Goal: Ask a question: Seek information or help from site administrators or community

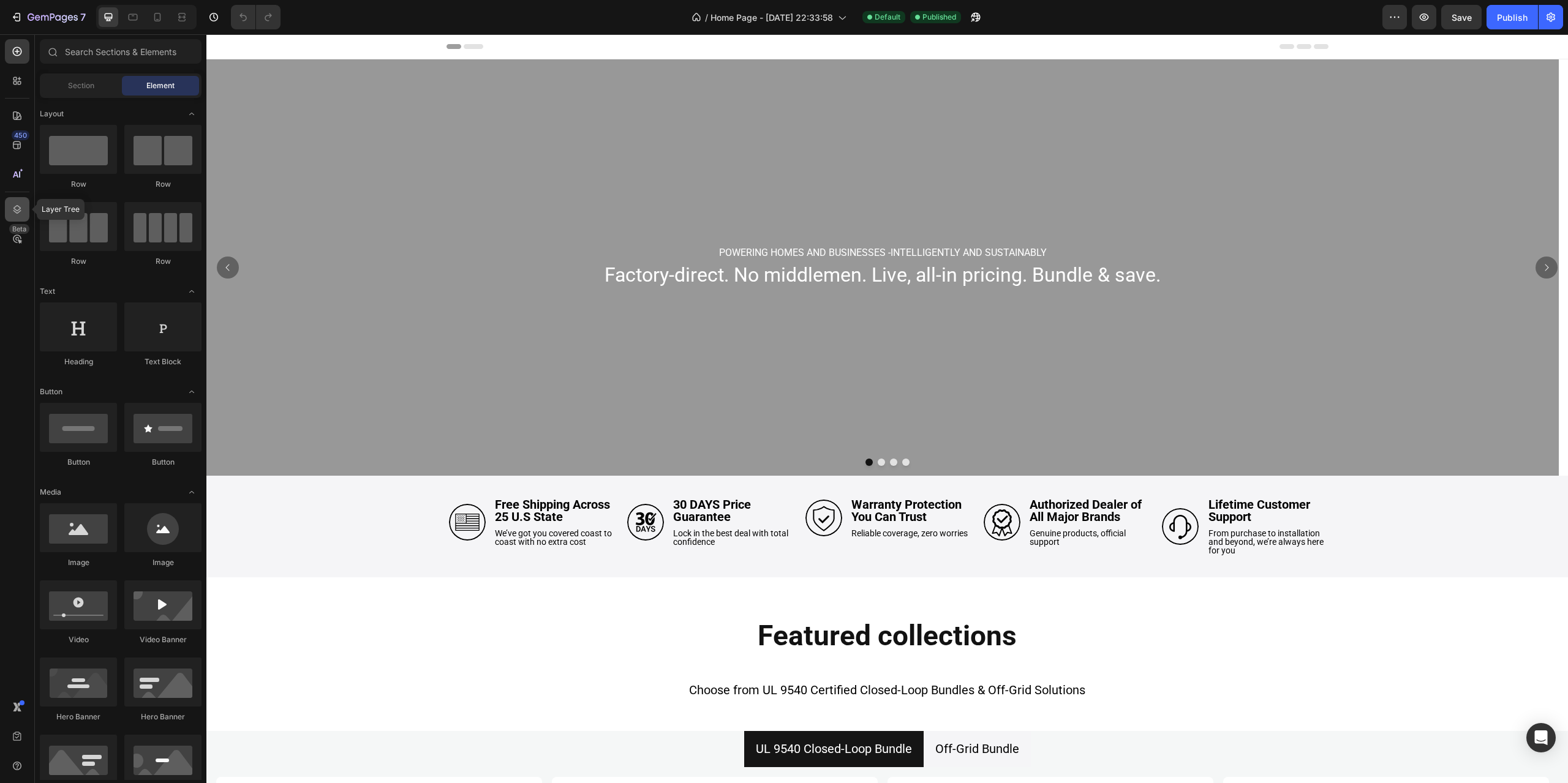
click at [15, 205] on icon at bounding box center [17, 209] width 13 height 13
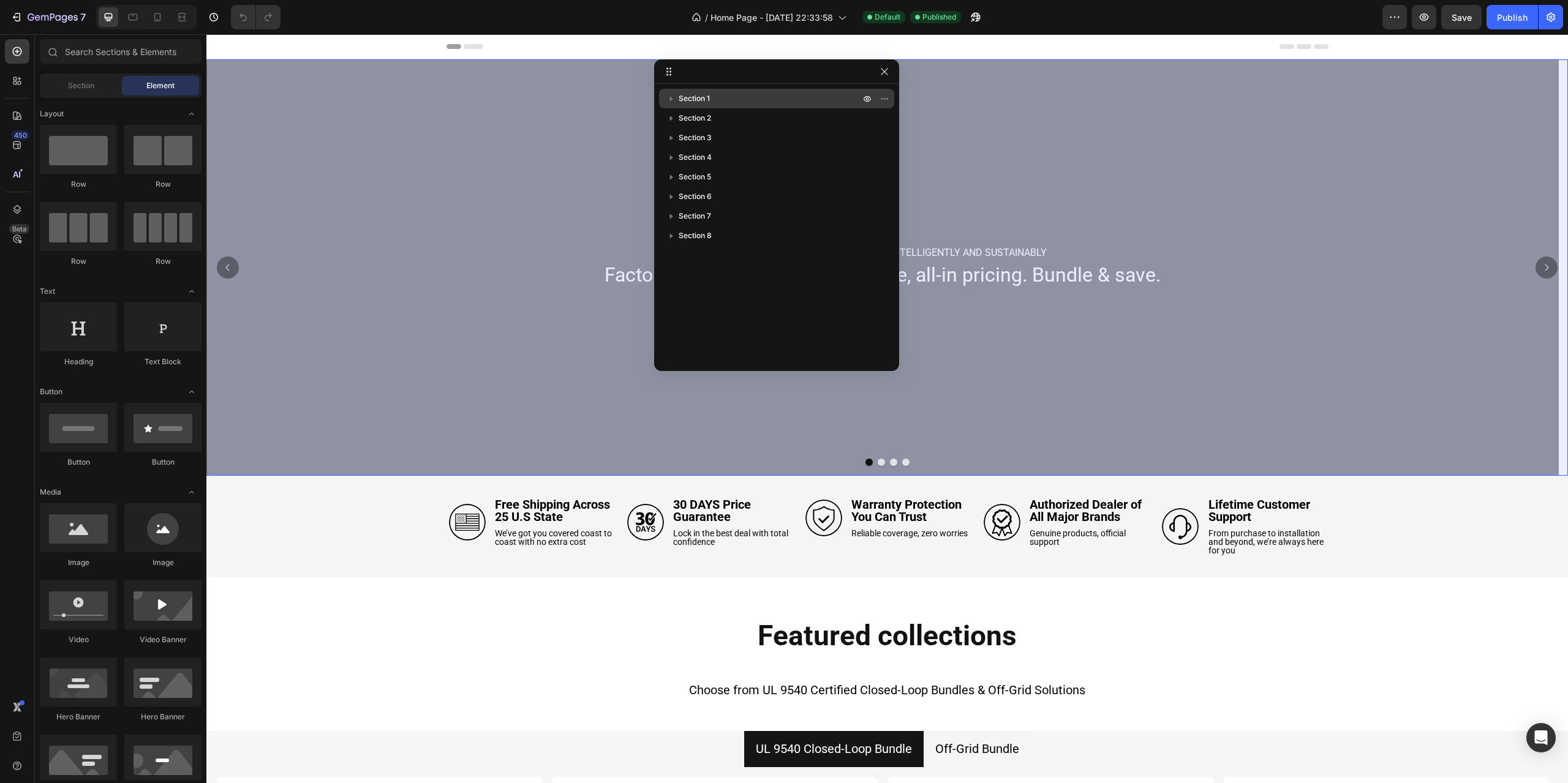
click at [746, 97] on p "Section 1" at bounding box center [770, 98] width 184 height 13
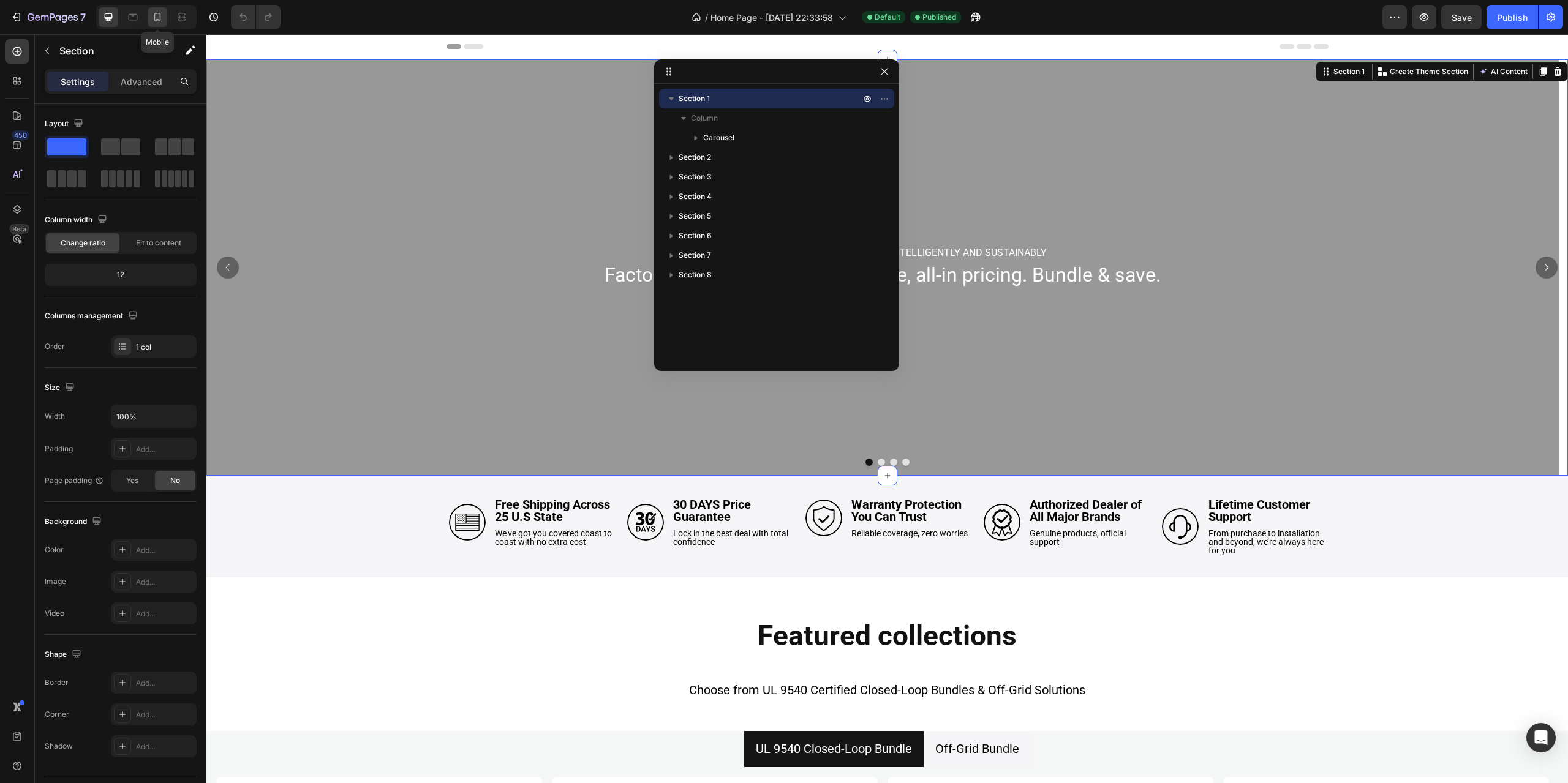
click at [157, 19] on icon at bounding box center [158, 20] width 3 height 1
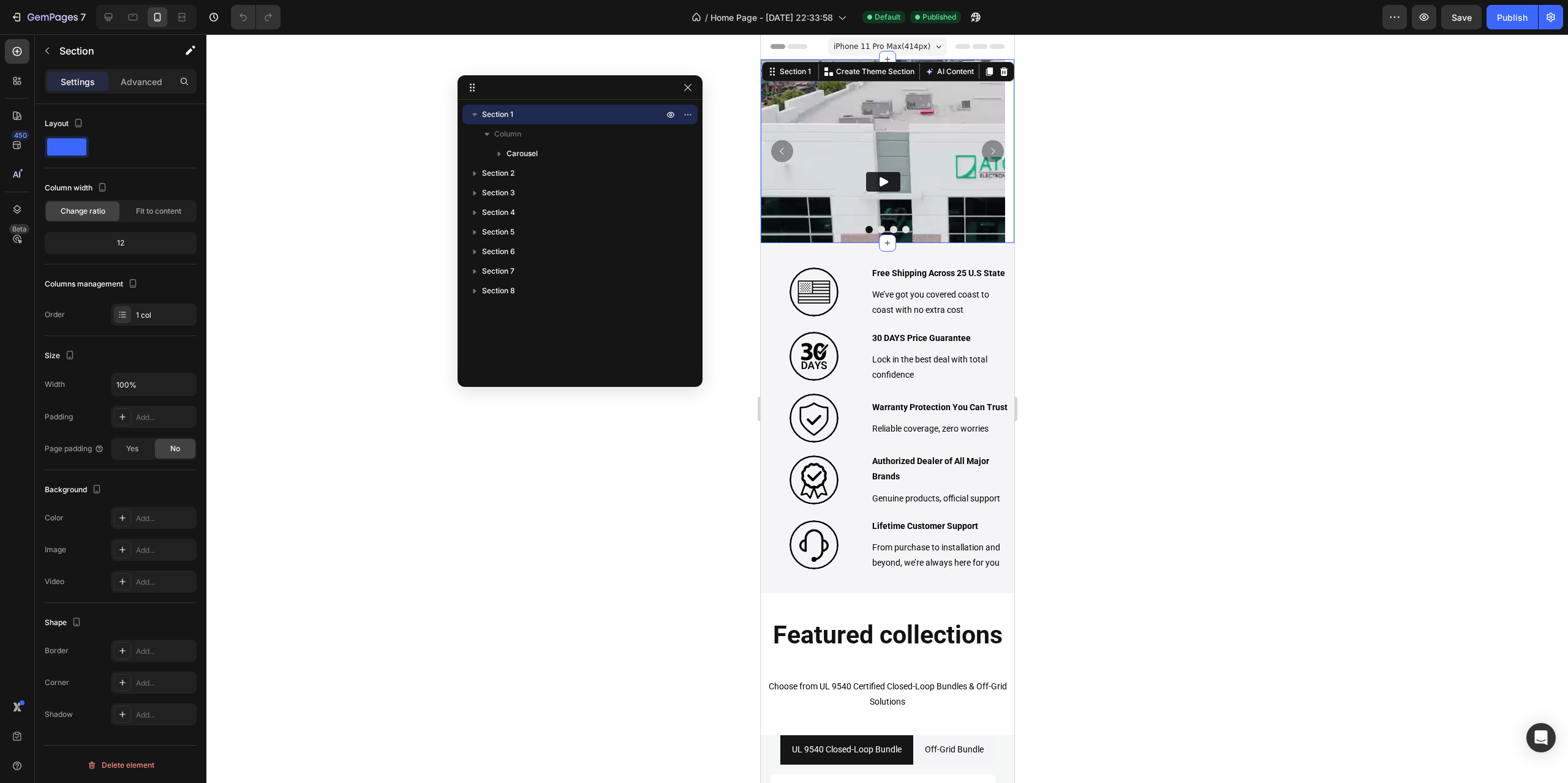
drag, startPoint x: 783, startPoint y: 72, endPoint x: 483, endPoint y: 100, distance: 301.3
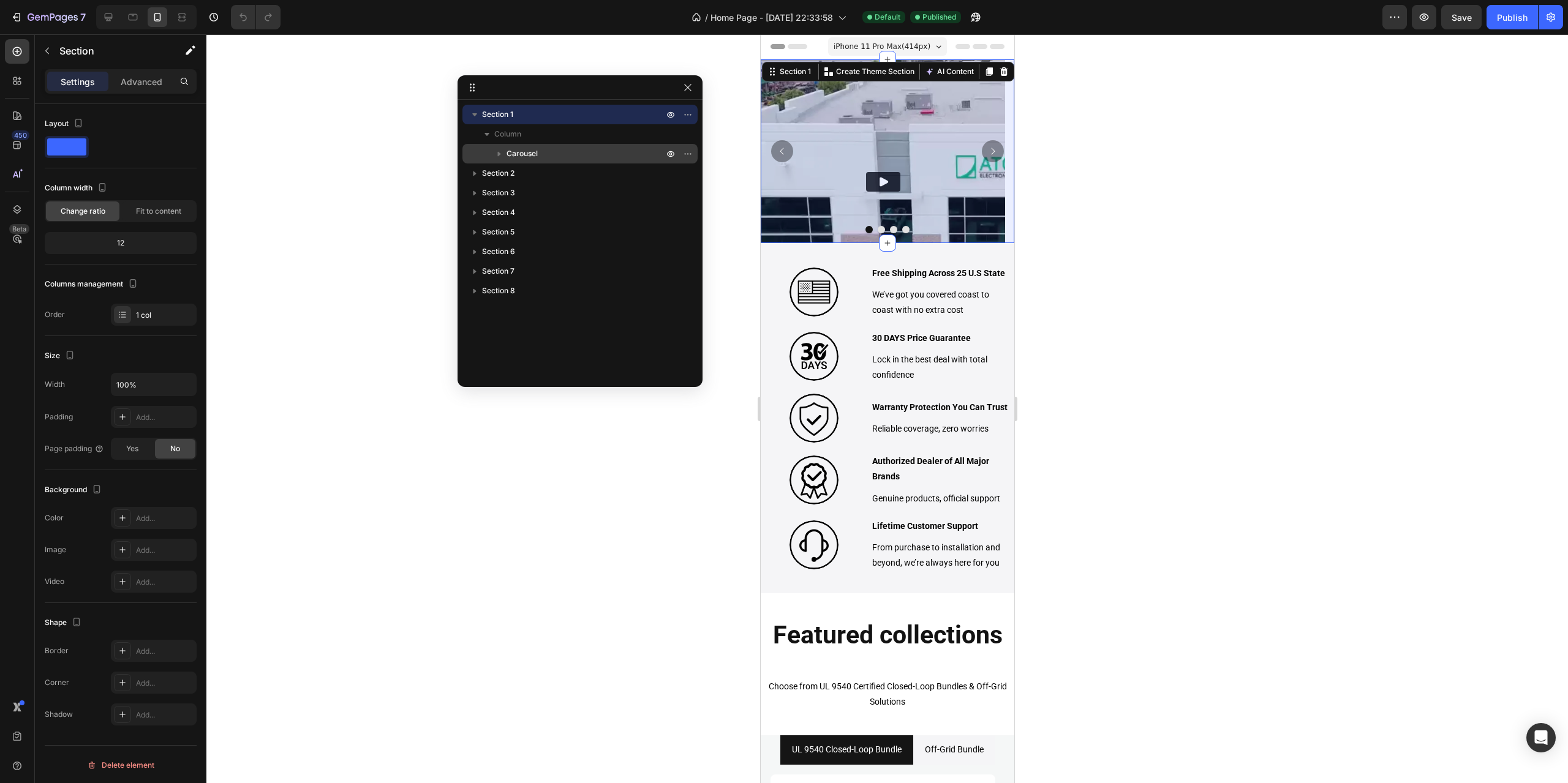
click at [541, 155] on p "Carousel" at bounding box center [586, 153] width 159 height 13
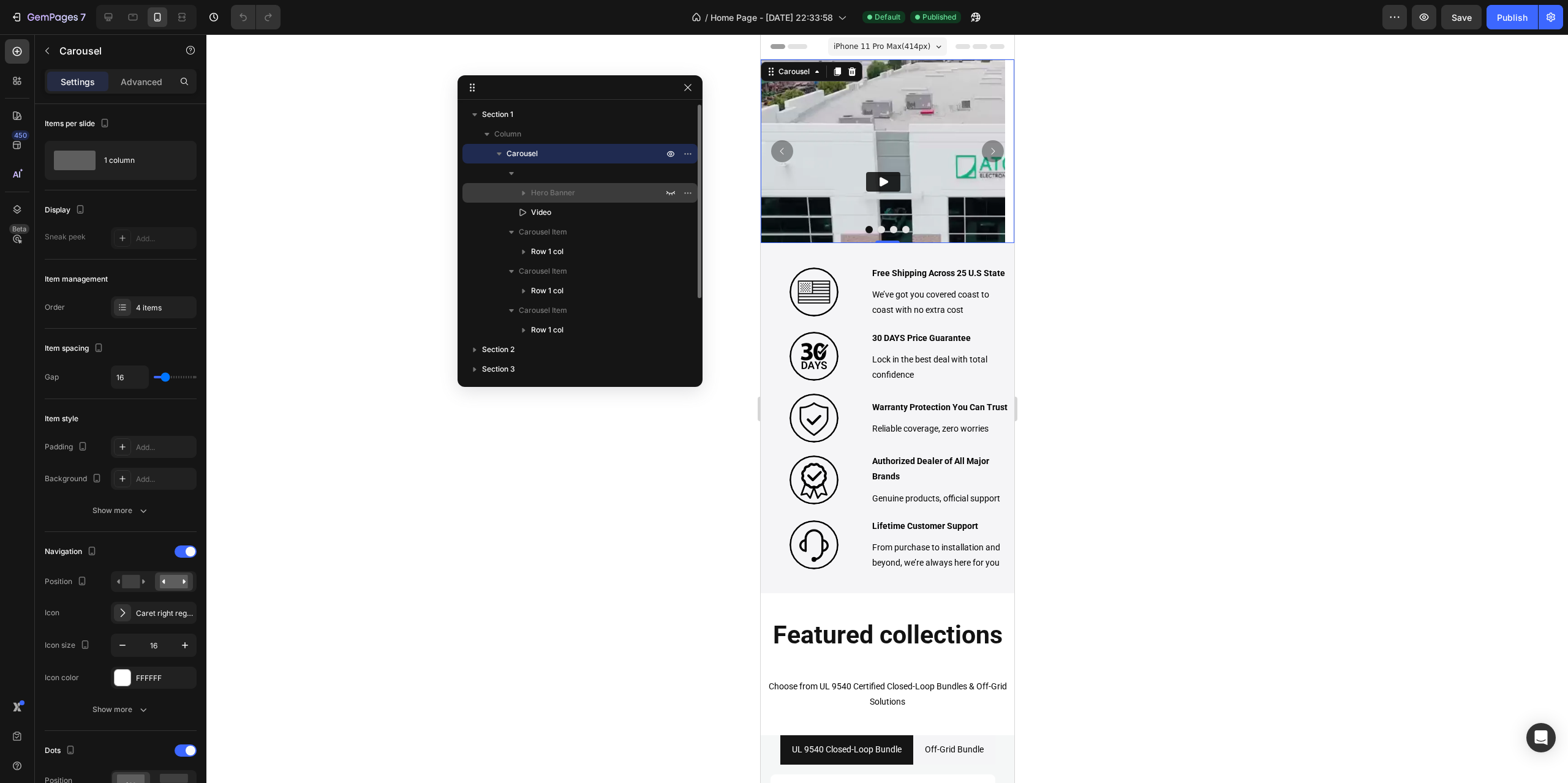
click at [561, 192] on span "Hero Banner" at bounding box center [553, 192] width 44 height 13
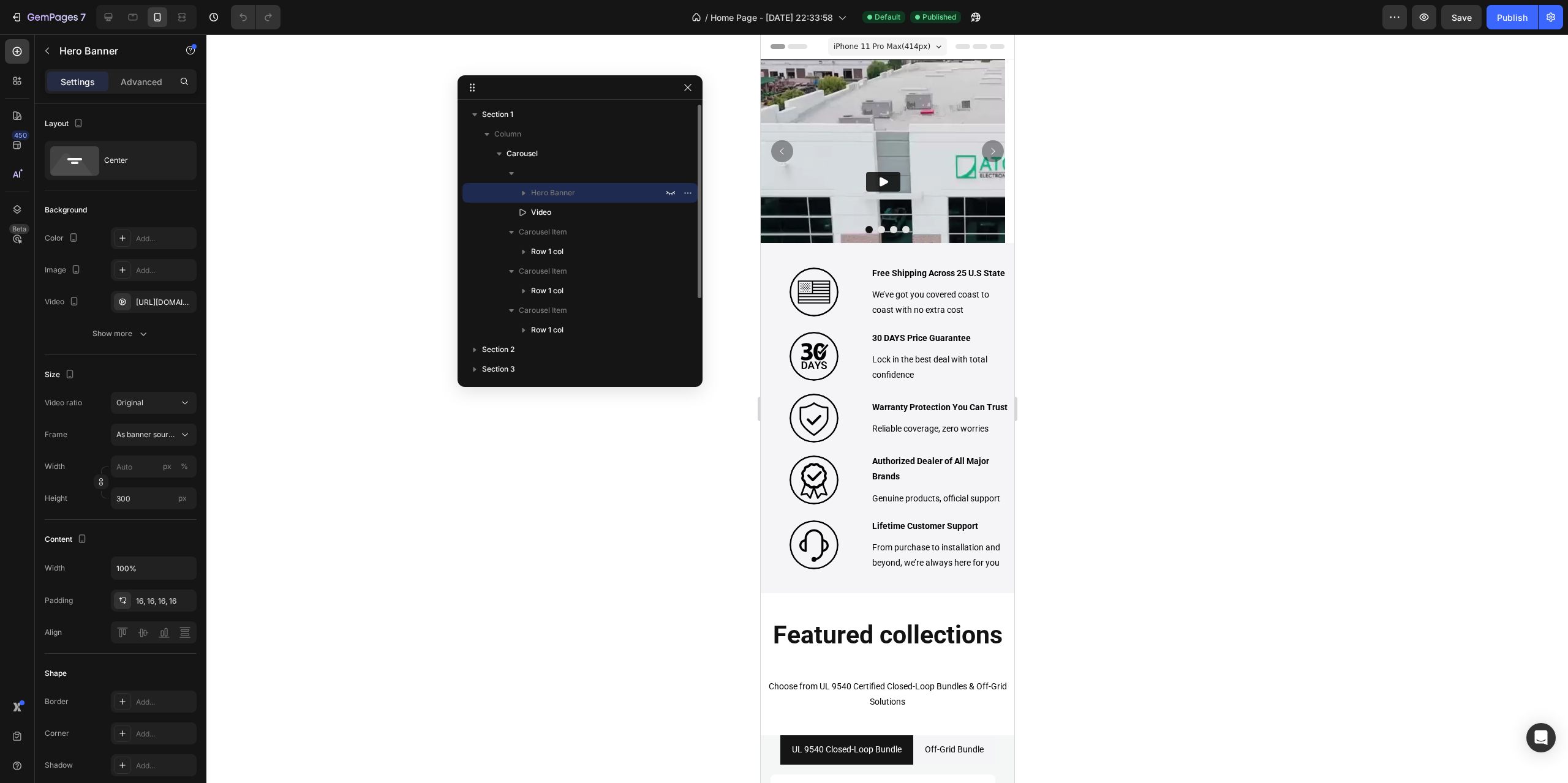
click at [524, 192] on icon "button" at bounding box center [524, 193] width 3 height 5
click at [665, 193] on button "button" at bounding box center [670, 193] width 15 height 15
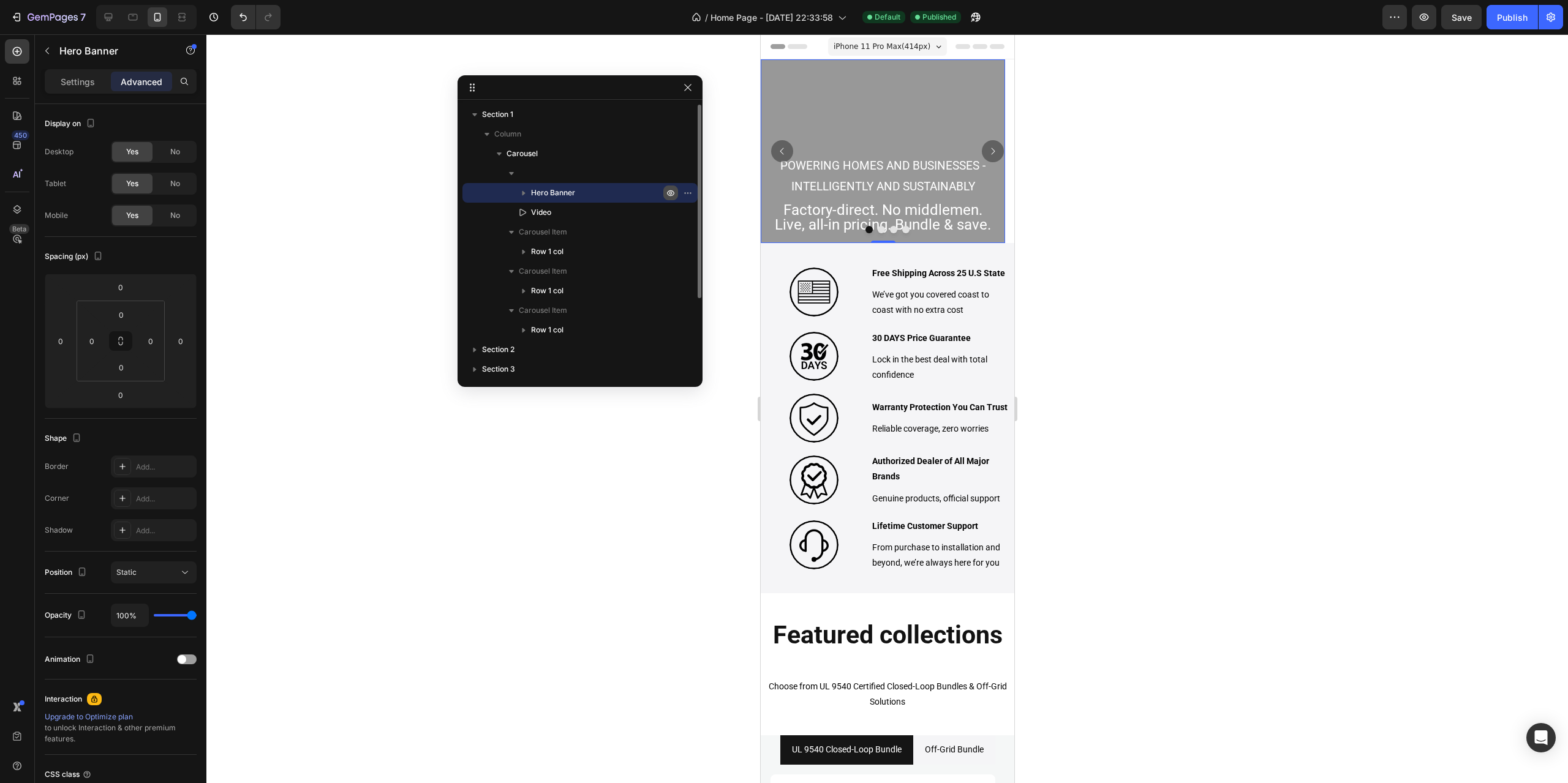
click at [665, 193] on button "button" at bounding box center [670, 193] width 15 height 15
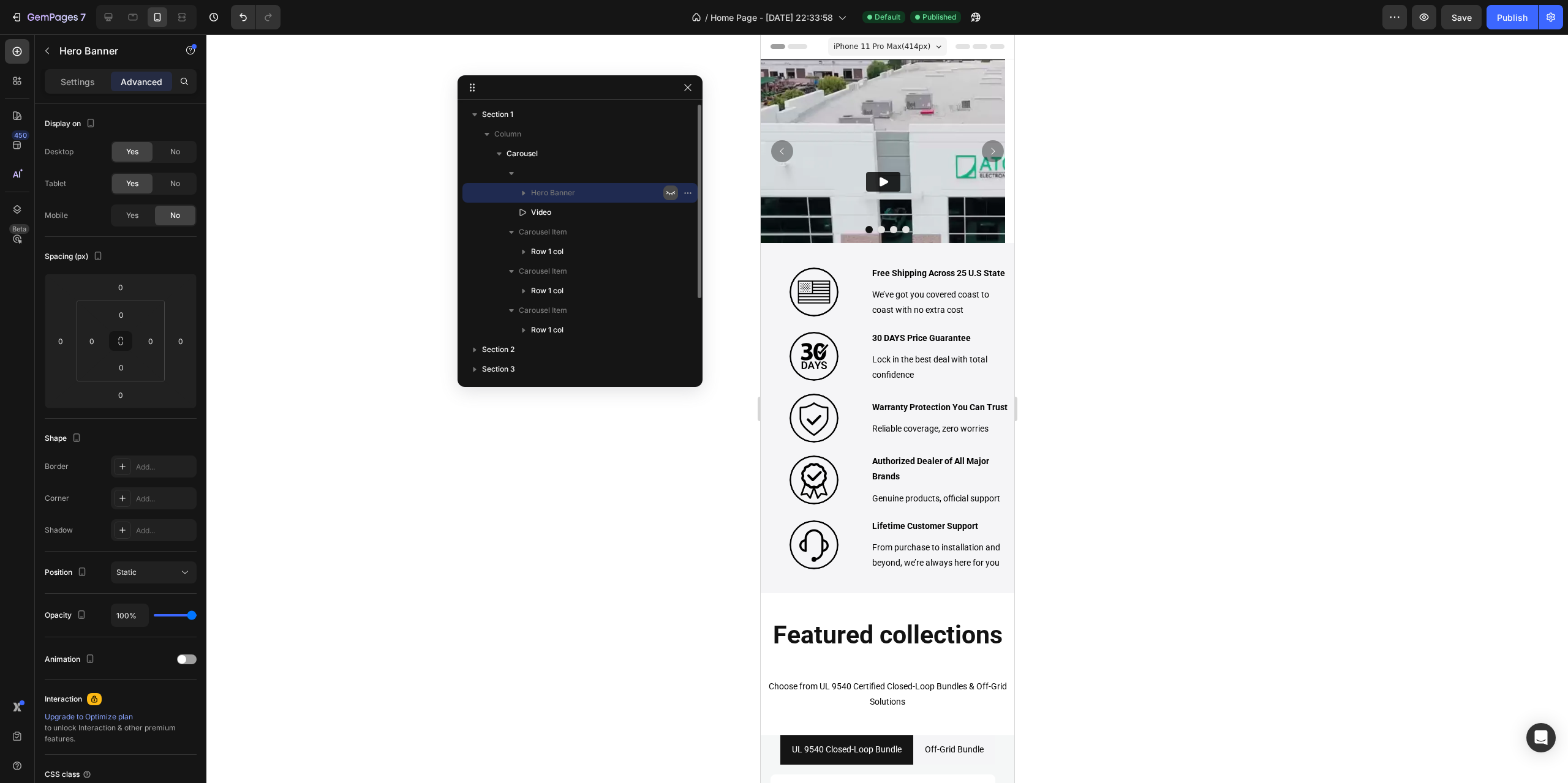
click at [665, 193] on button "button" at bounding box center [670, 193] width 15 height 15
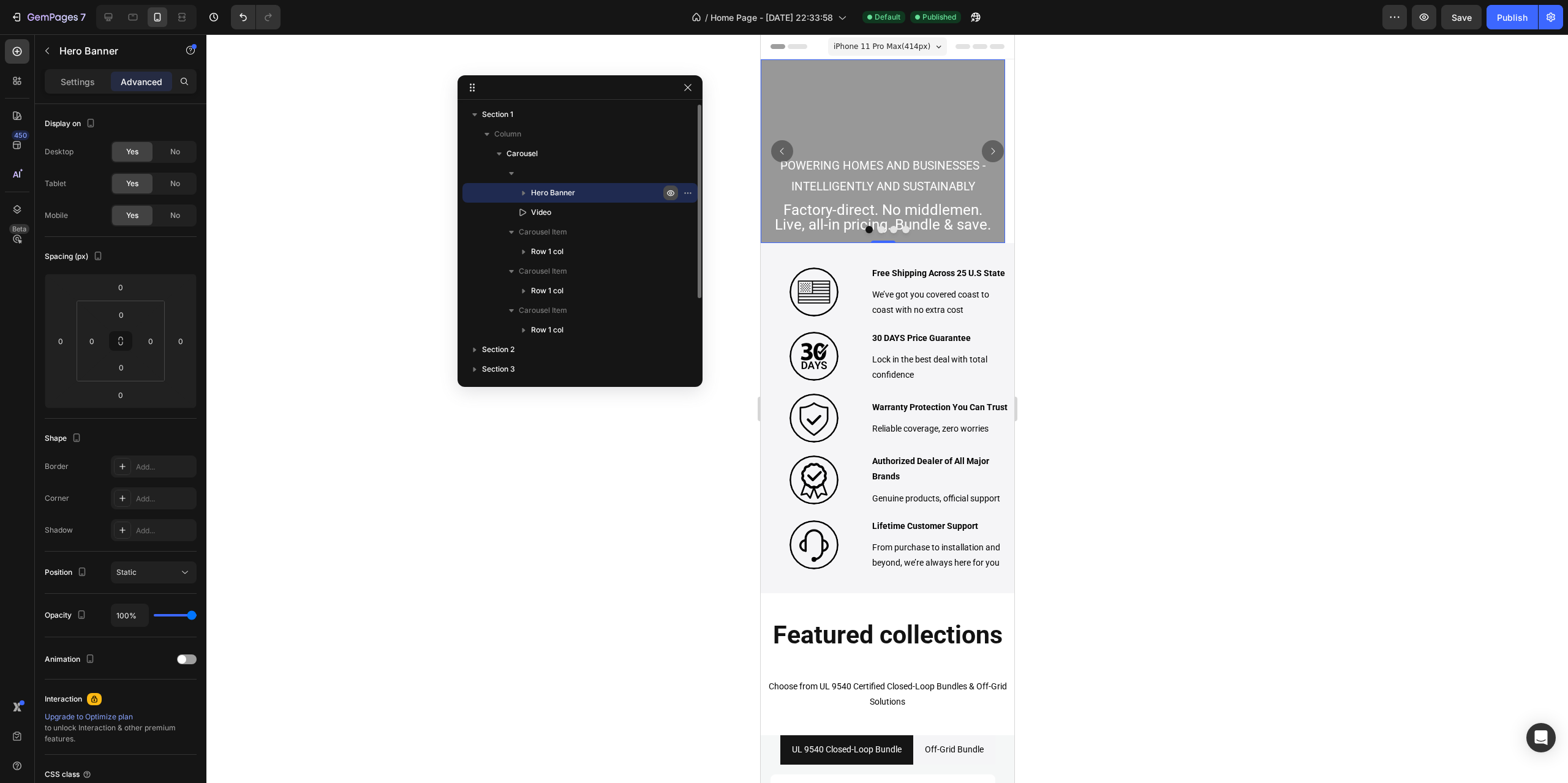
click at [665, 193] on button "button" at bounding box center [670, 193] width 15 height 15
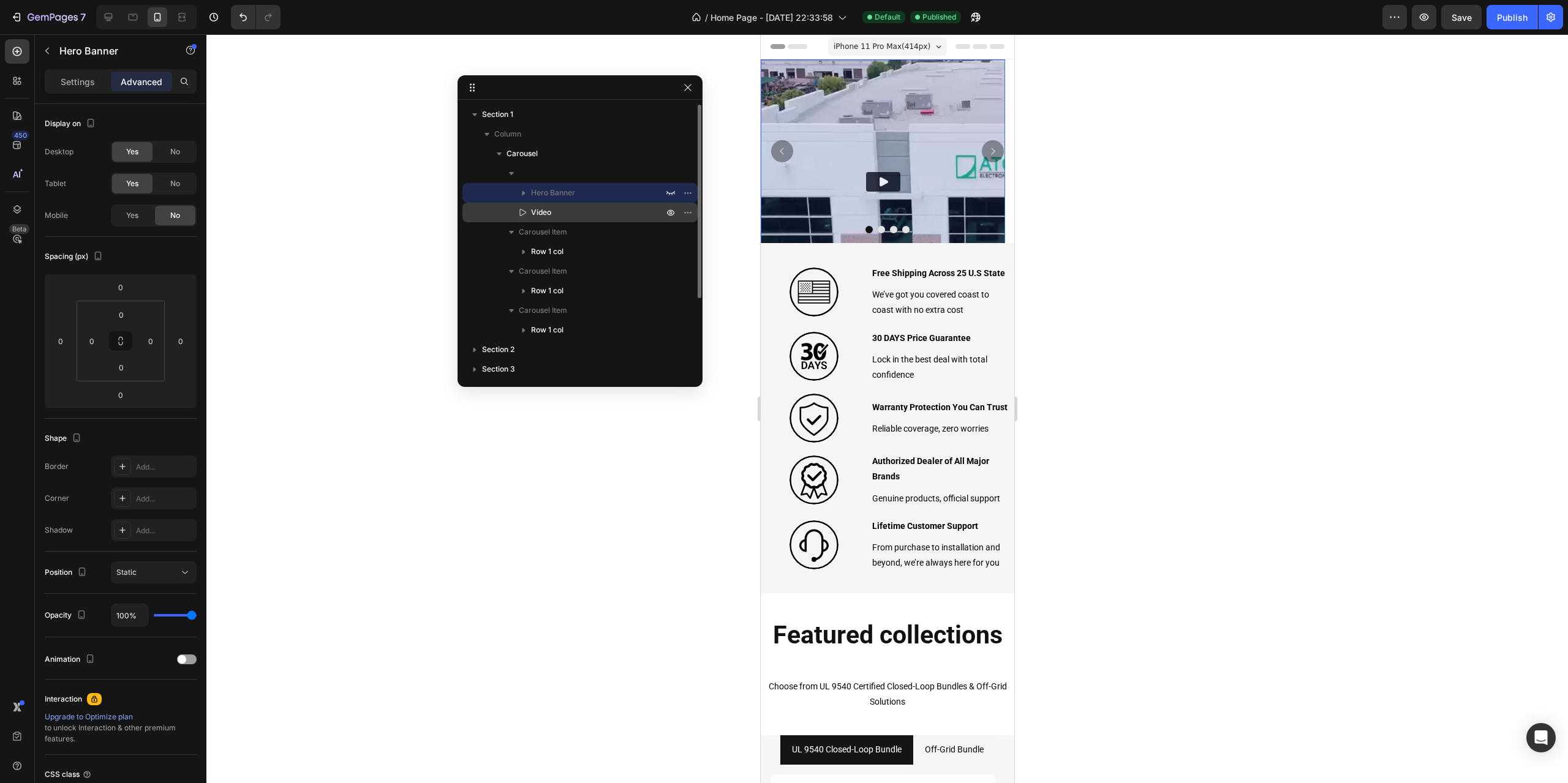
click at [598, 215] on p "Video" at bounding box center [583, 212] width 135 height 13
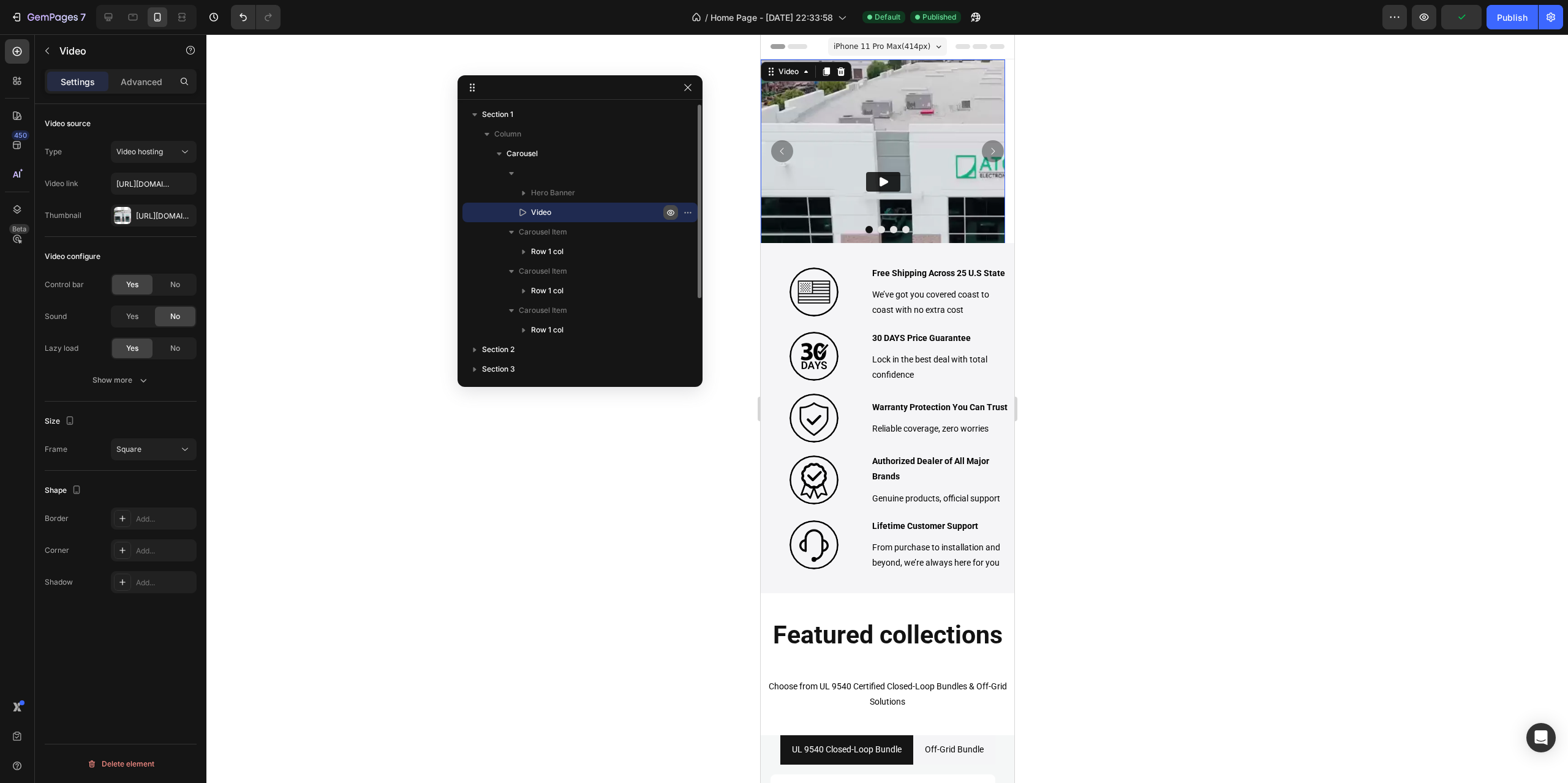
click at [669, 215] on icon "button" at bounding box center [670, 213] width 7 height 6
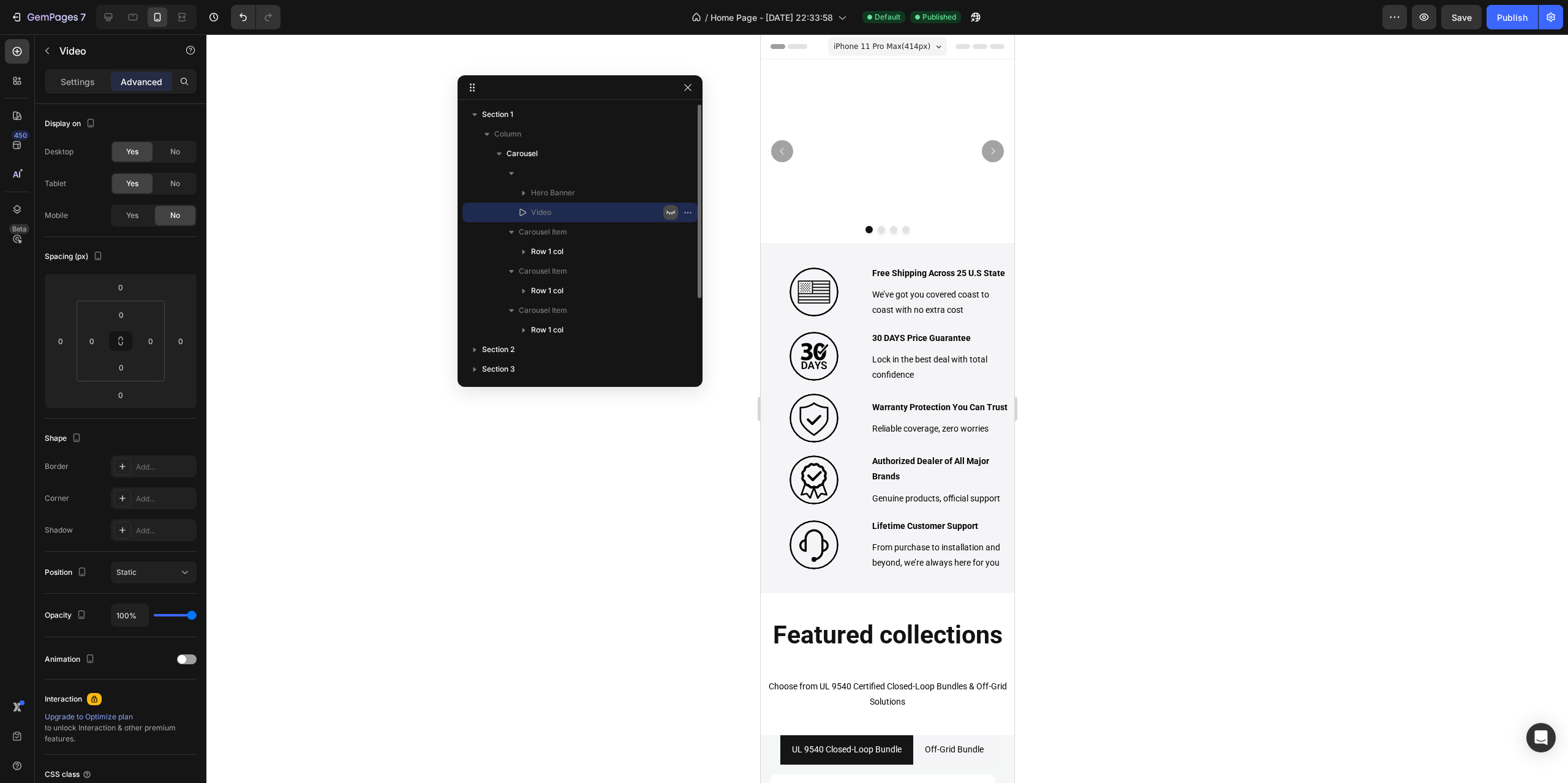
click at [669, 215] on icon "button" at bounding box center [670, 212] width 10 height 10
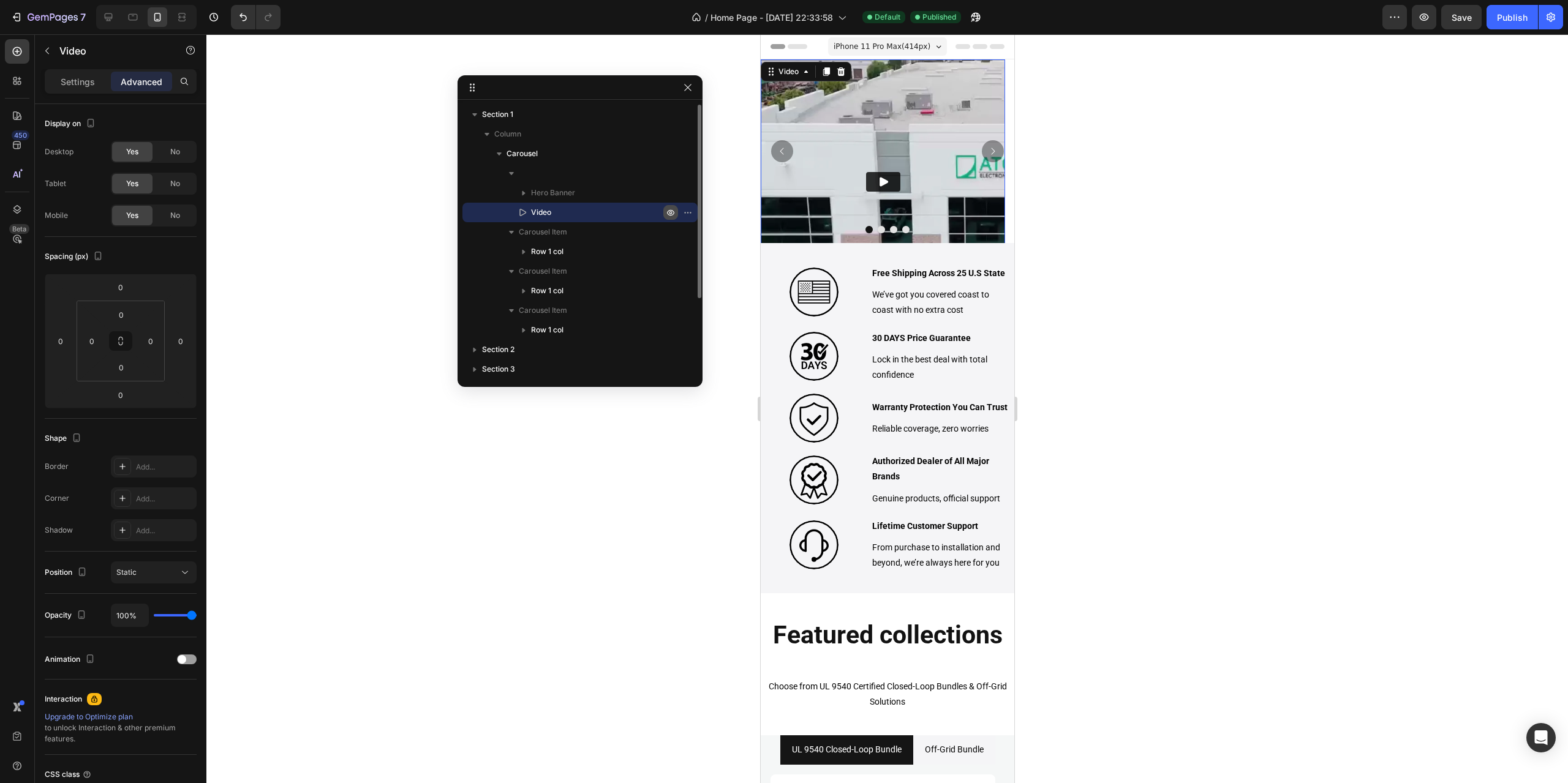
click at [667, 215] on icon "button" at bounding box center [670, 212] width 10 height 10
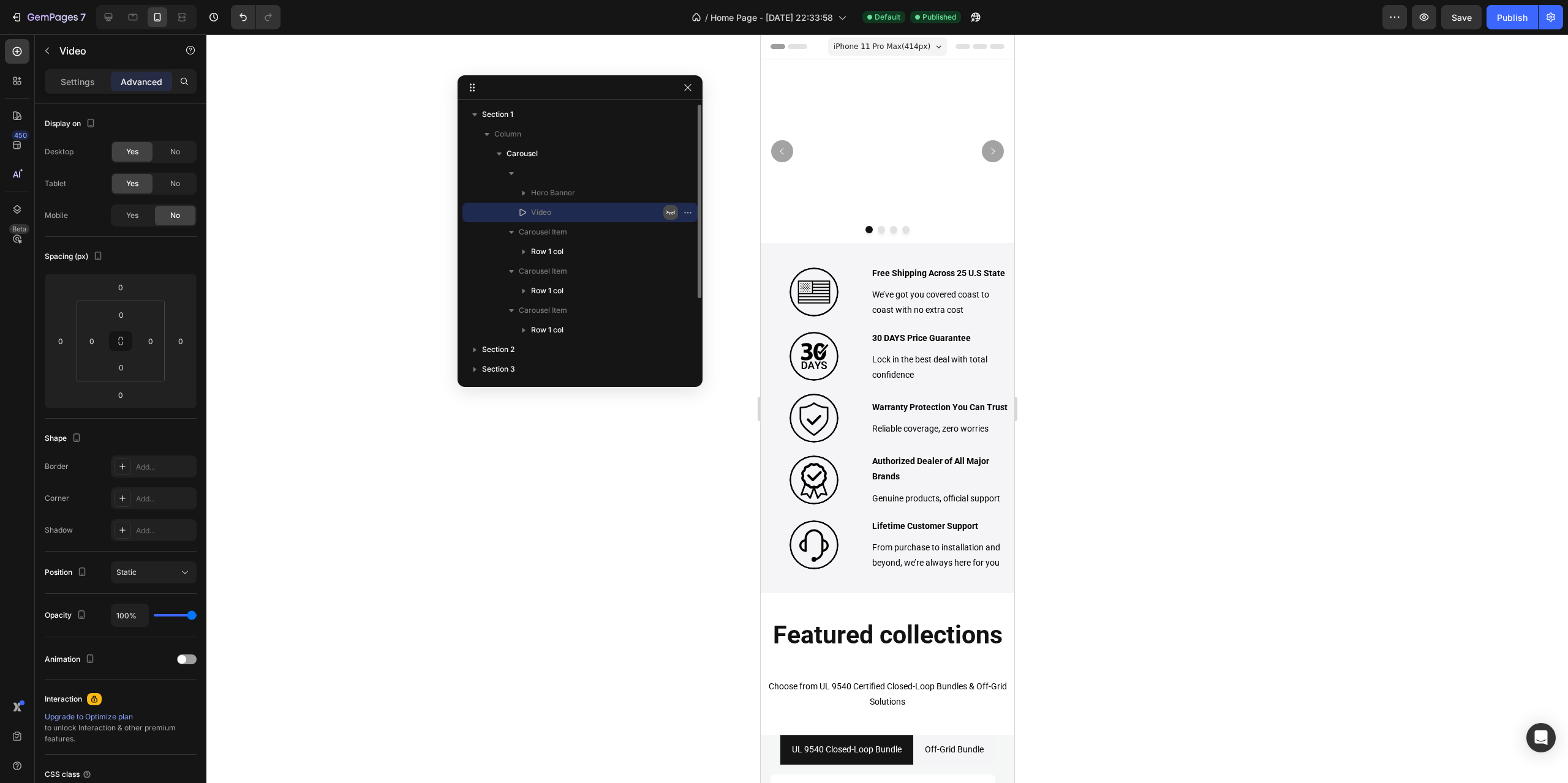
click at [667, 215] on icon "button" at bounding box center [670, 212] width 10 height 10
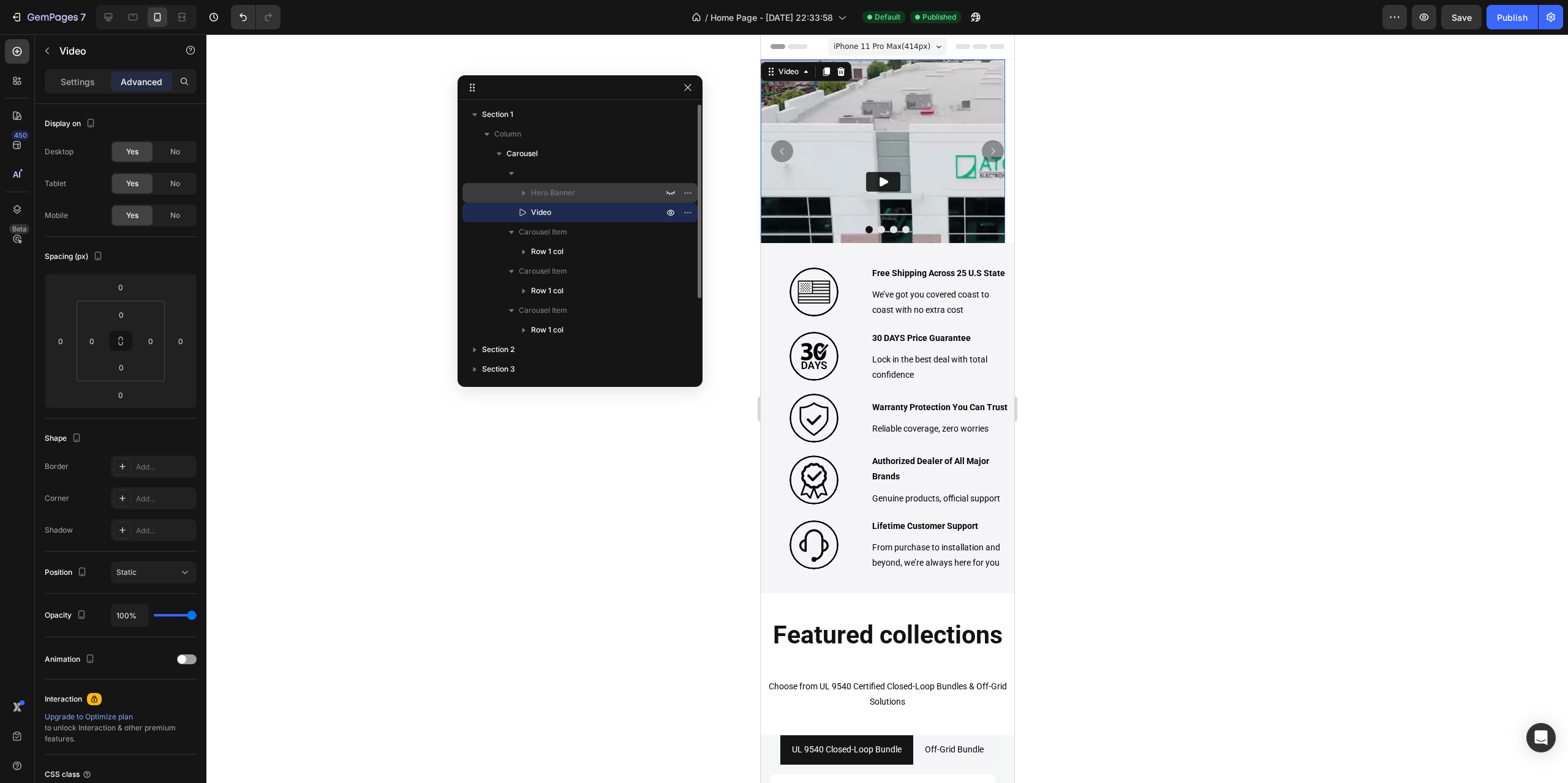
click at [559, 190] on span "Hero Banner" at bounding box center [553, 192] width 44 height 13
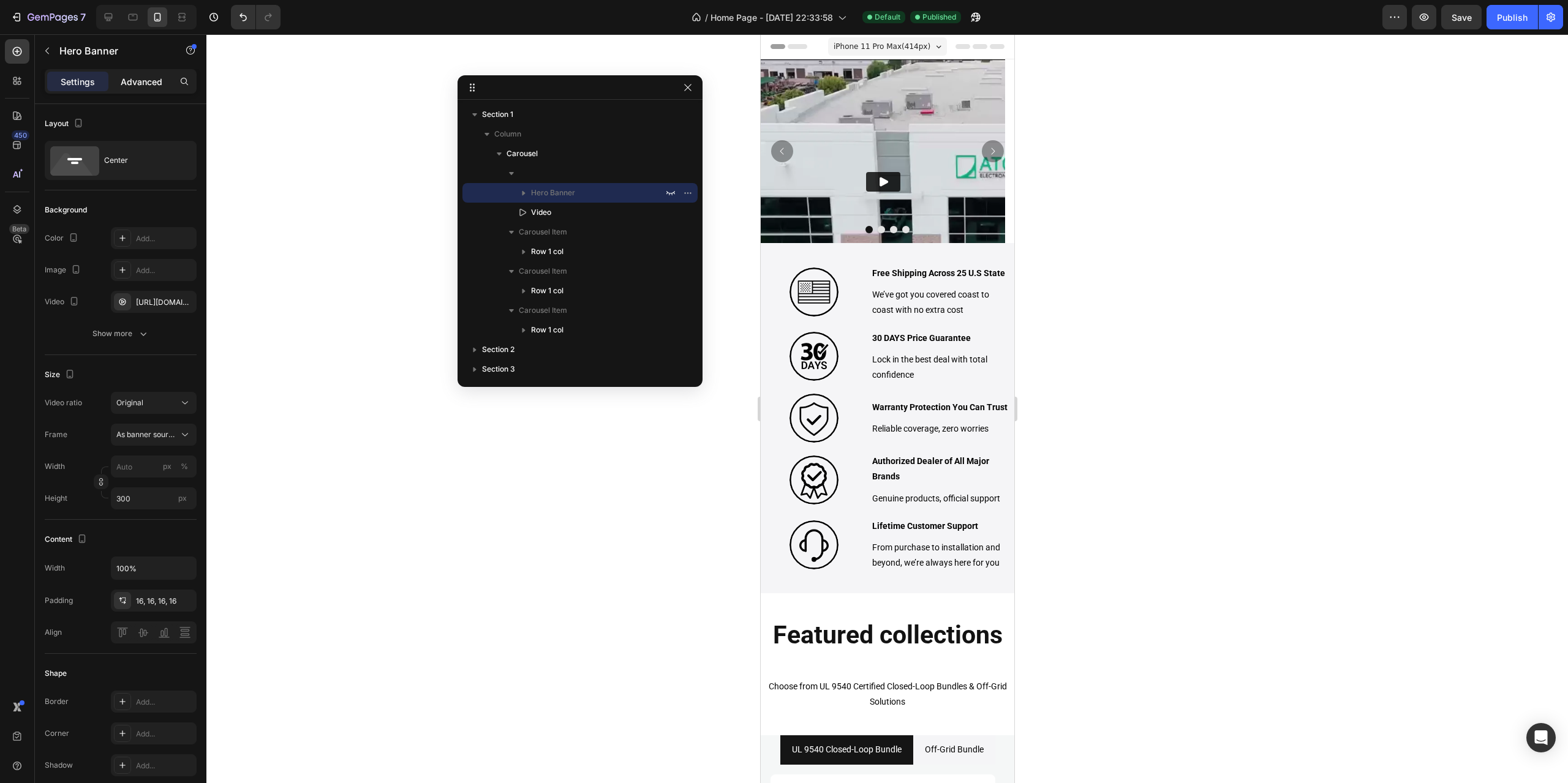
click at [122, 85] on p "Advanced" at bounding box center [142, 81] width 41 height 13
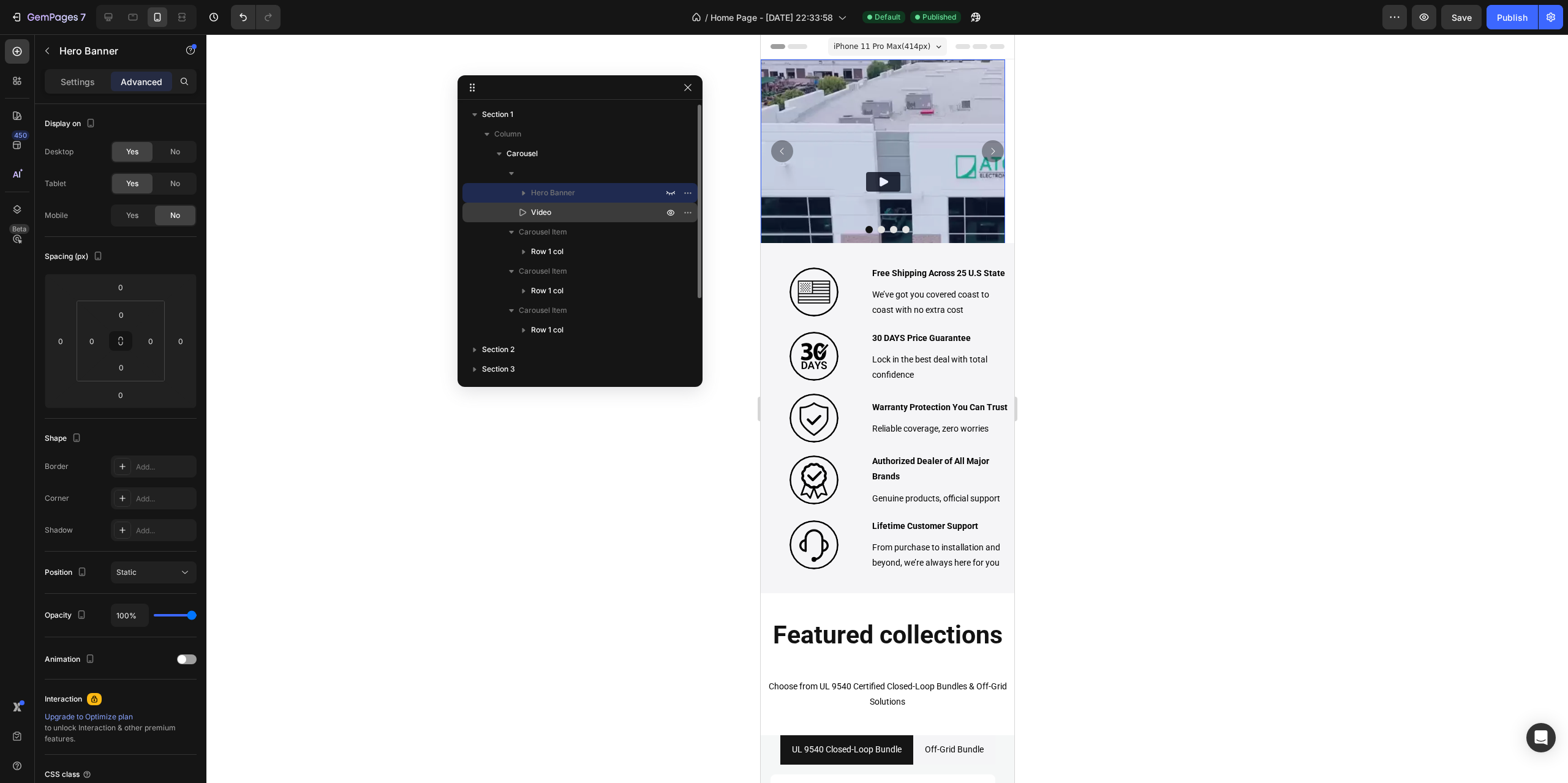
click at [618, 219] on div "Video" at bounding box center [580, 212] width 226 height 20
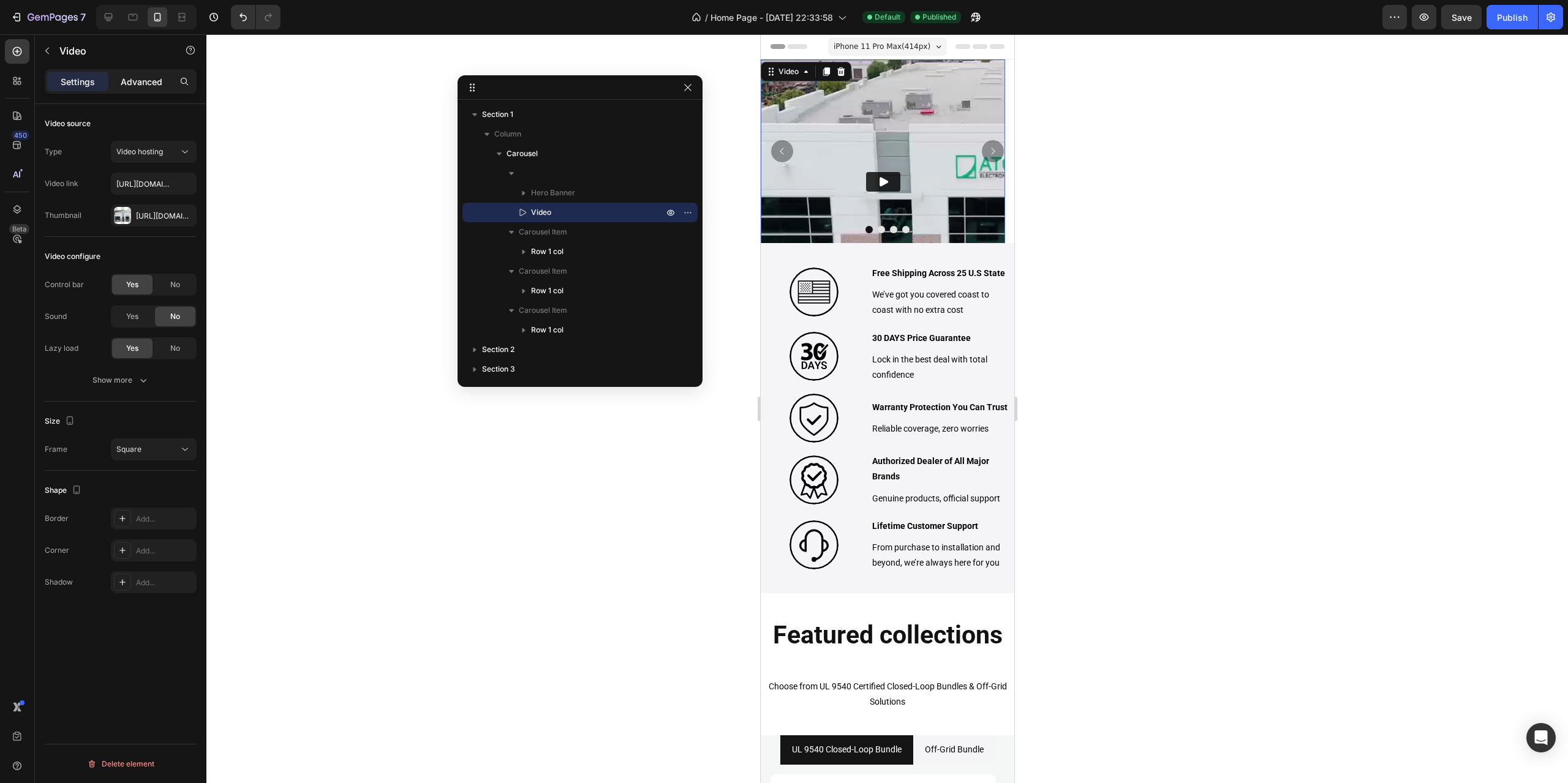
click at [124, 81] on p "Advanced" at bounding box center [142, 81] width 41 height 13
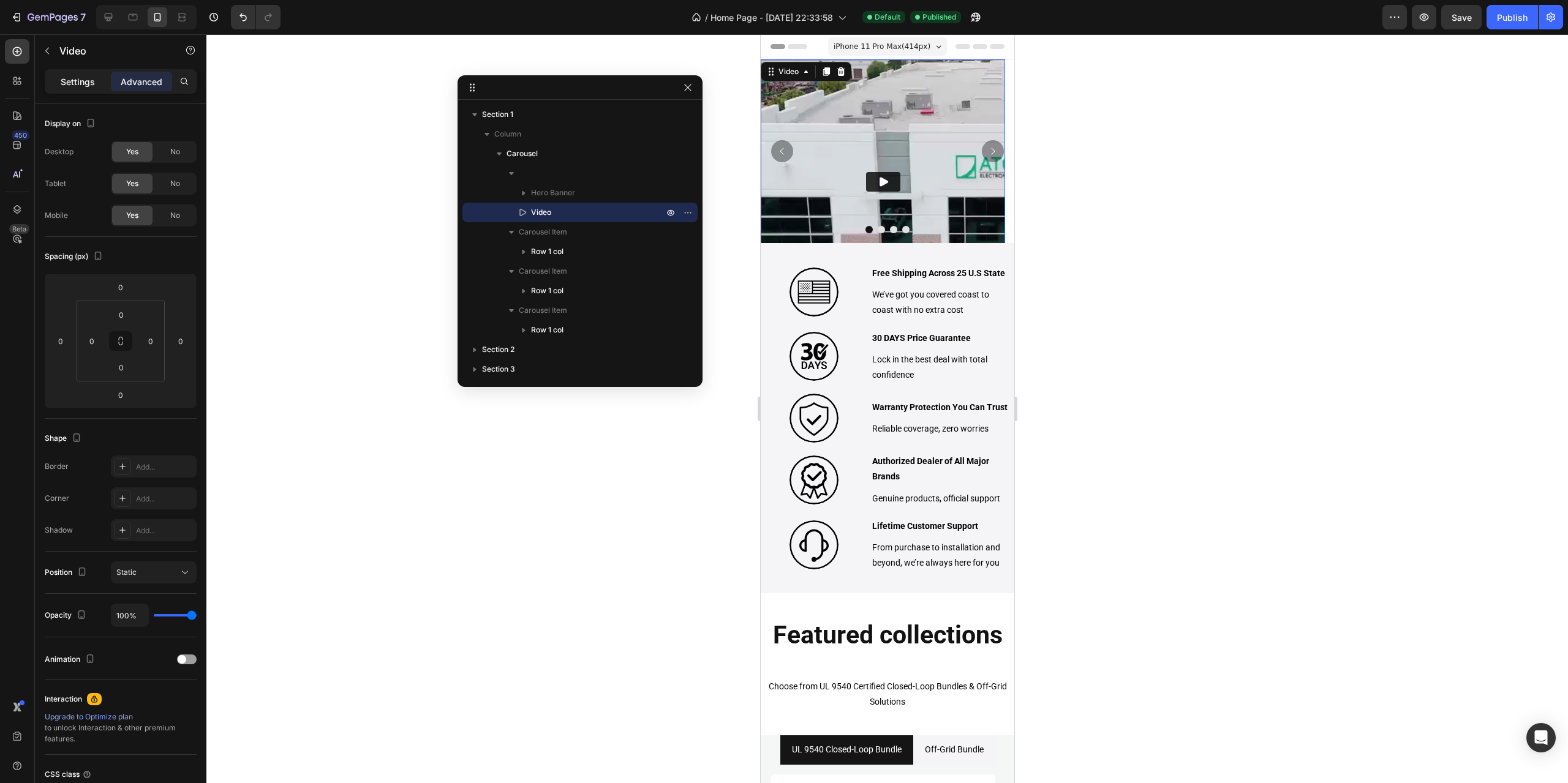
click at [72, 83] on p "Settings" at bounding box center [77, 81] width 35 height 13
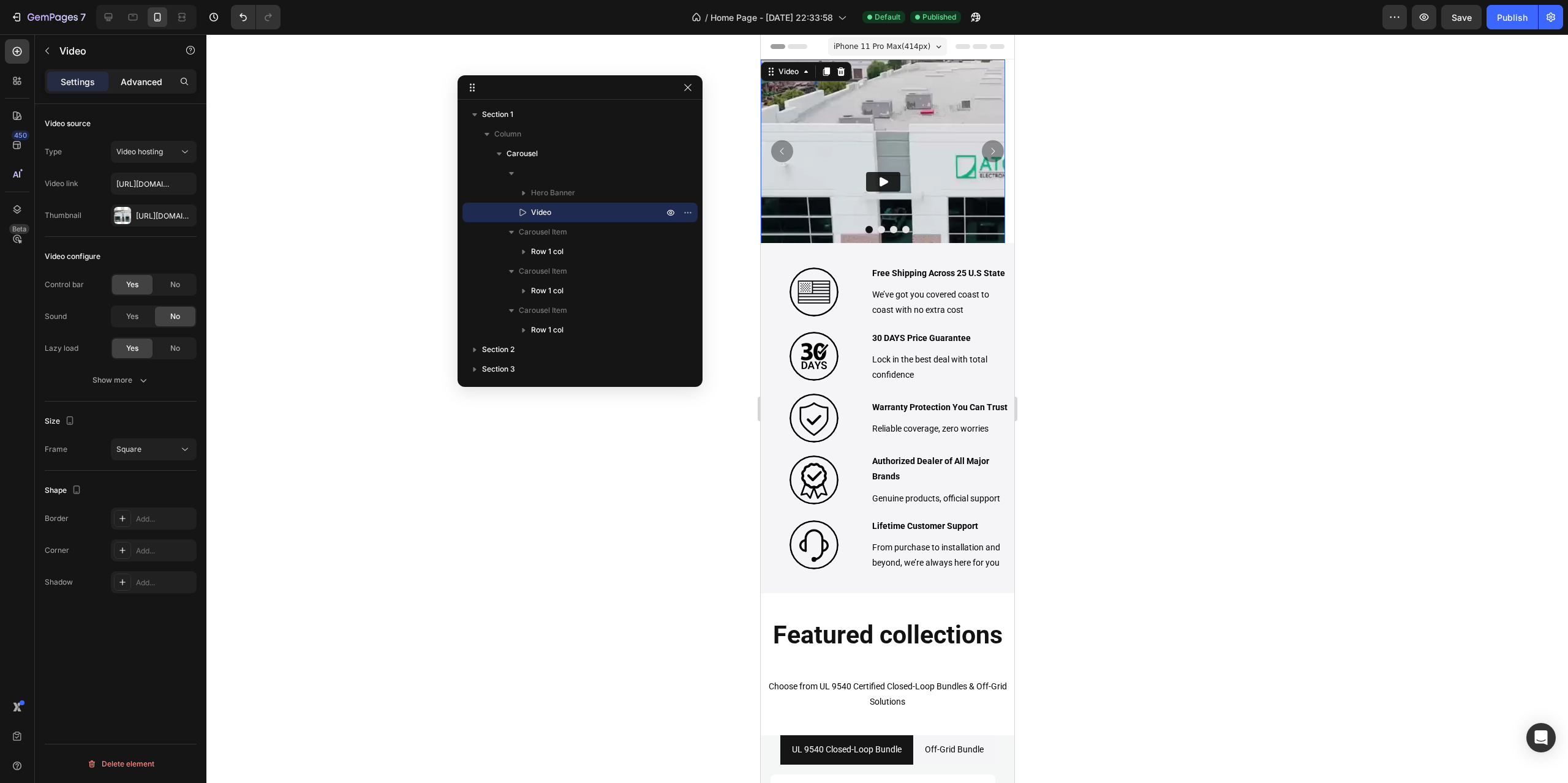
click at [139, 76] on p "Advanced" at bounding box center [142, 81] width 41 height 13
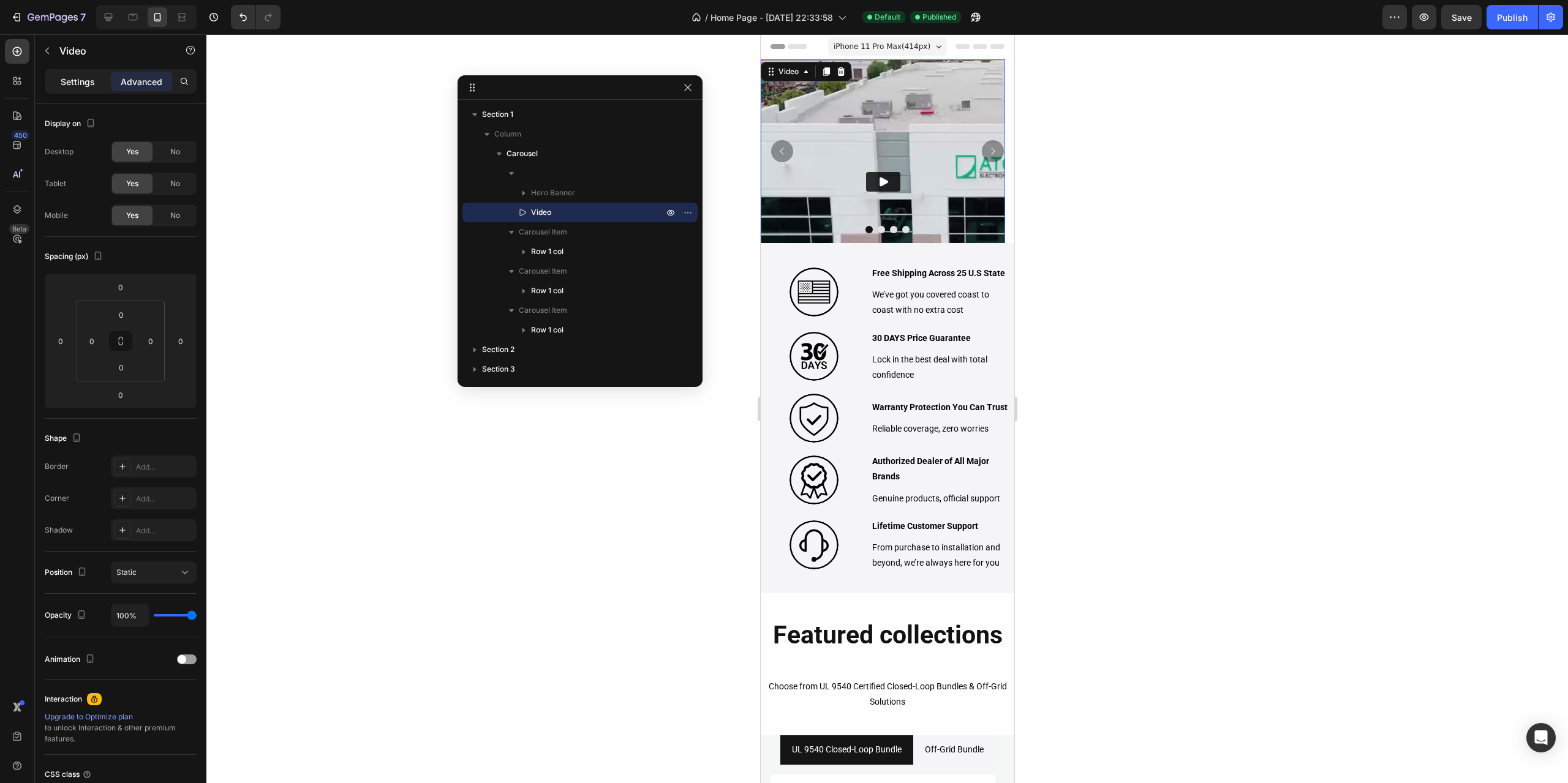
click at [63, 83] on p "Settings" at bounding box center [77, 81] width 35 height 13
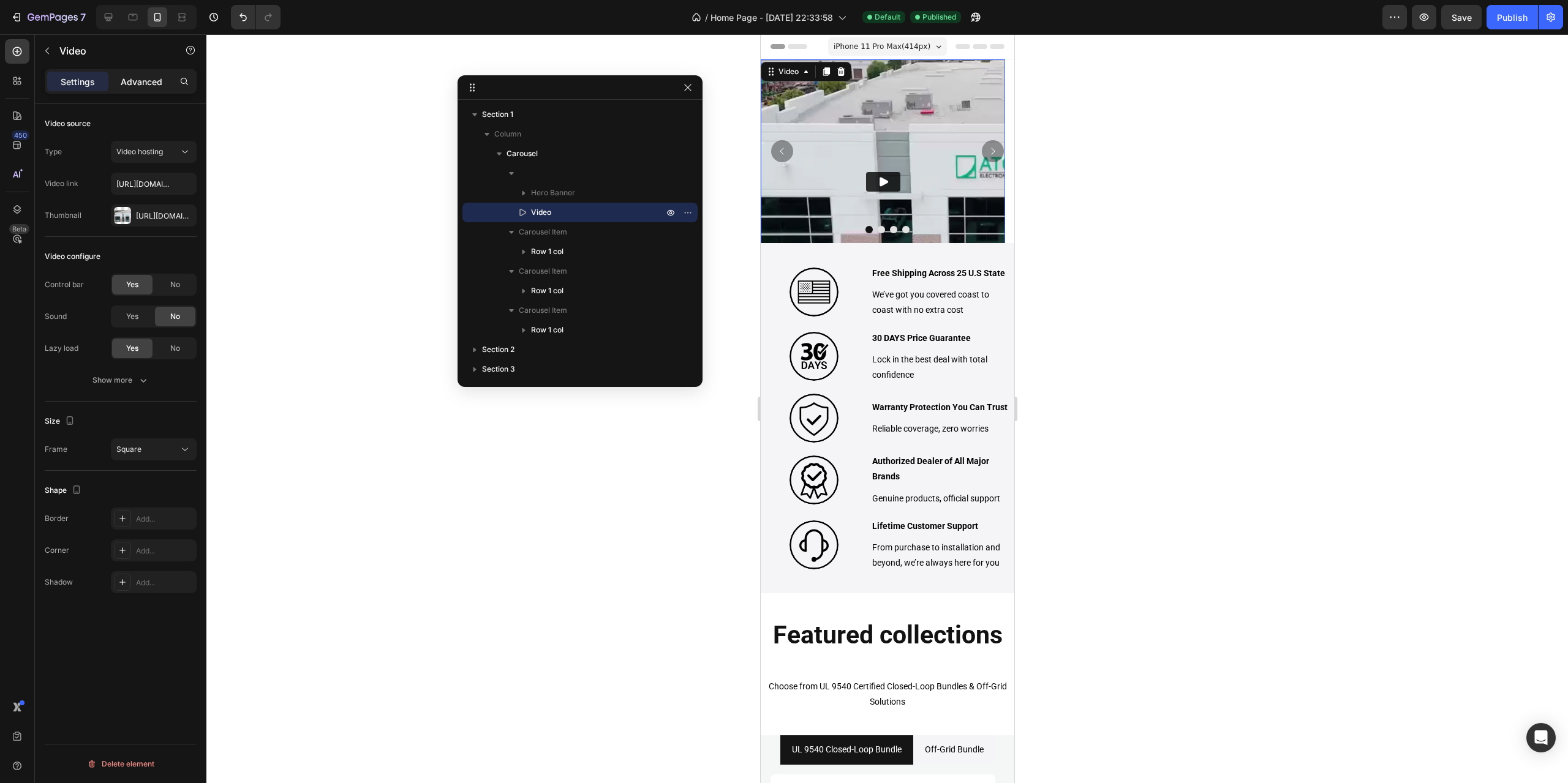
click at [136, 89] on div "Advanced" at bounding box center [141, 81] width 61 height 20
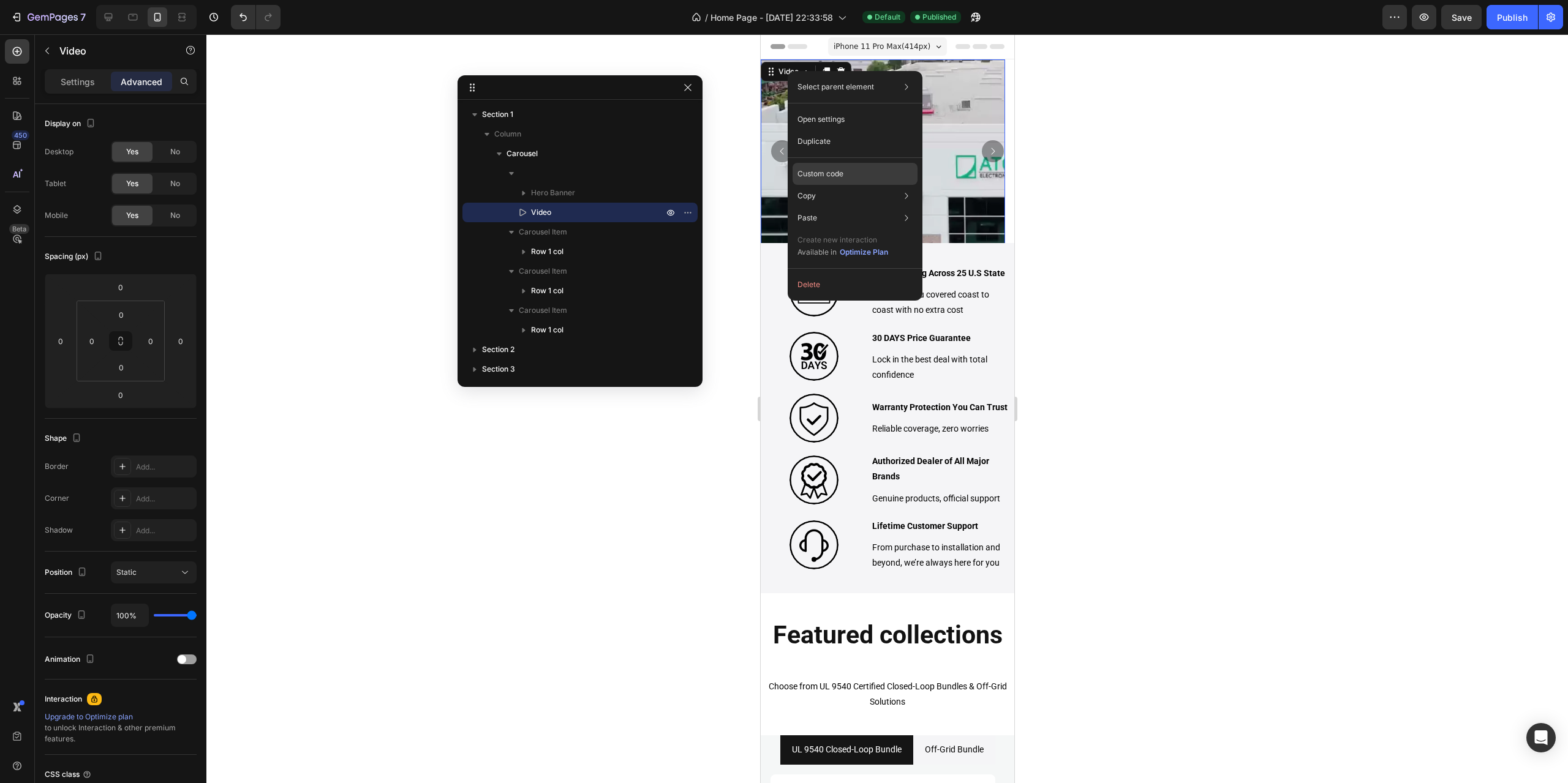
click at [838, 173] on p "Custom code" at bounding box center [820, 173] width 46 height 11
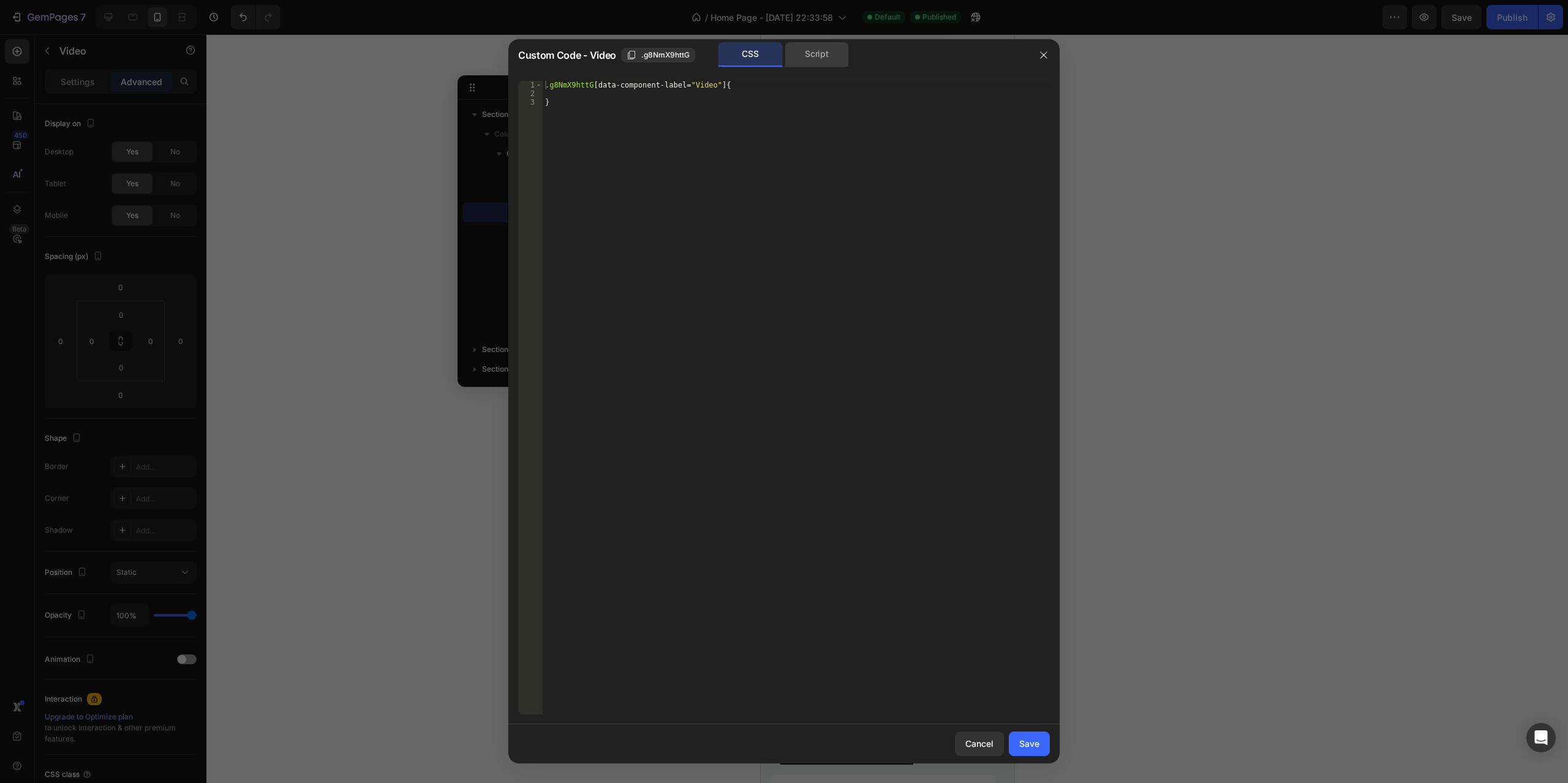
click at [801, 63] on div "Script" at bounding box center [816, 54] width 64 height 24
click at [746, 56] on div "CSS" at bounding box center [750, 54] width 64 height 24
click at [748, 110] on div ".g8NmX9httG [ data-component-label = " Video " ] { }" at bounding box center [797, 398] width 507 height 634
type textarea "}"
click at [1041, 52] on icon "button" at bounding box center [1044, 55] width 10 height 10
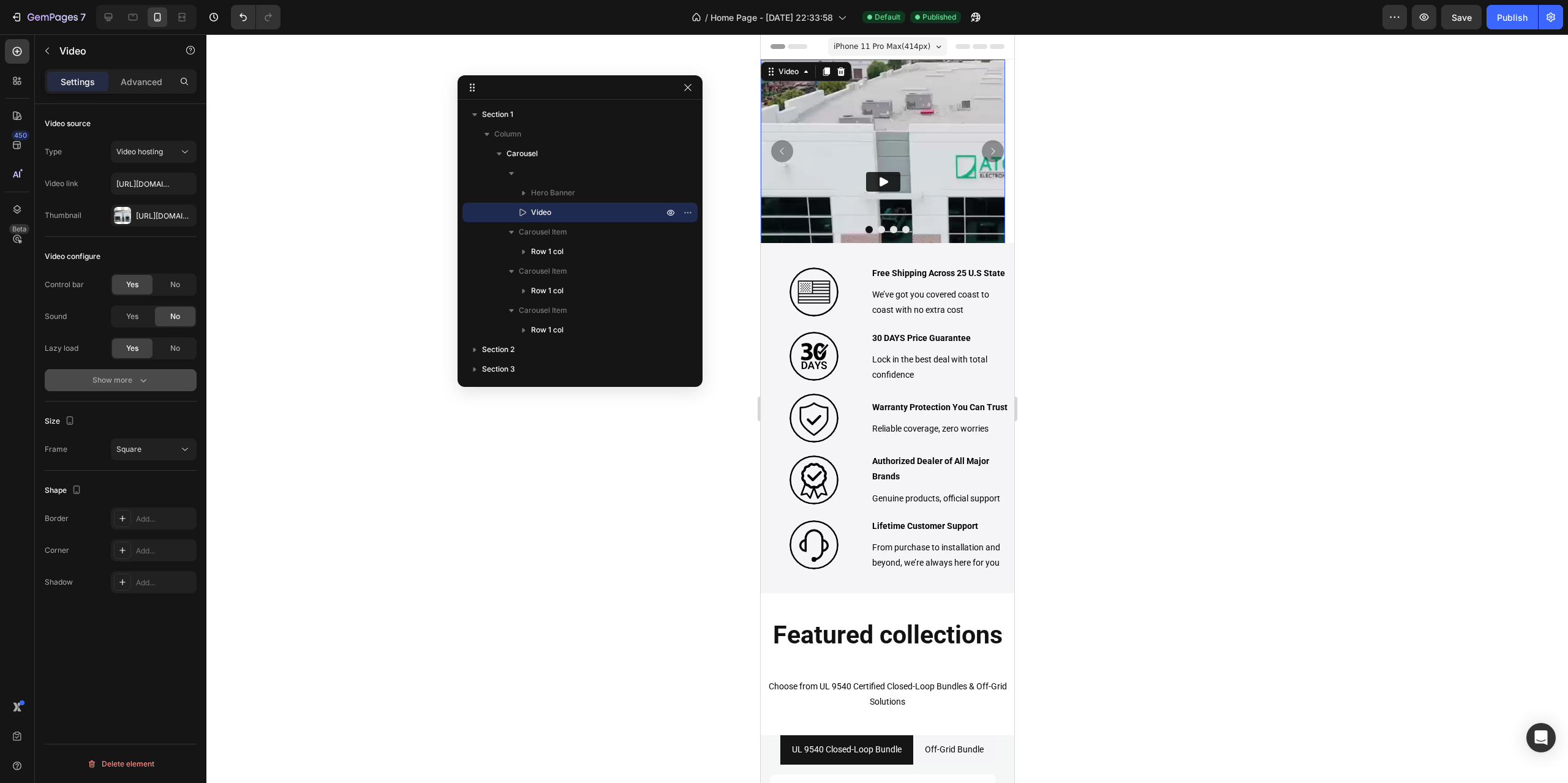
click at [136, 380] on div "Show more" at bounding box center [120, 380] width 57 height 13
click at [172, 347] on span "No" at bounding box center [175, 348] width 10 height 11
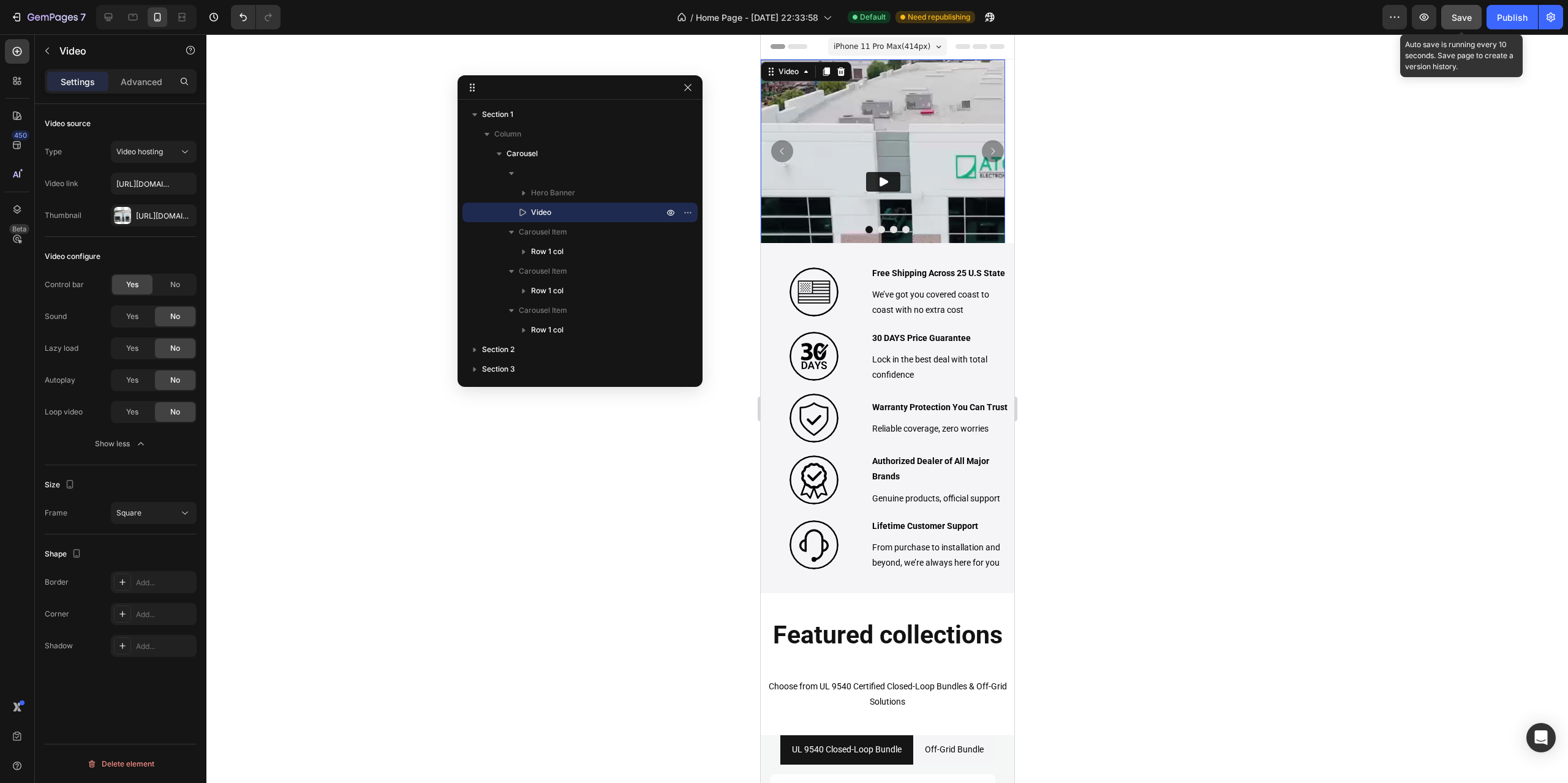
click at [1463, 24] on button "Save" at bounding box center [1461, 17] width 41 height 24
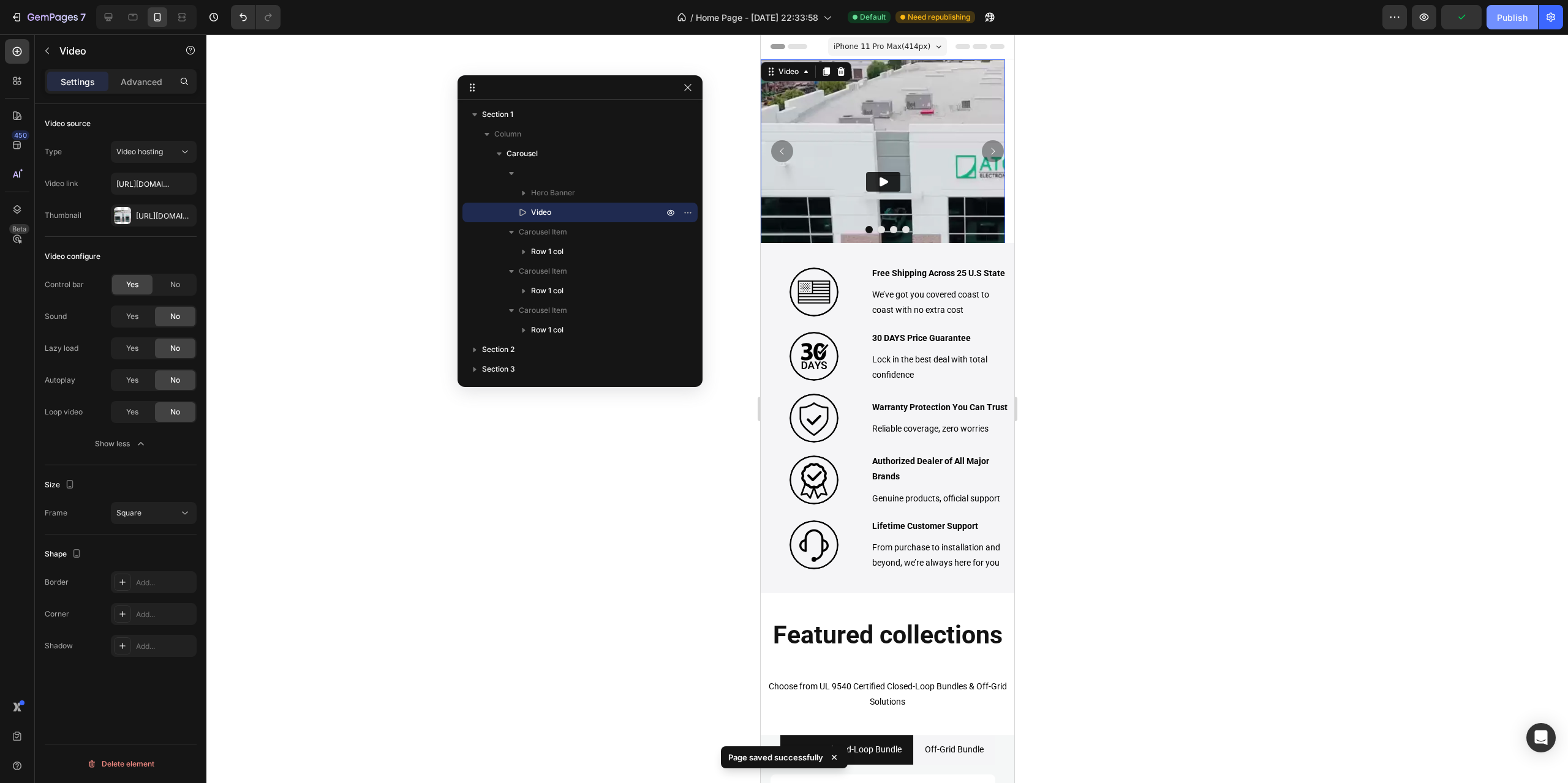
click at [1511, 18] on div "Publish" at bounding box center [1513, 17] width 31 height 13
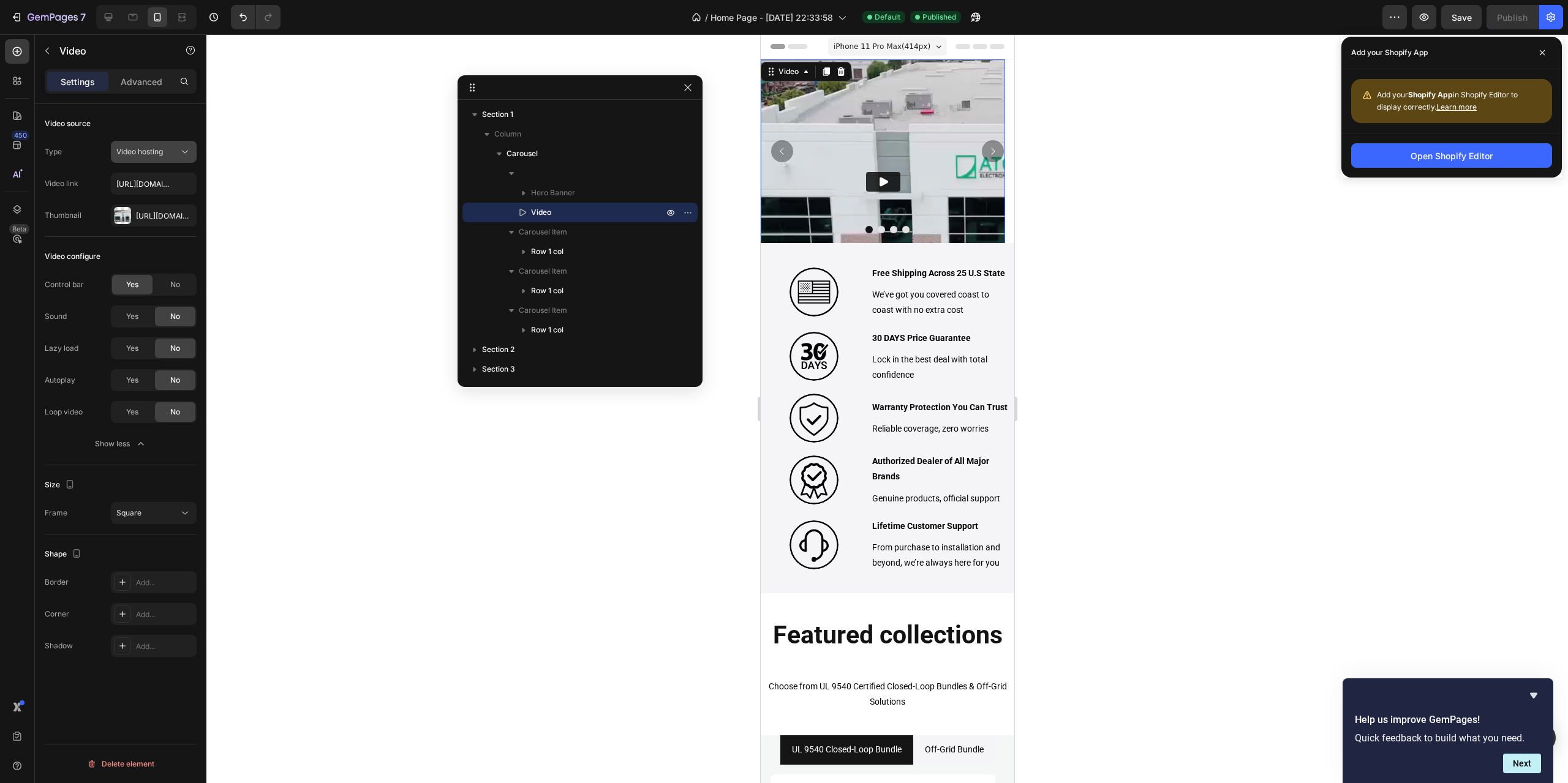
click at [179, 153] on icon at bounding box center [185, 152] width 13 height 13
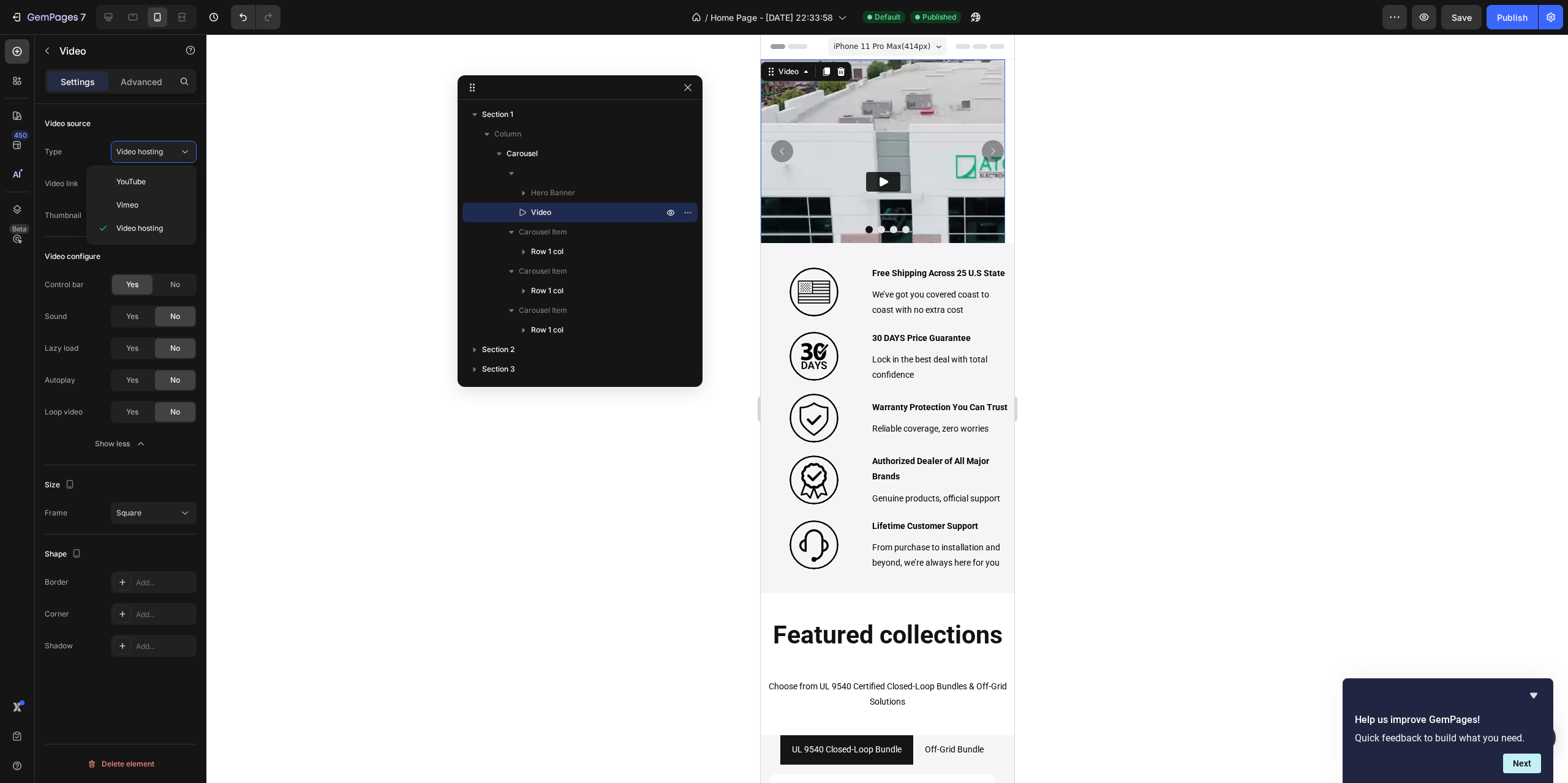
drag, startPoint x: 1498, startPoint y: 630, endPoint x: 1525, endPoint y: 662, distance: 41.9
click at [1498, 630] on div at bounding box center [887, 409] width 1361 height 749
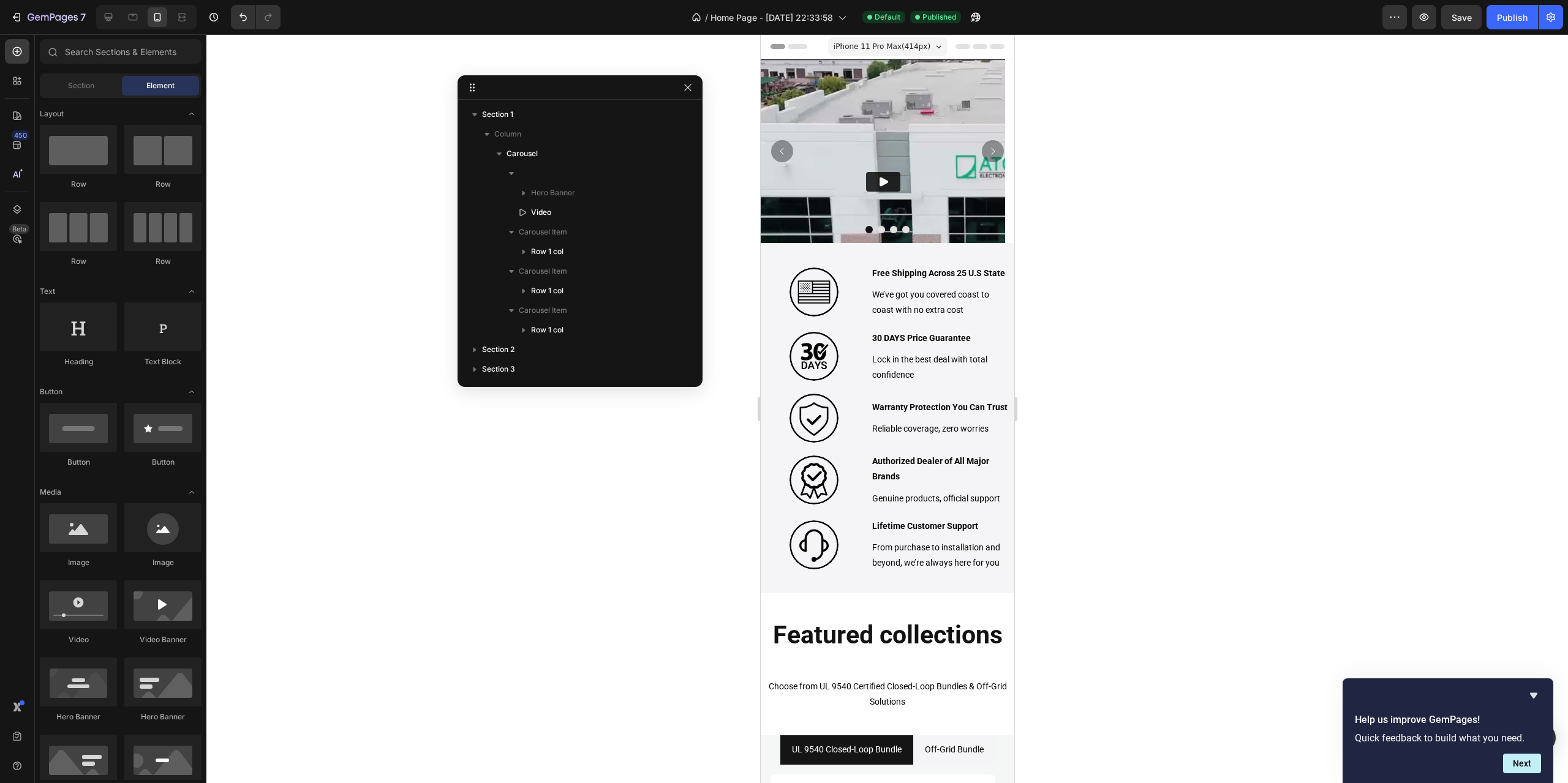
click at [1538, 695] on icon "Hide survey" at bounding box center [1534, 696] width 15 height 15
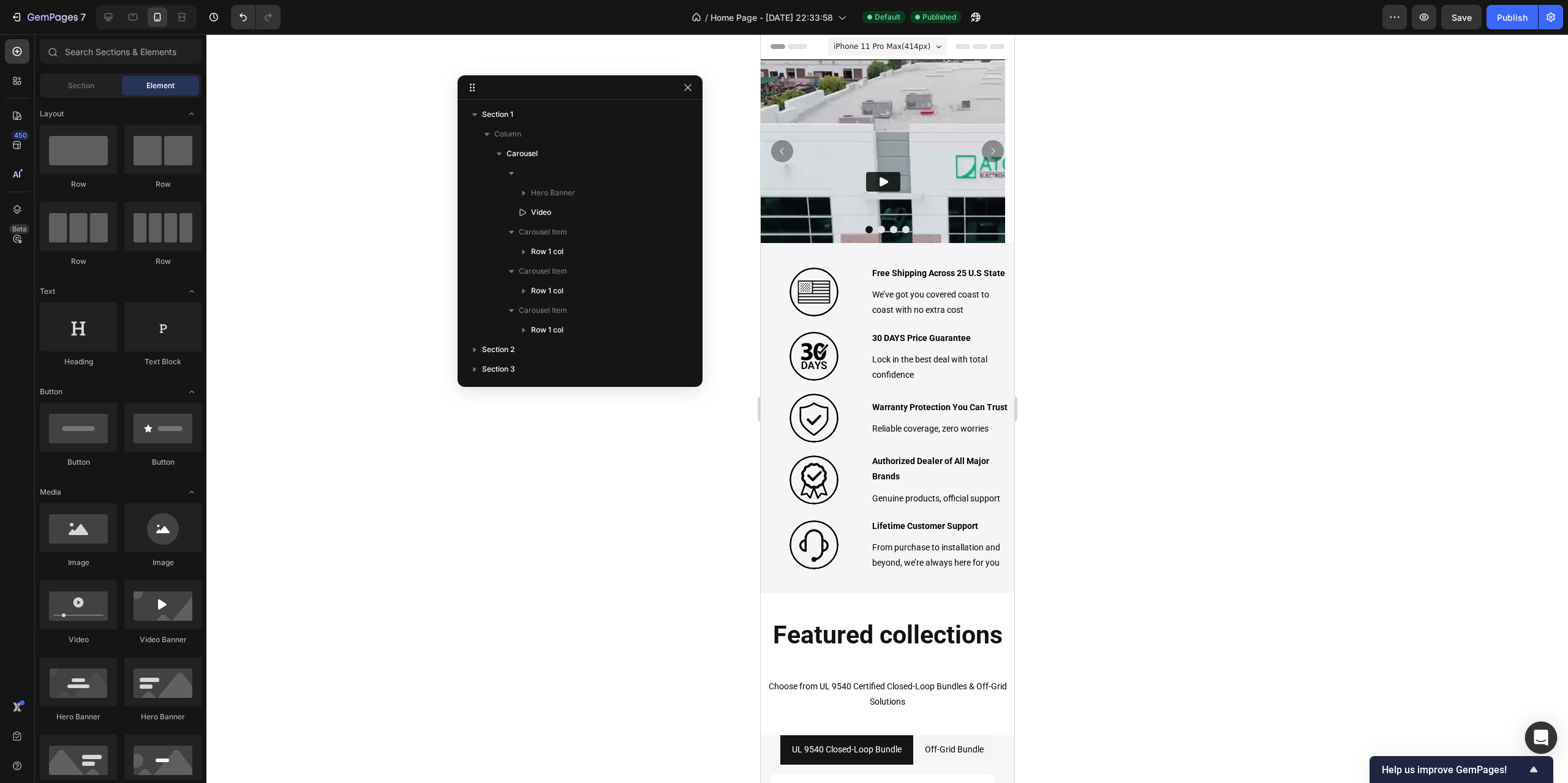
click at [1538, 727] on div "Open Intercom Messenger" at bounding box center [1541, 738] width 32 height 32
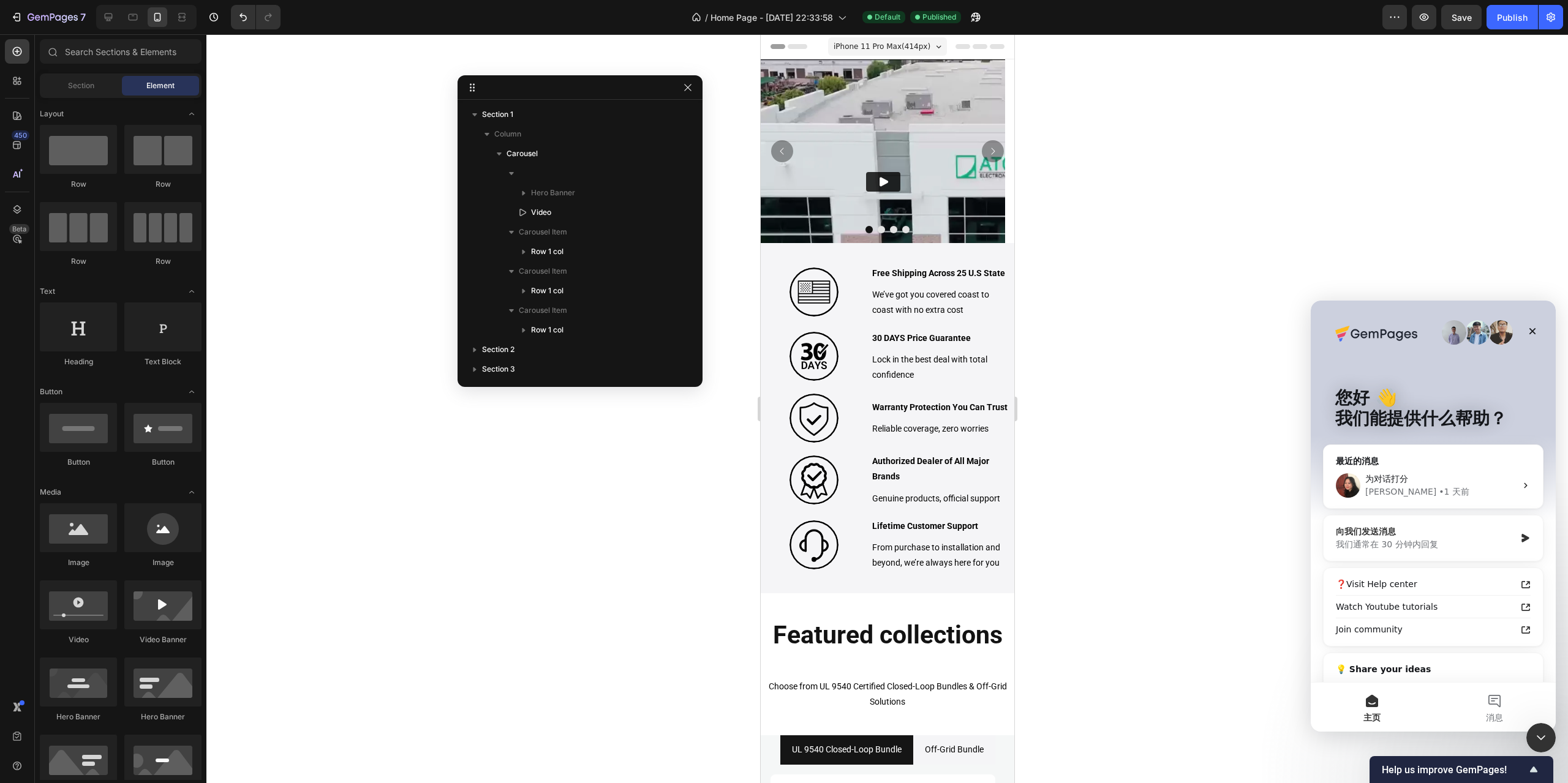
click at [1426, 539] on div "我们通常在 30 分钟内回复" at bounding box center [1425, 544] width 179 height 13
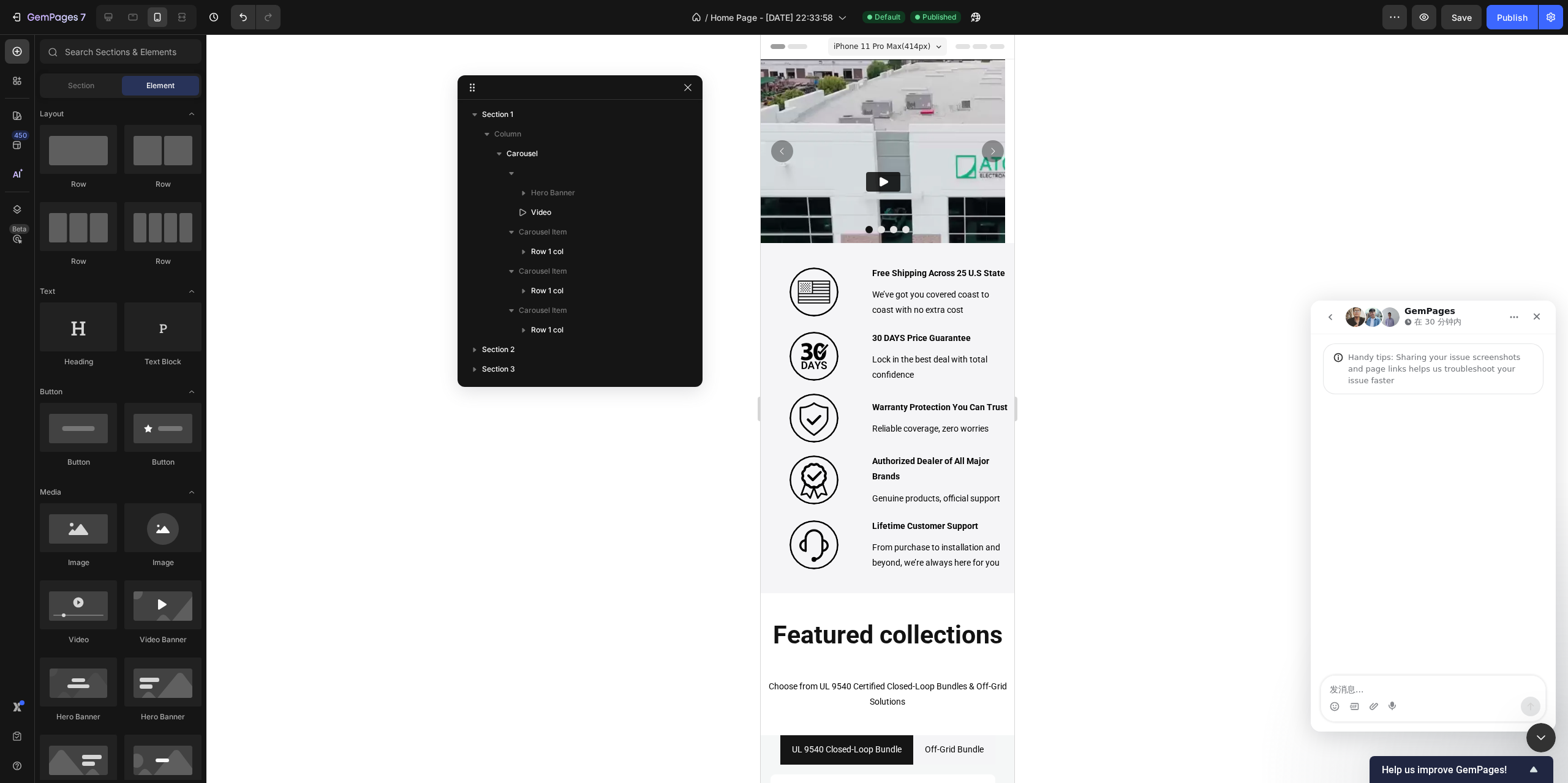
click at [1390, 690] on textarea "发消息..." at bounding box center [1433, 686] width 224 height 21
type textarea "你好我首页有个视频，目前针对移动端再做优化，发现一个问题能帮看下如何去优化LCP延迟这块"
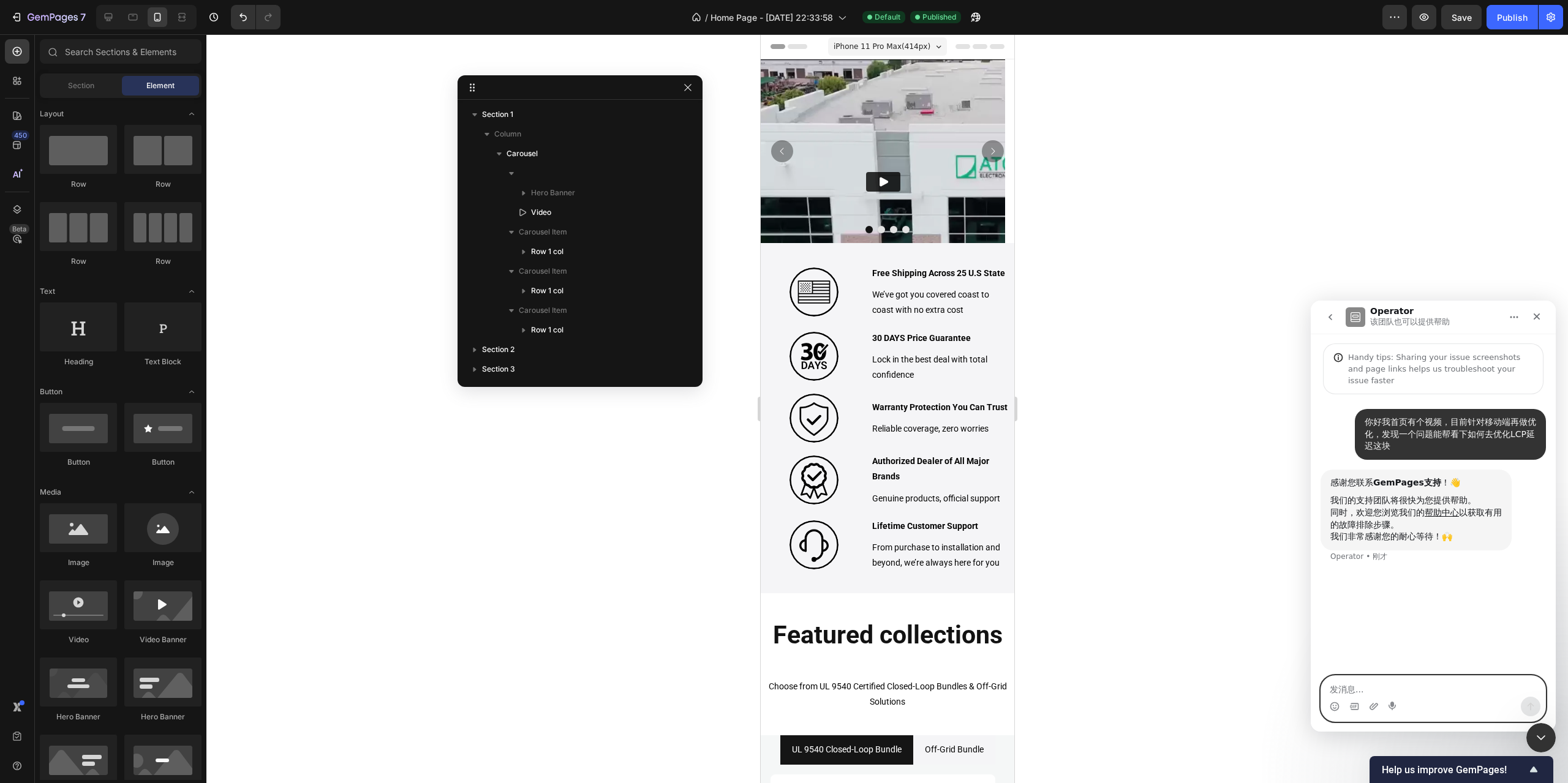
click at [1388, 684] on textarea "发消息..." at bounding box center [1433, 686] width 224 height 21
paste textarea "使 LCP 图像能够立即从 HTML 中被发现，并避免延迟加载，以此优化 LCPLCP 未应用延迟加载 应该应用 fetchpriority=high 可在初…"
type textarea "使 LCP 图像能够立即从 HTML 中被发现，并避免延迟加载，以此优化 LCPLCP 未应用延迟加载 应该应用 fetchpriority=high 可在初…"
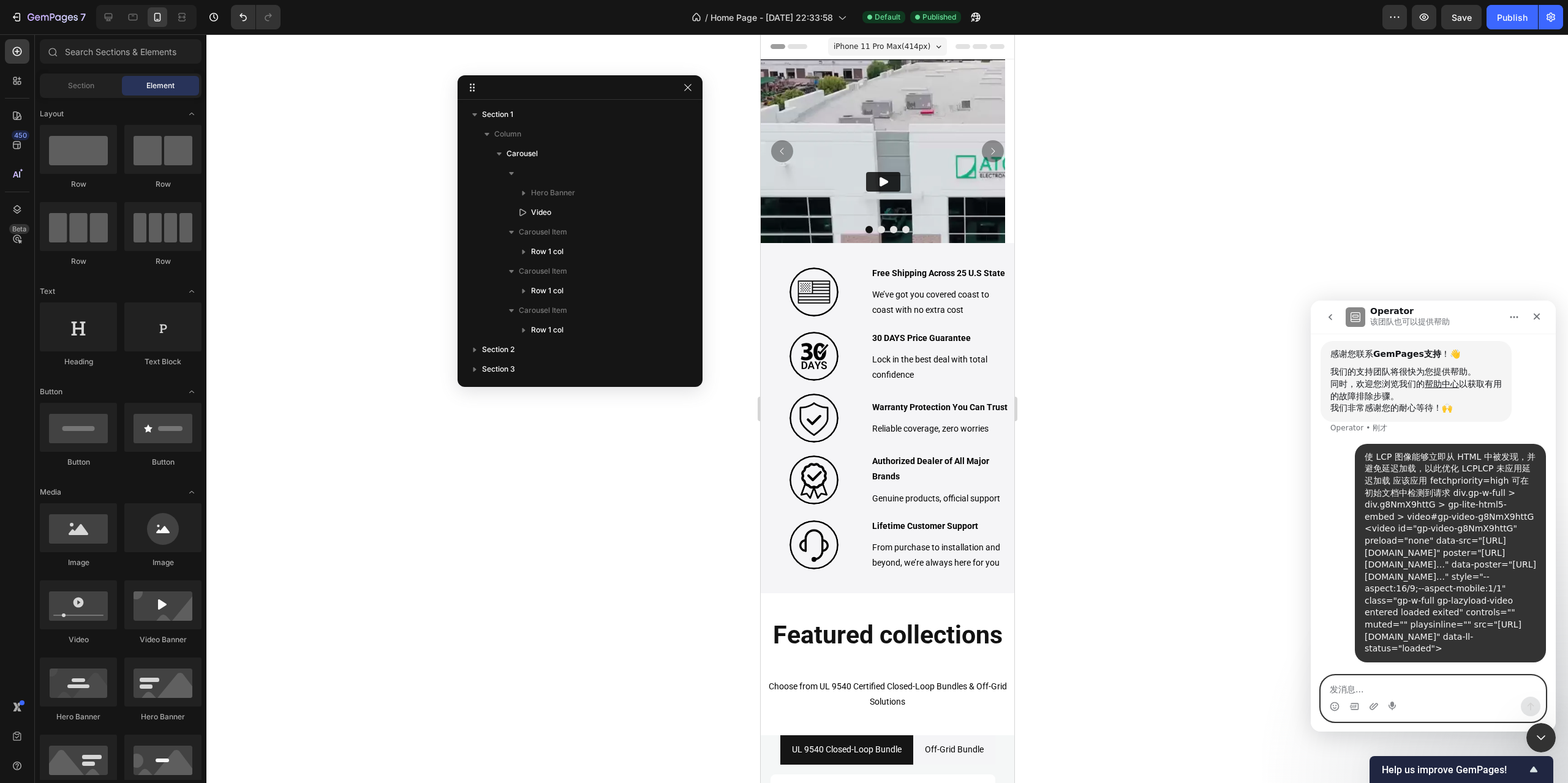
scroll to position [201, 0]
click at [1372, 706] on icon "上传附件" at bounding box center [1374, 706] width 9 height 7
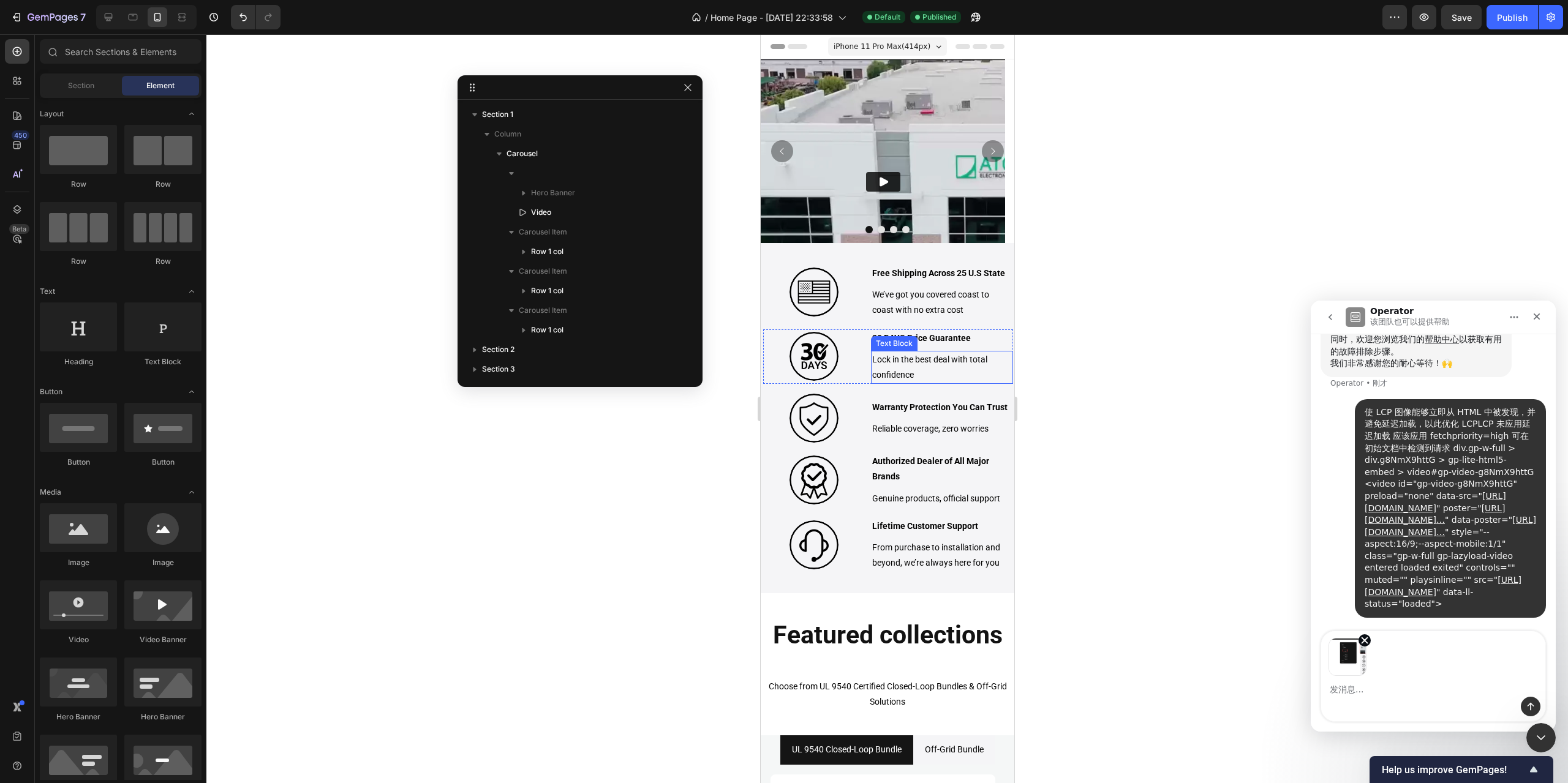
scroll to position [245, 0]
click at [1534, 703] on icon "发送消息…" at bounding box center [1530, 706] width 10 height 10
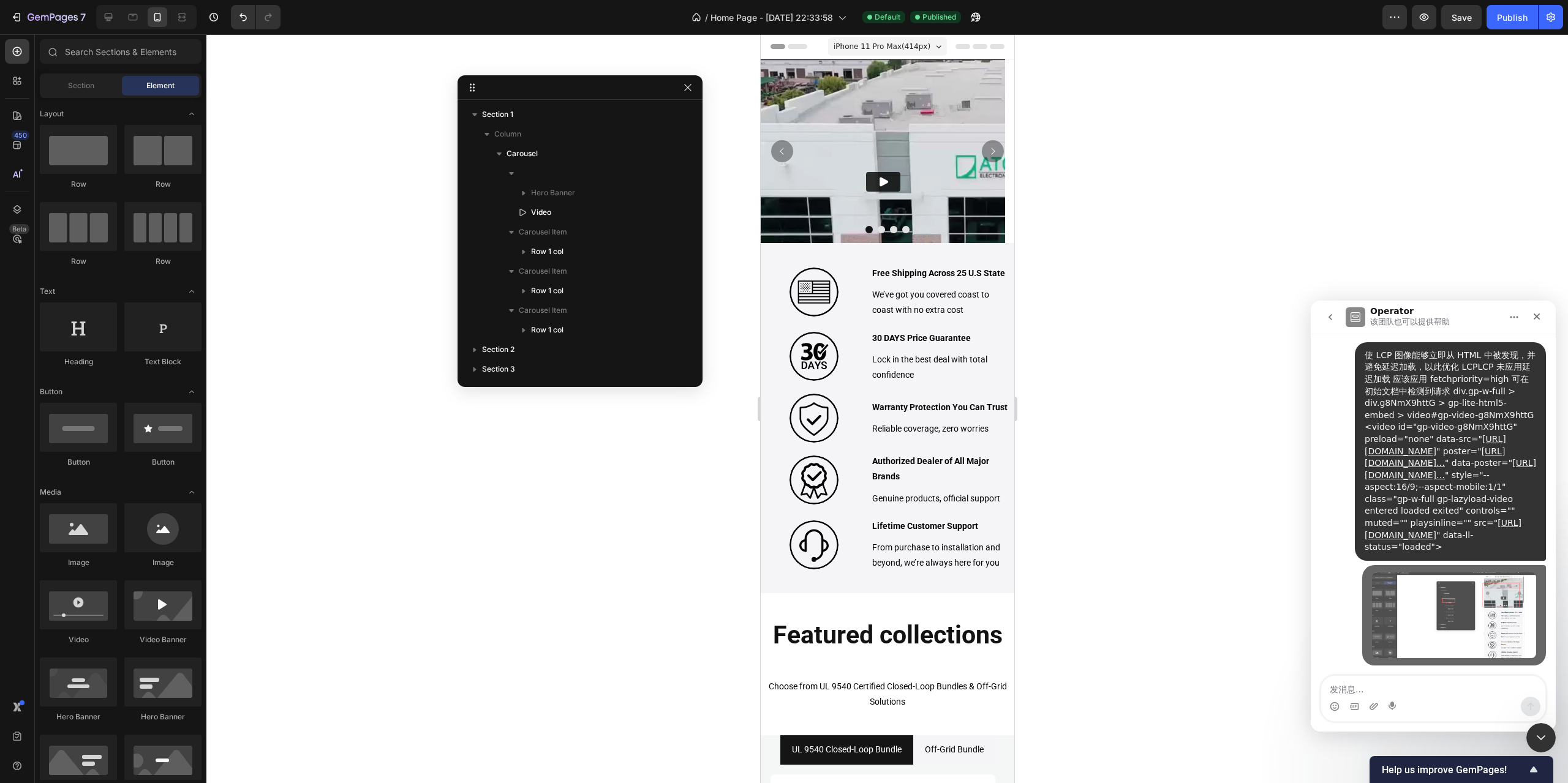
scroll to position [302, 0]
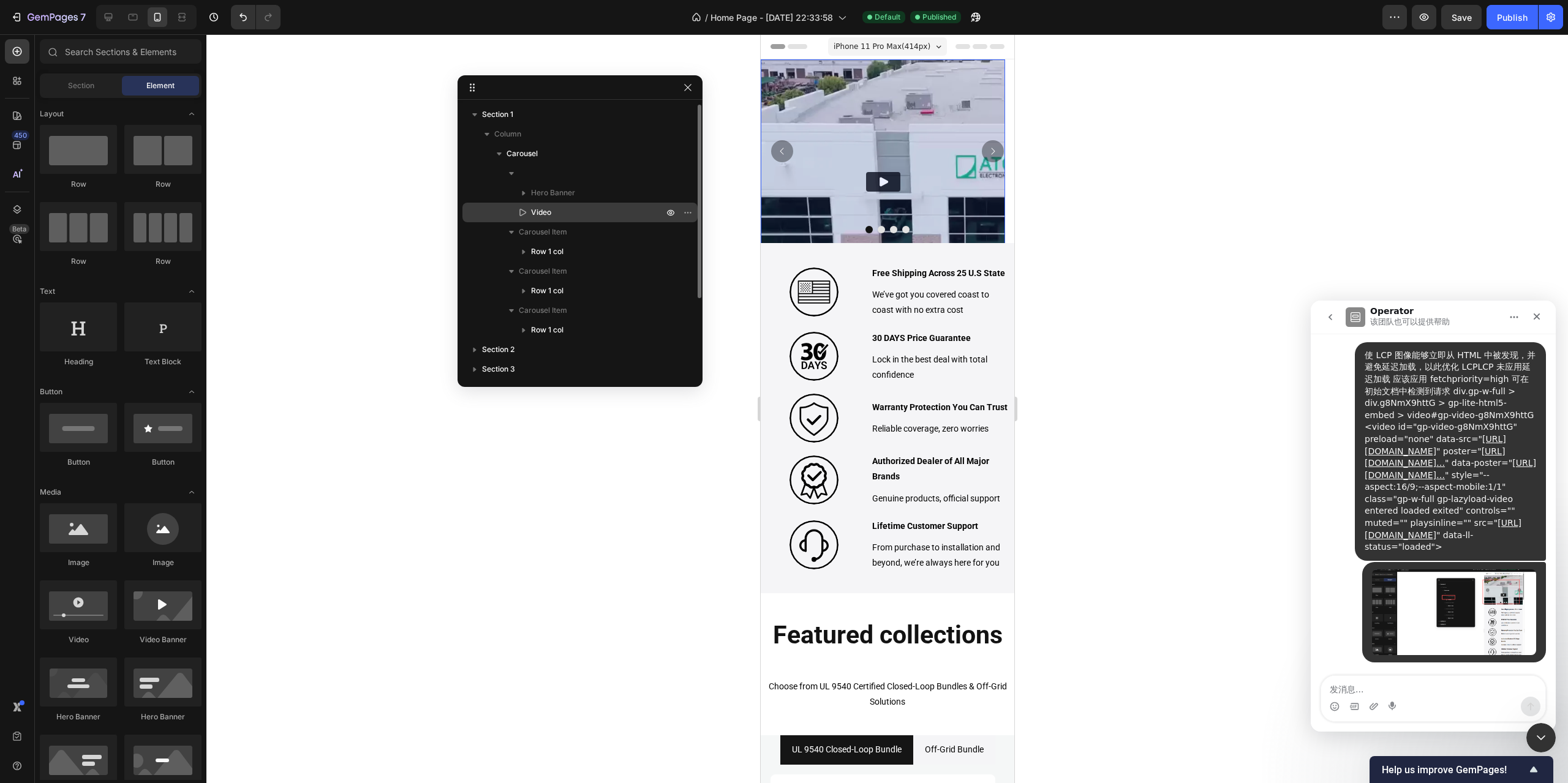
click at [562, 212] on p "Video" at bounding box center [583, 212] width 135 height 13
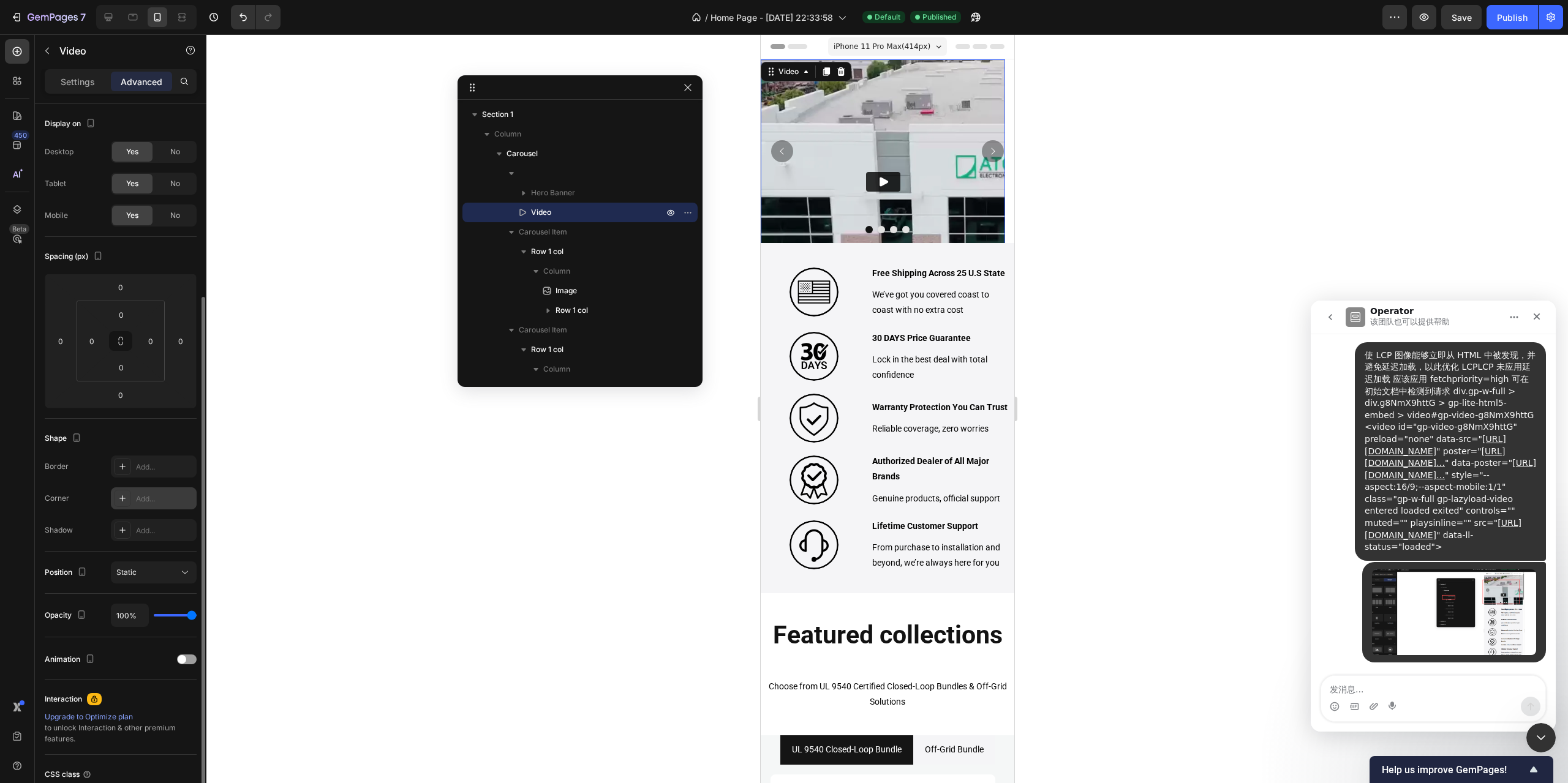
scroll to position [103, 0]
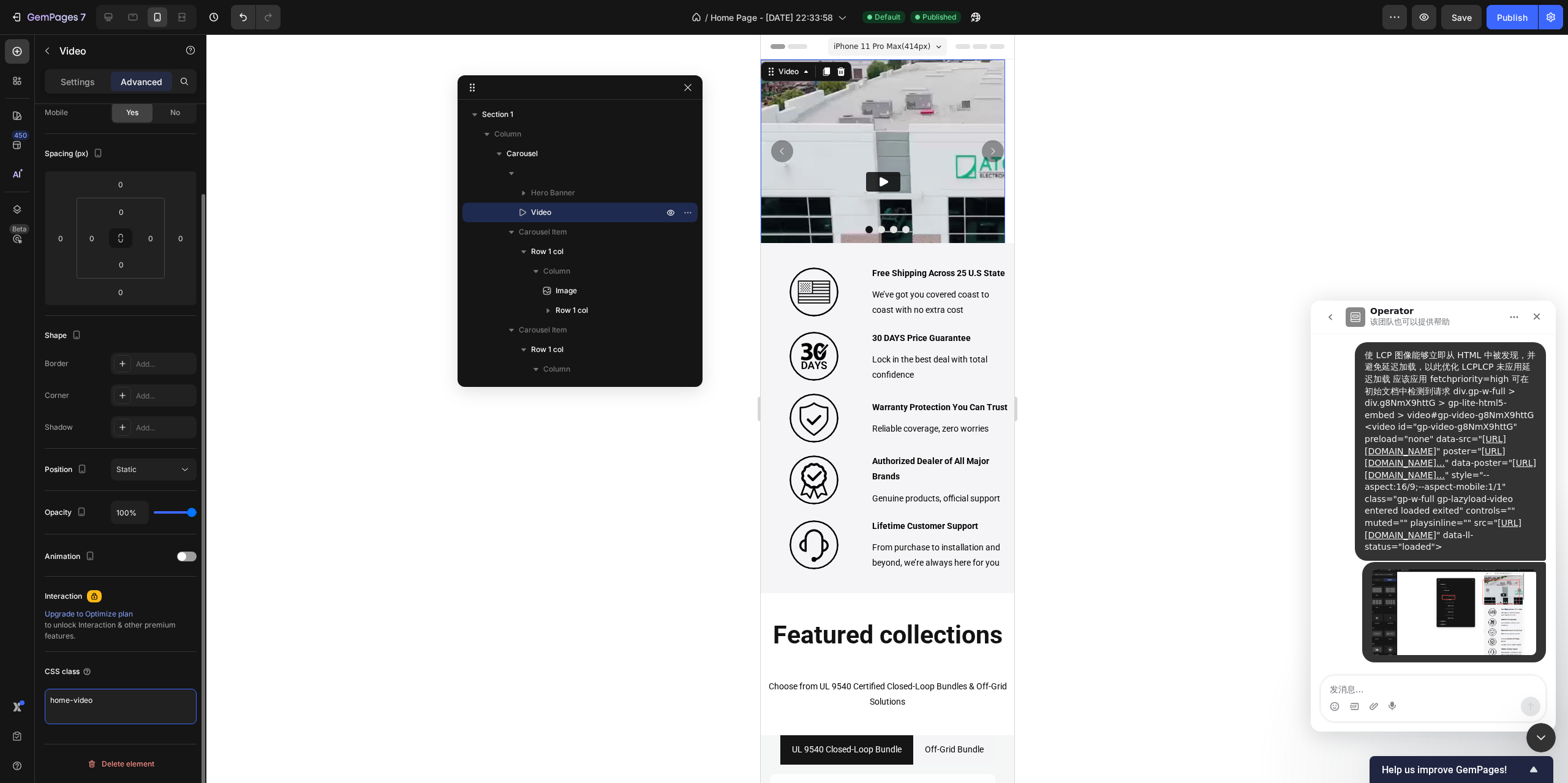
click at [104, 706] on textarea "home-video" at bounding box center [121, 706] width 152 height 35
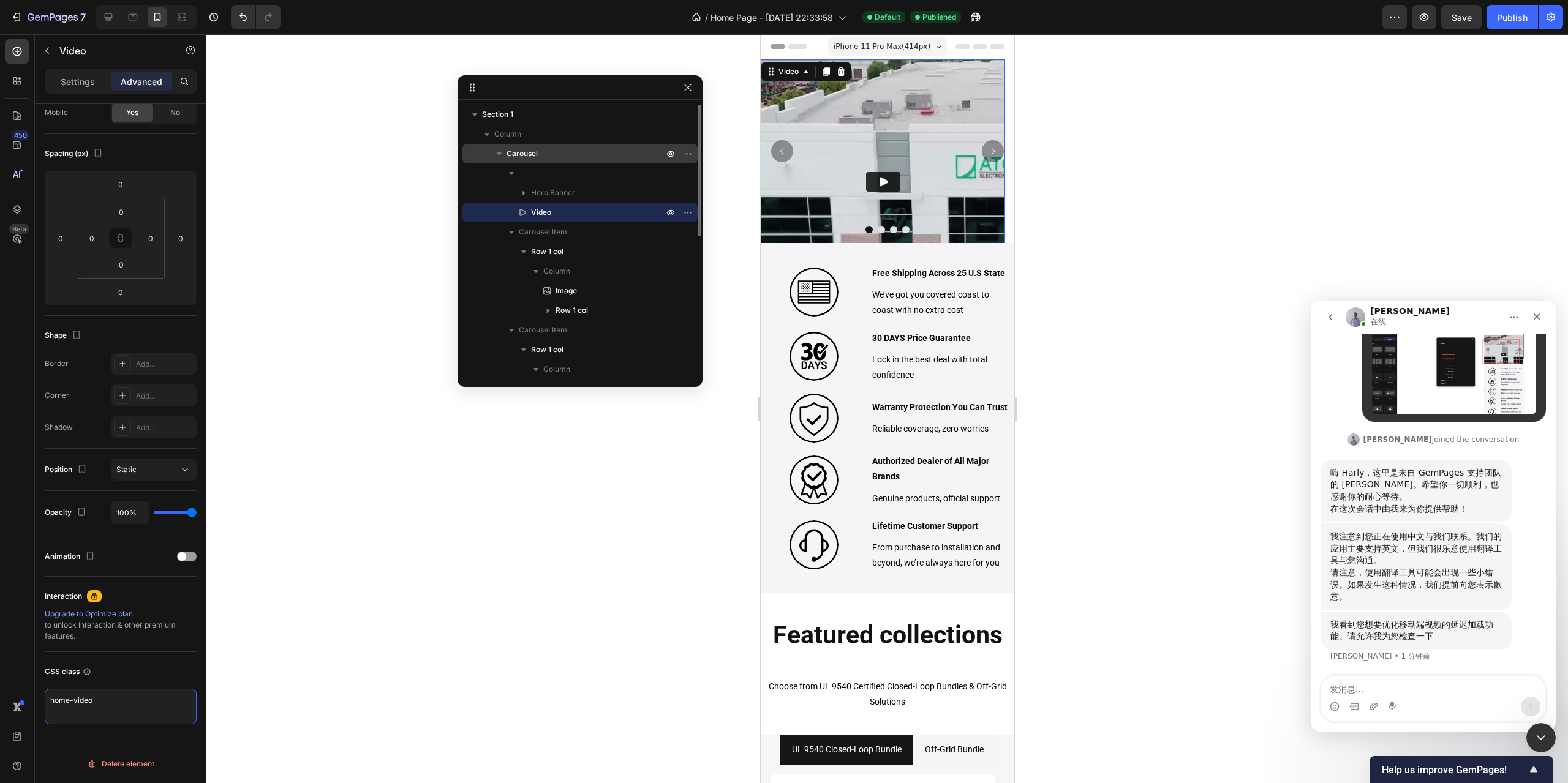
scroll to position [531, 0]
click at [600, 254] on p "Row 1 col" at bounding box center [598, 251] width 135 height 13
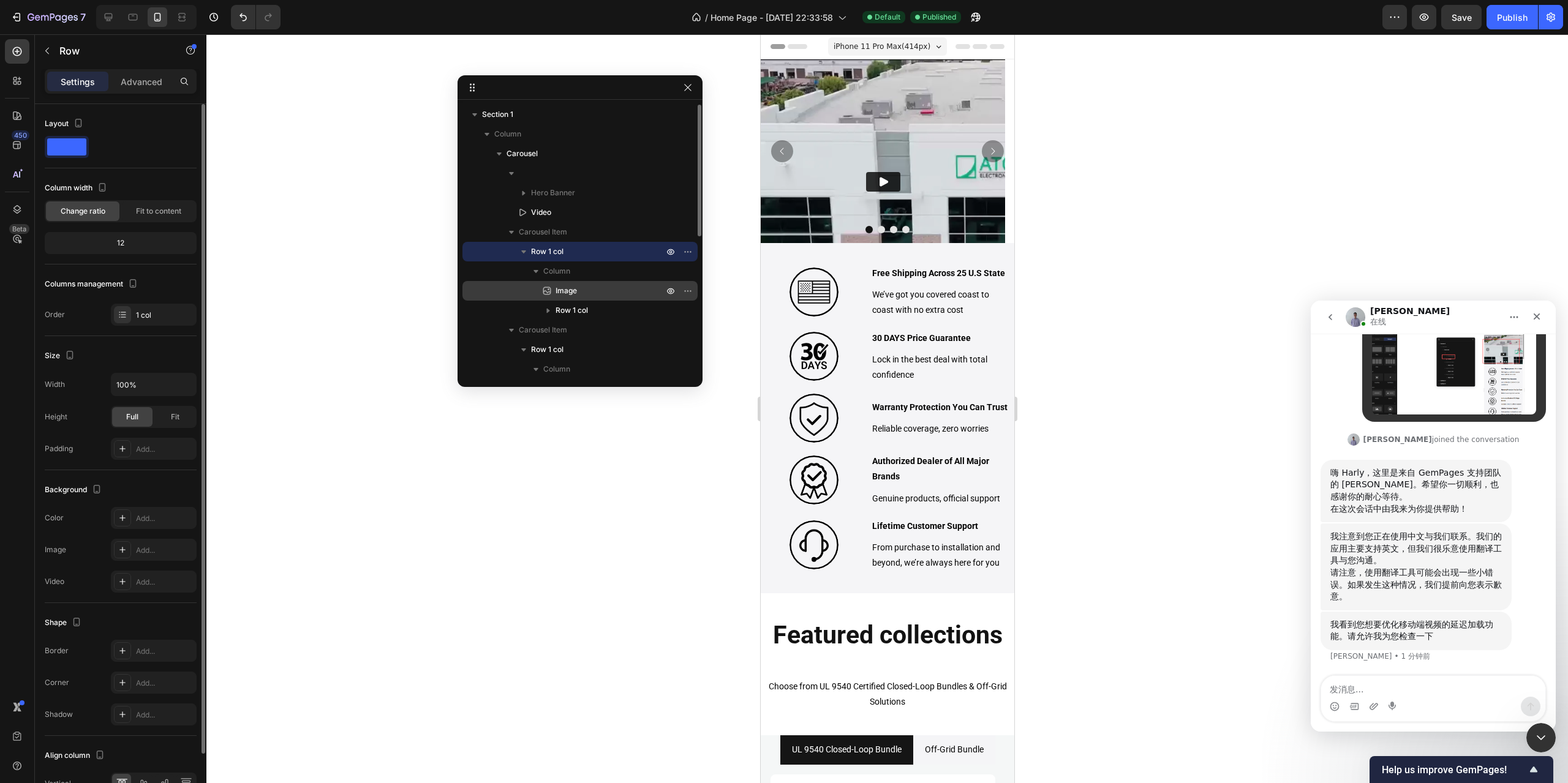
click at [592, 296] on p "Image" at bounding box center [595, 290] width 110 height 13
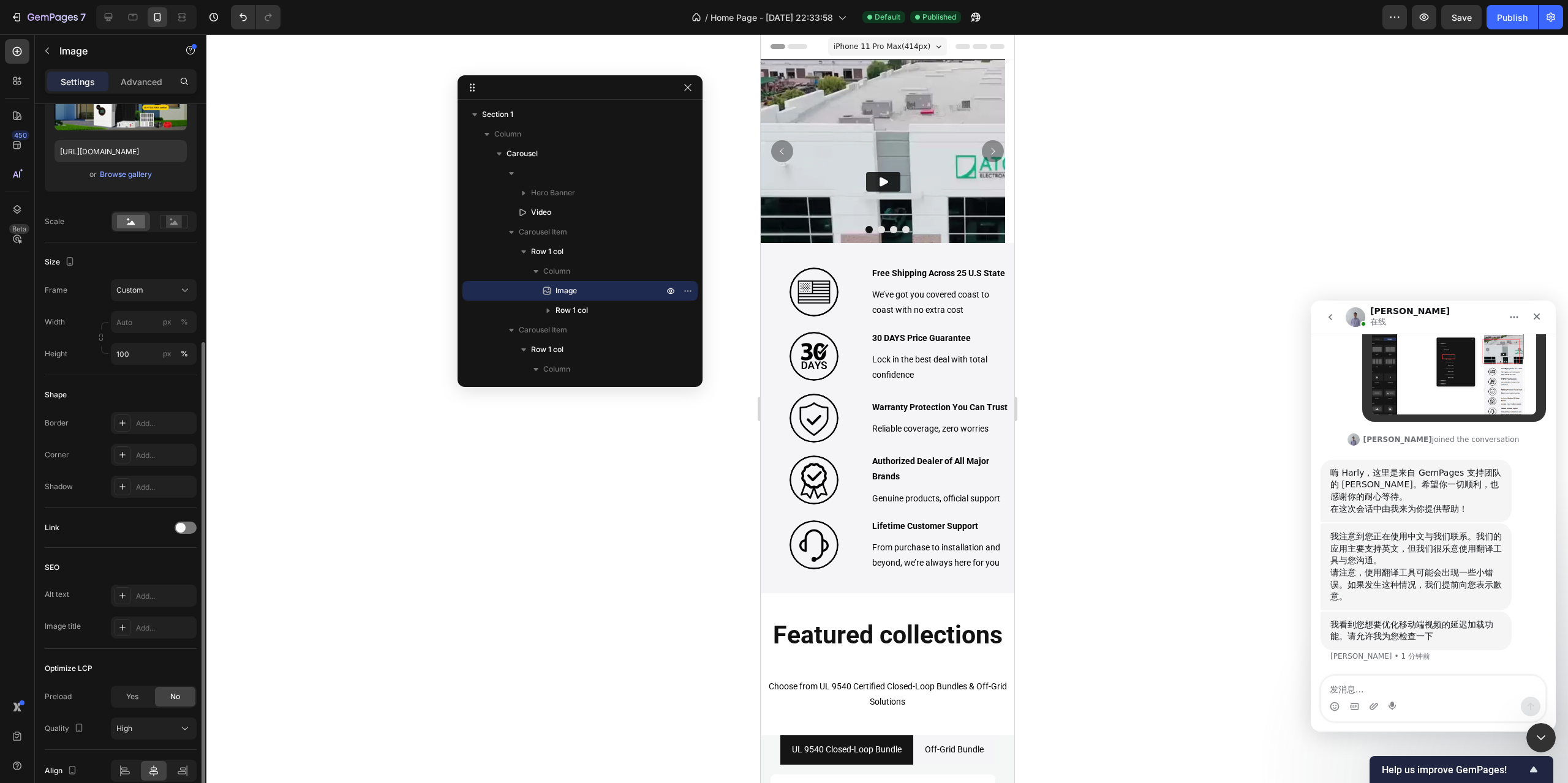
scroll to position [241, 0]
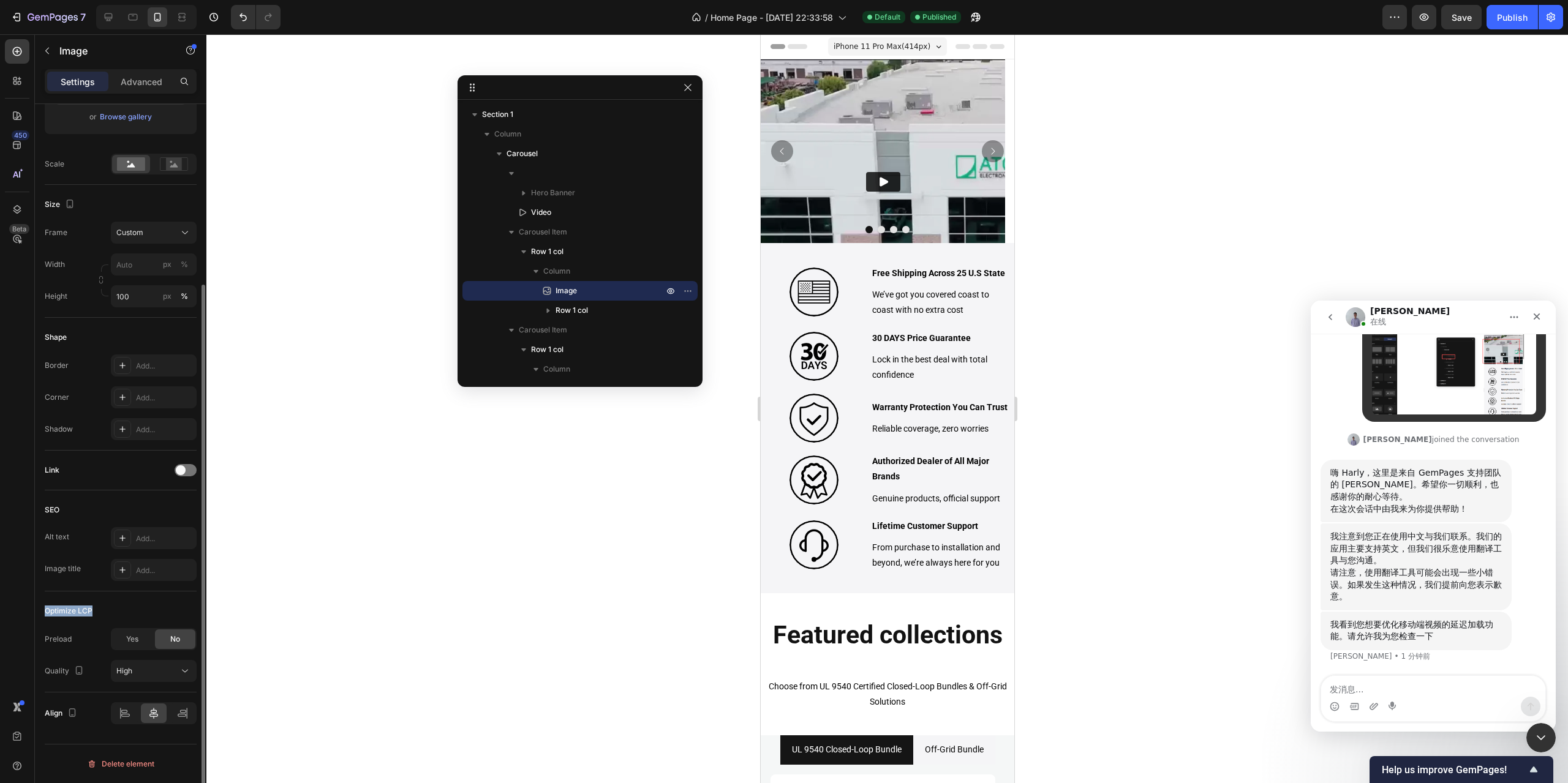
drag, startPoint x: 38, startPoint y: 613, endPoint x: 106, endPoint y: 613, distance: 68.0
click at [106, 613] on div "Style Rectangle Source Upload Image [URL][DOMAIN_NAME] or Browse gallery Scale …" at bounding box center [120, 341] width 172 height 956
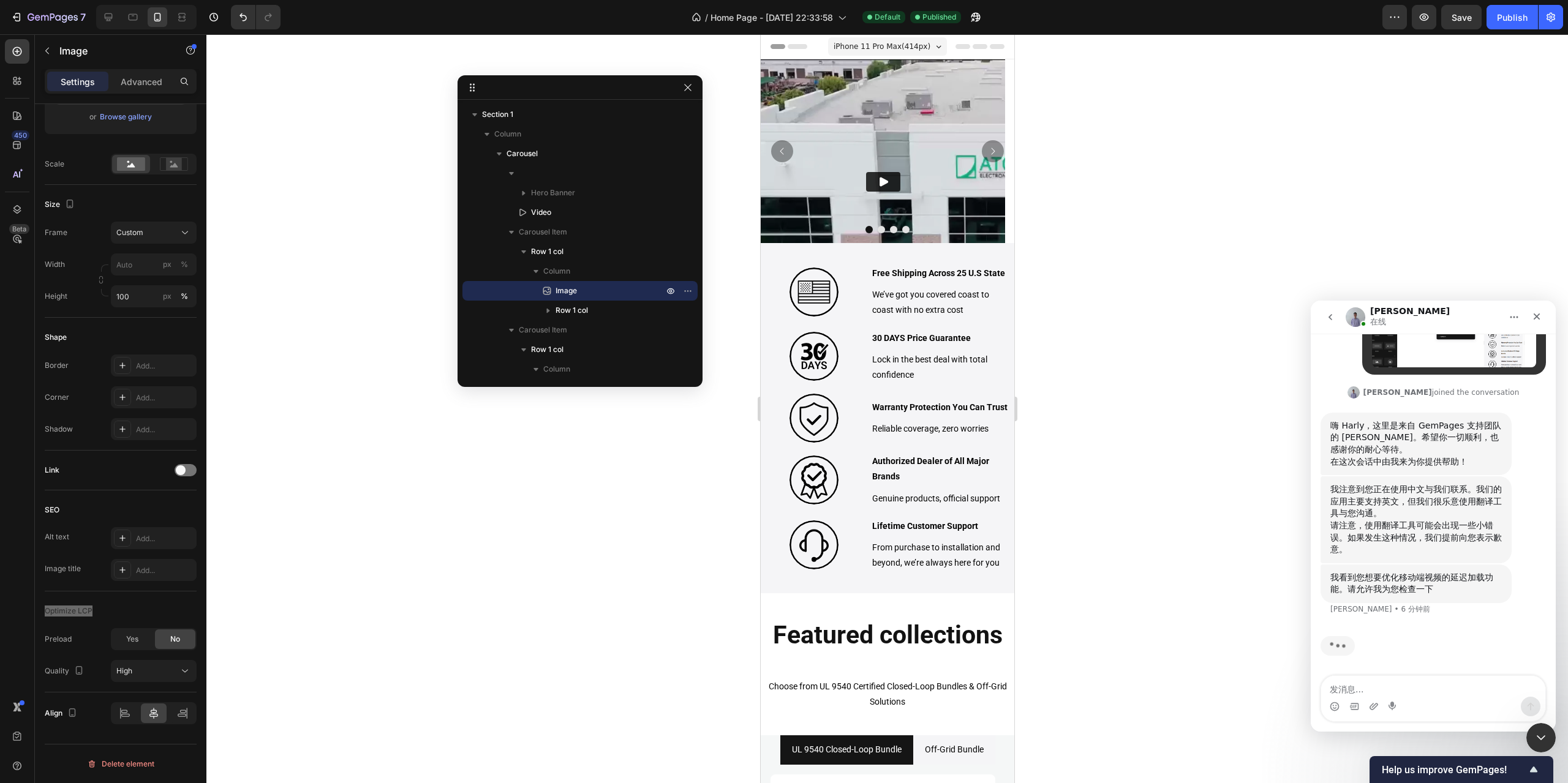
scroll to position [531, 0]
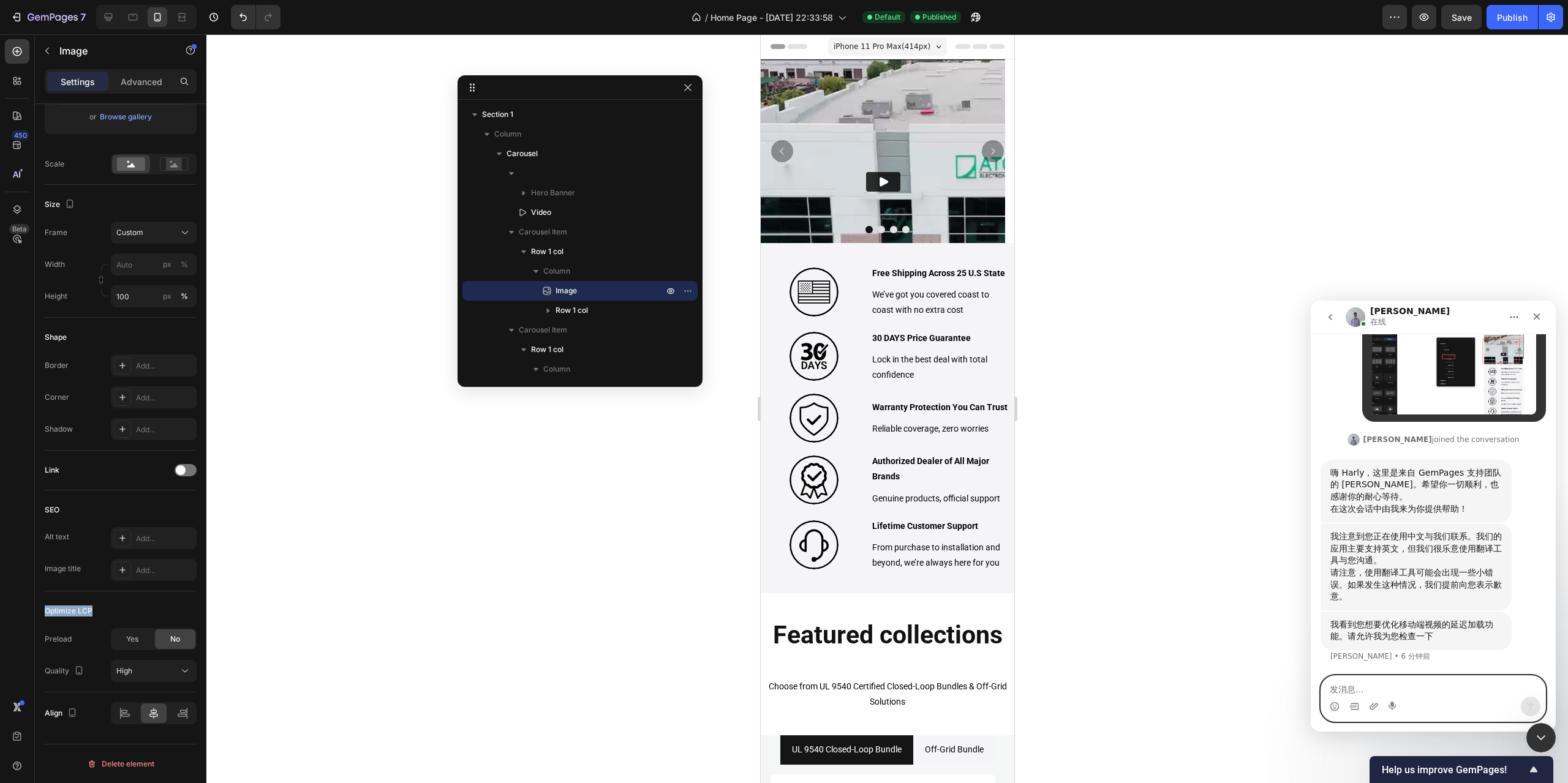
click at [1364, 687] on textarea "发消息..." at bounding box center [1433, 686] width 224 height 21
type textarea "l"
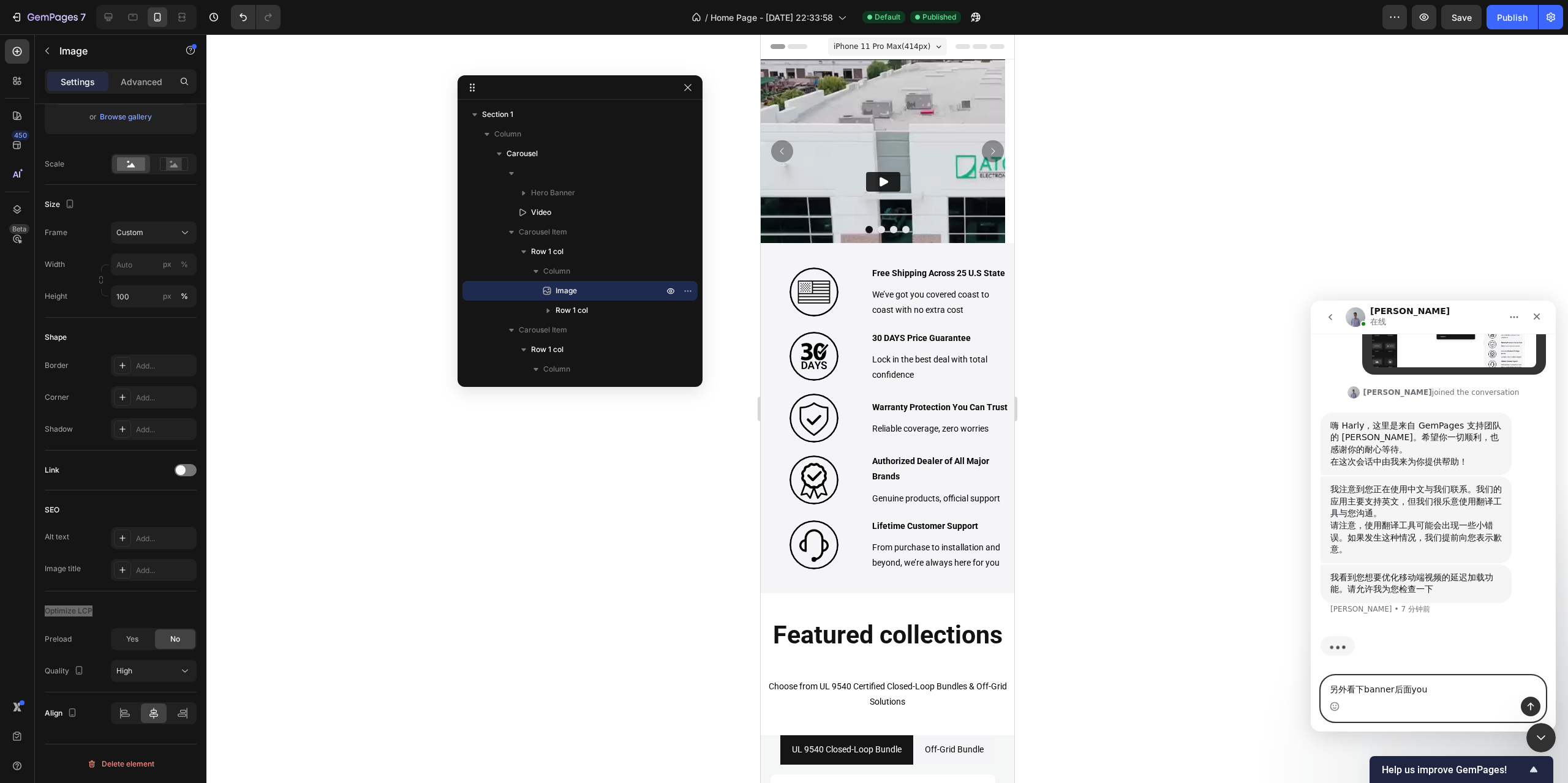
type textarea "另外看下banner后面有"
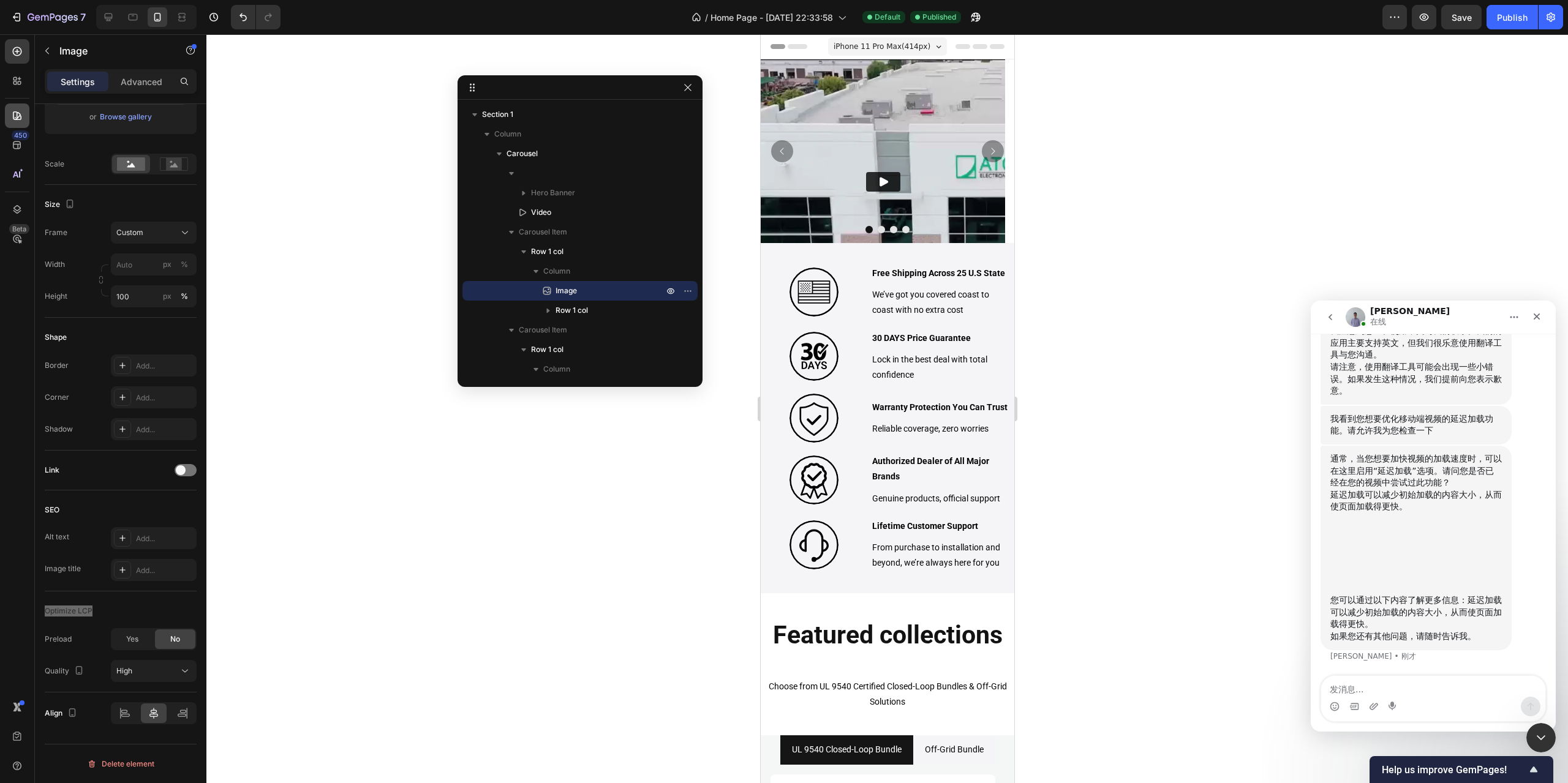
scroll to position [736, 0]
click at [1414, 549] on img "Brad说…" at bounding box center [1412, 551] width 164 height 75
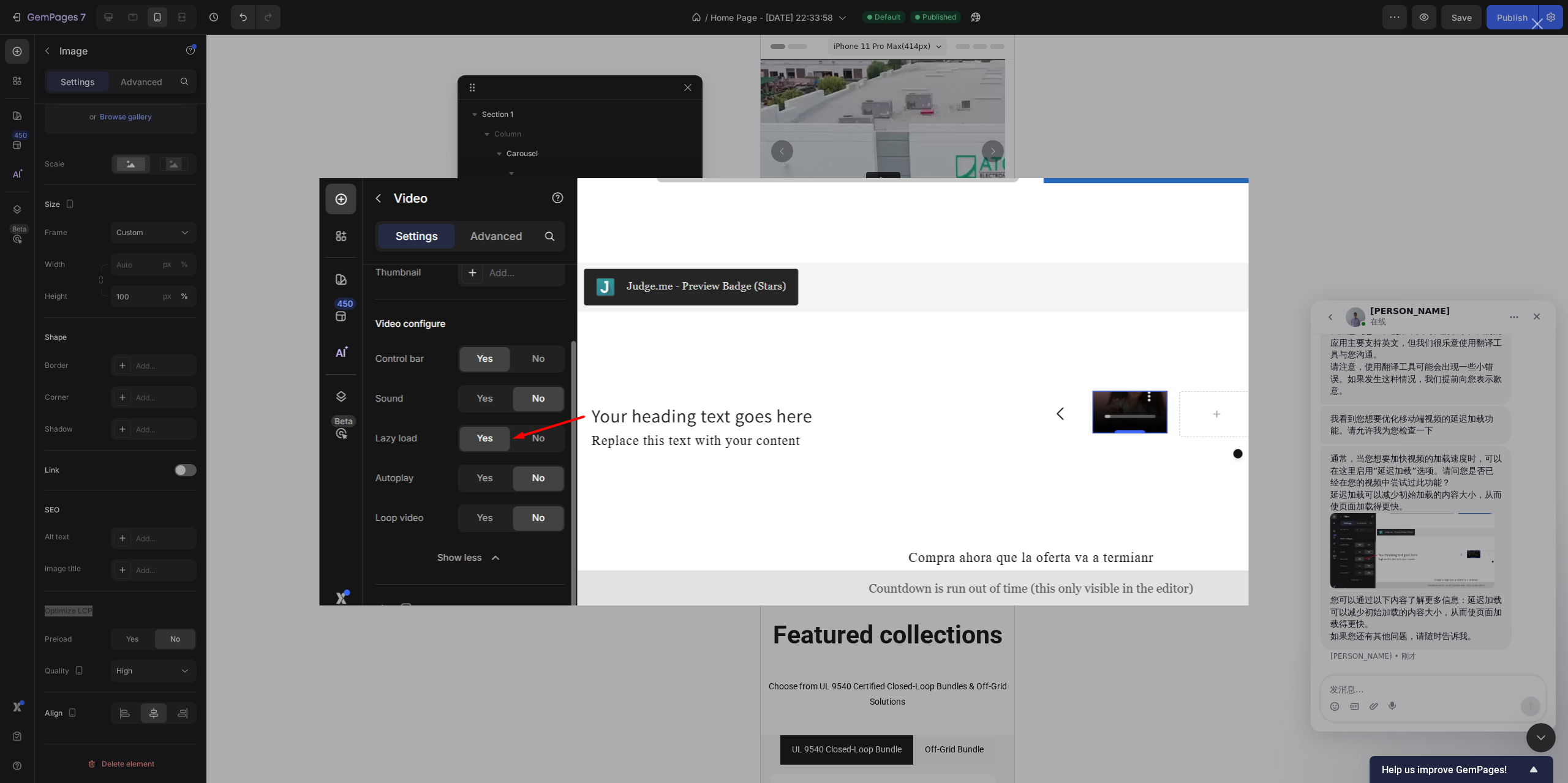
scroll to position [0, 0]
click at [1444, 580] on div "Intercom Messenger" at bounding box center [784, 392] width 1568 height 783
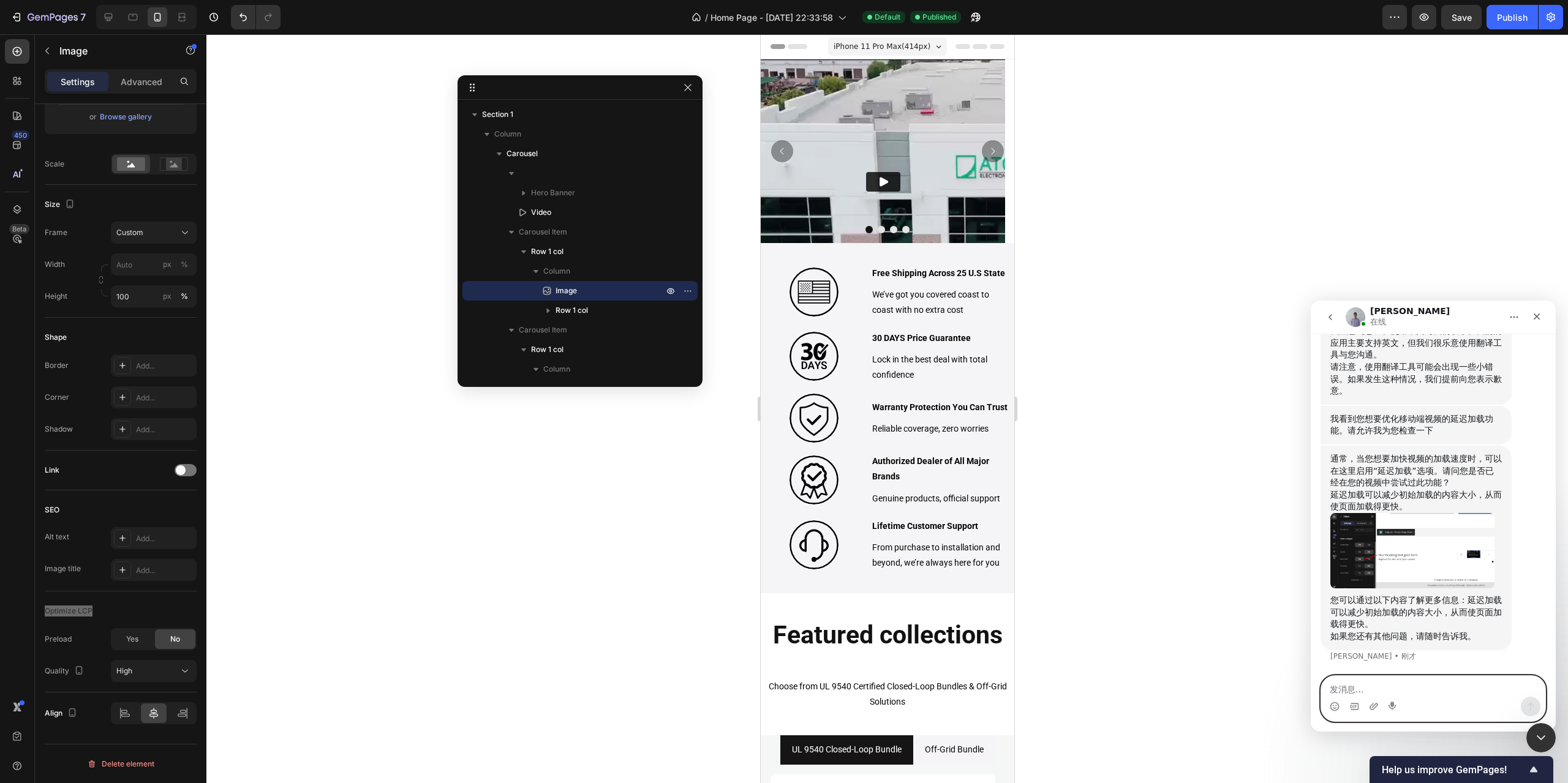
click at [1377, 688] on textarea "发消息..." at bounding box center [1433, 686] width 224 height 21
type textarea "不能设置"
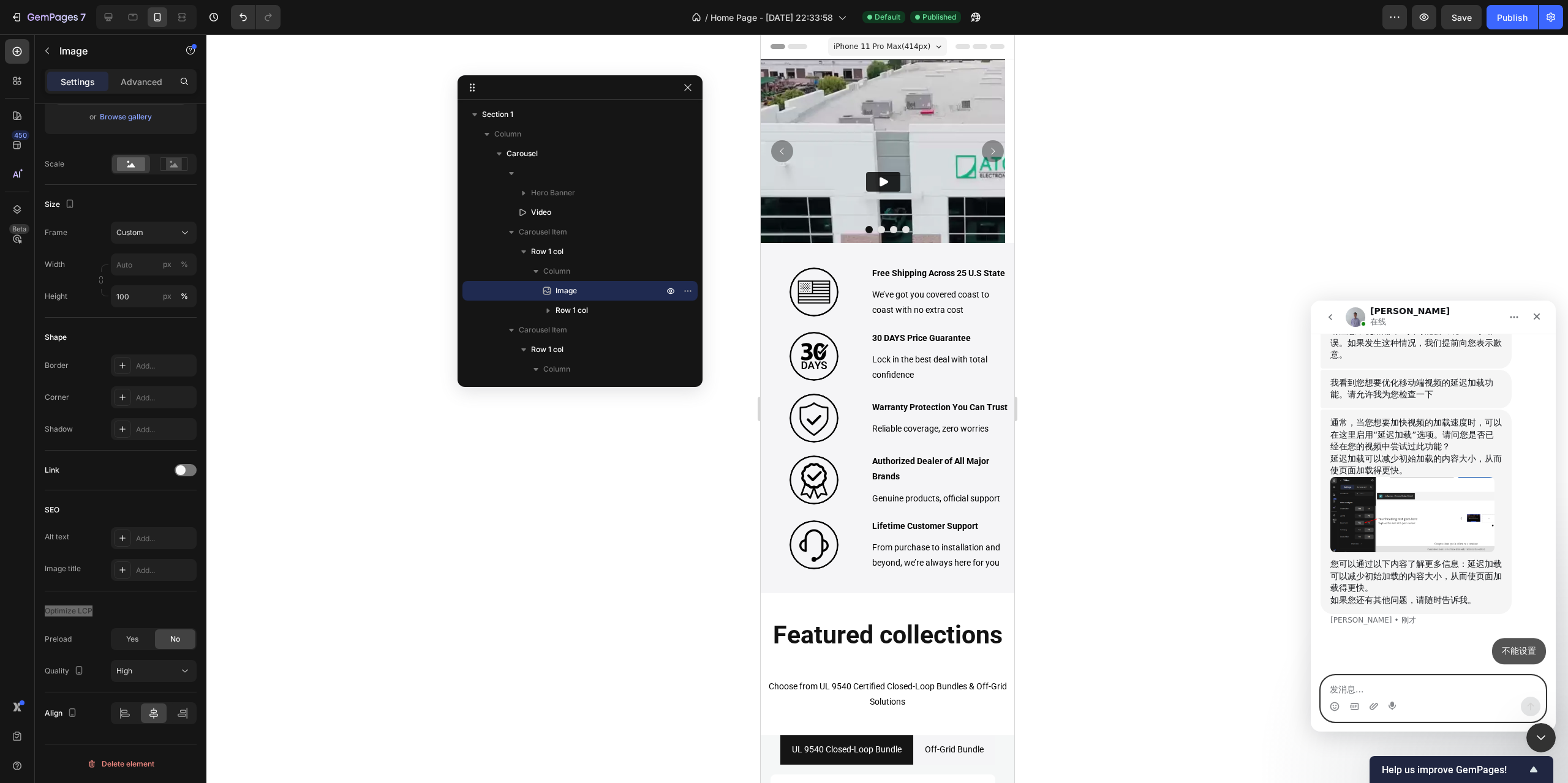
scroll to position [773, 0]
type textarea "y"
type textarea "这边设置话反而会延迟LCP的速度"
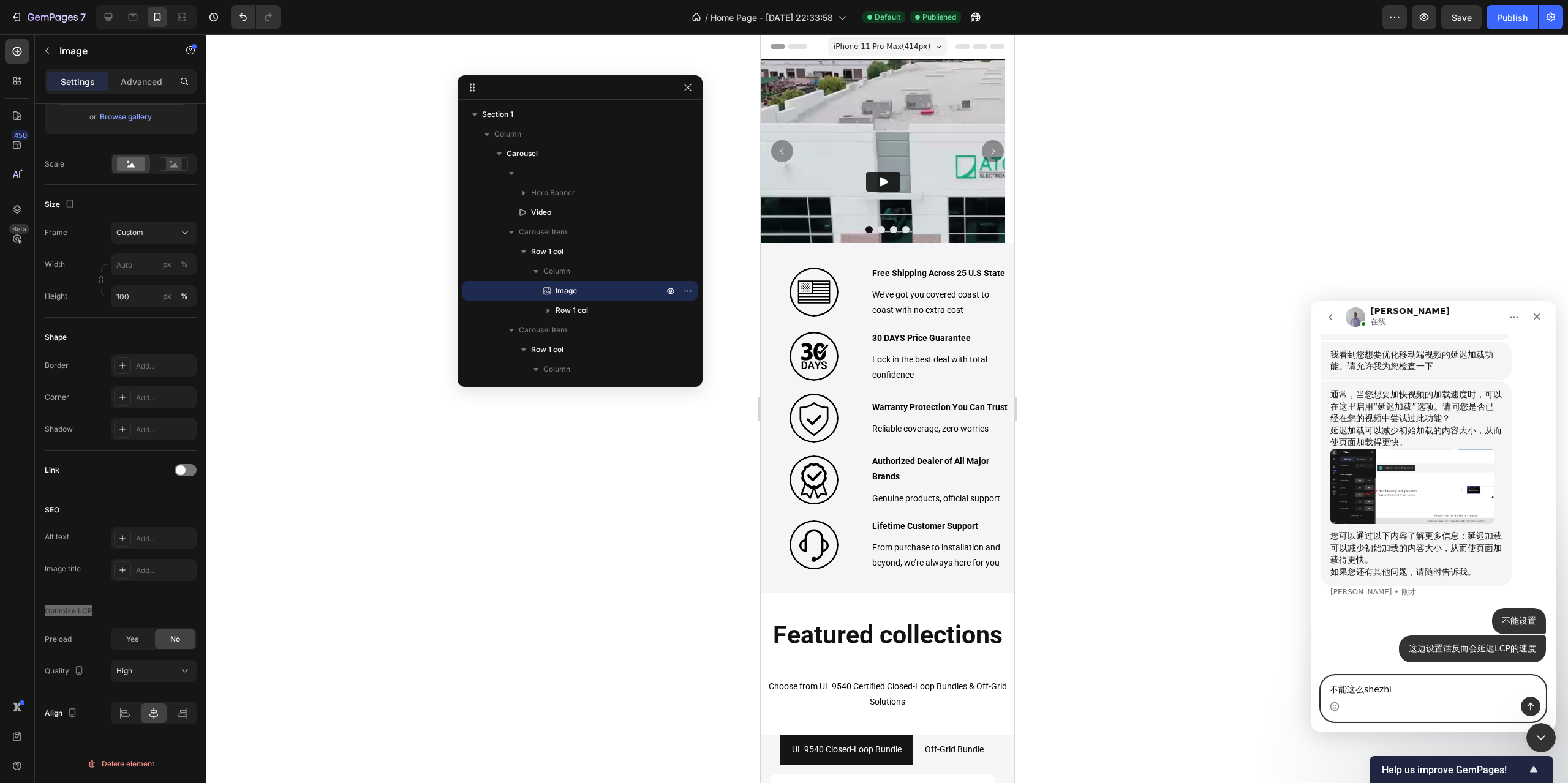
type textarea "不能这么设置"
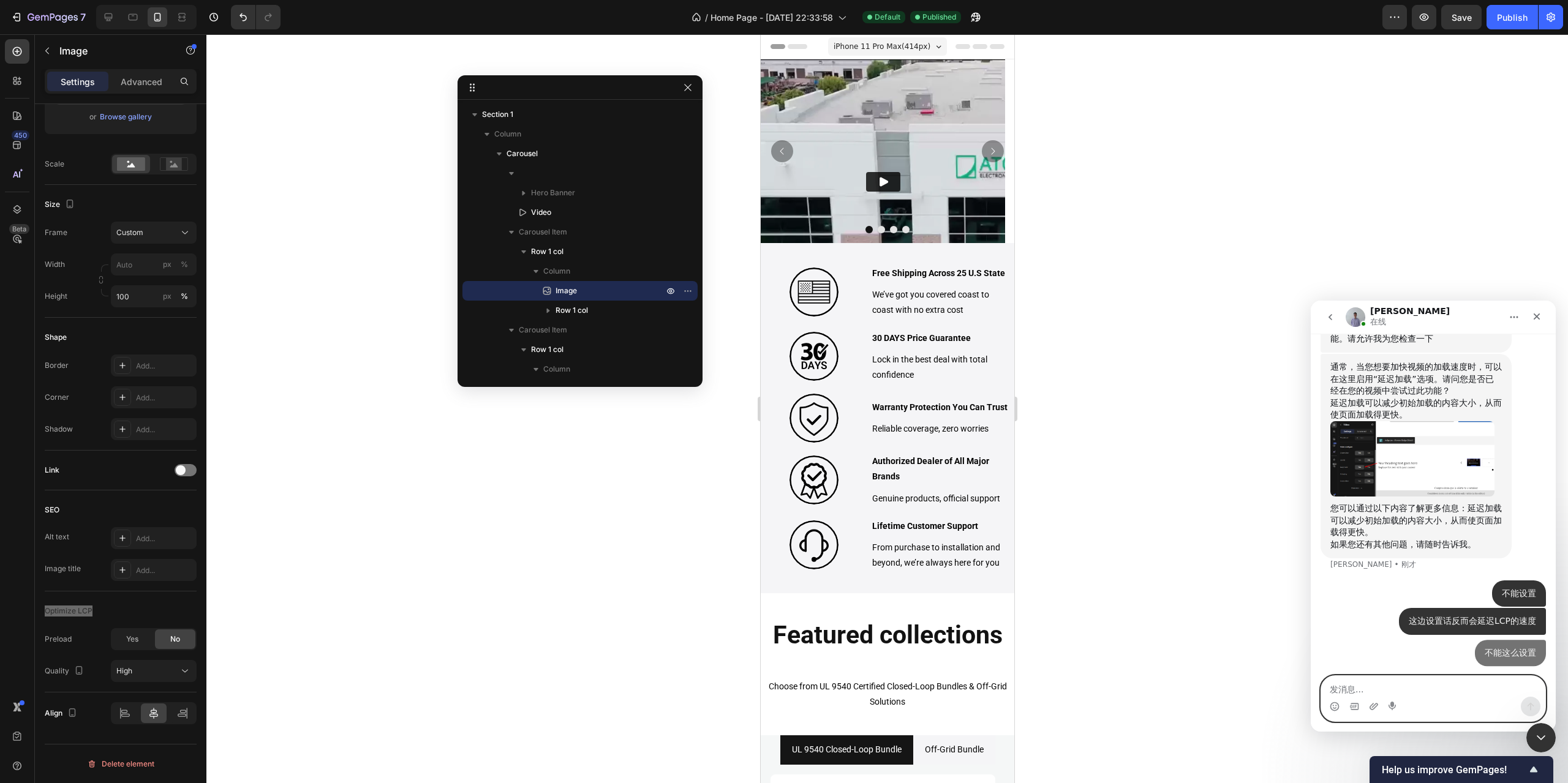
scroll to position [829, 0]
type textarea "麻烦能安排技术看下么"
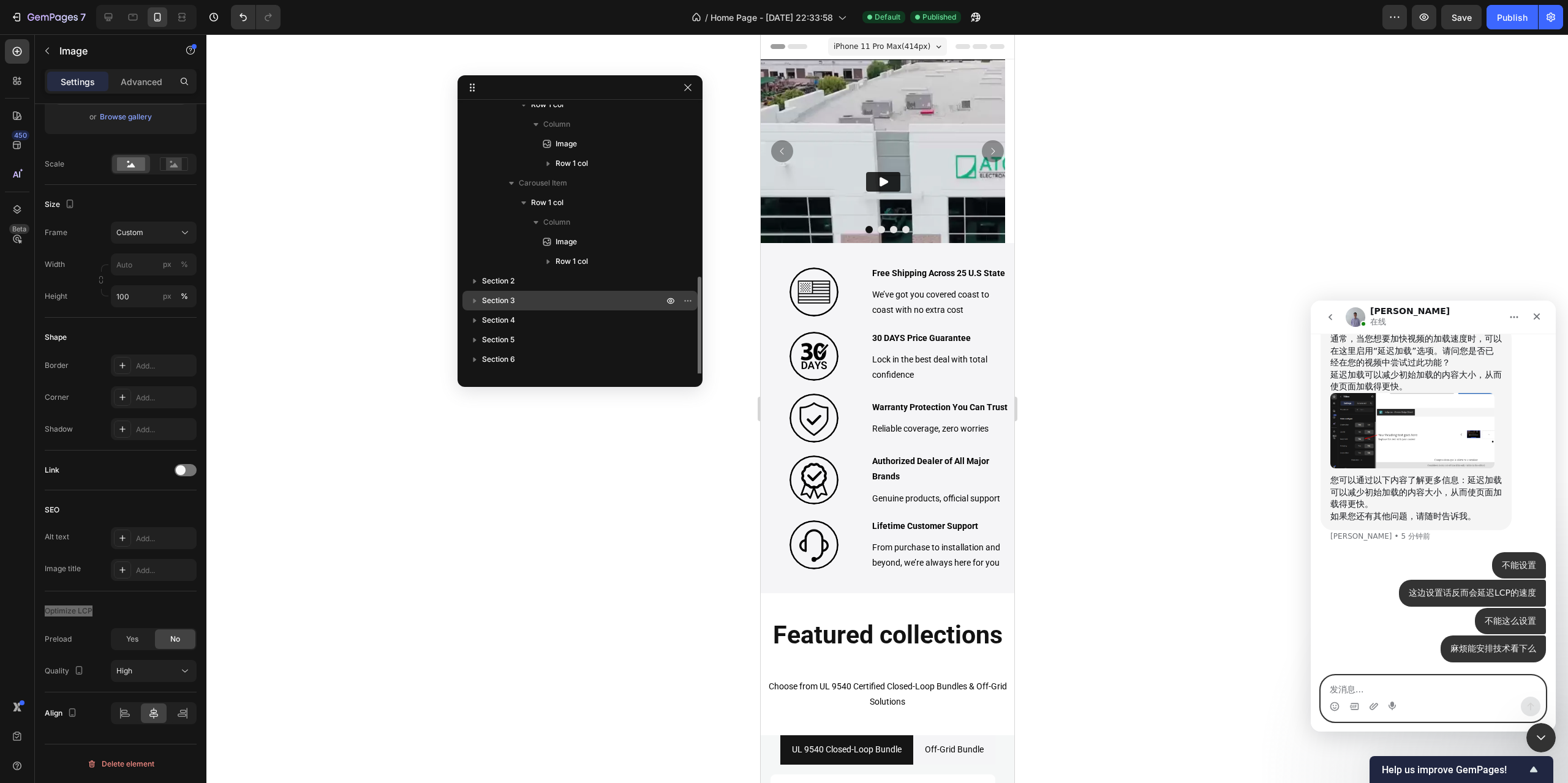
scroll to position [280, 0]
click at [535, 311] on div "Section 5" at bounding box center [580, 304] width 226 height 20
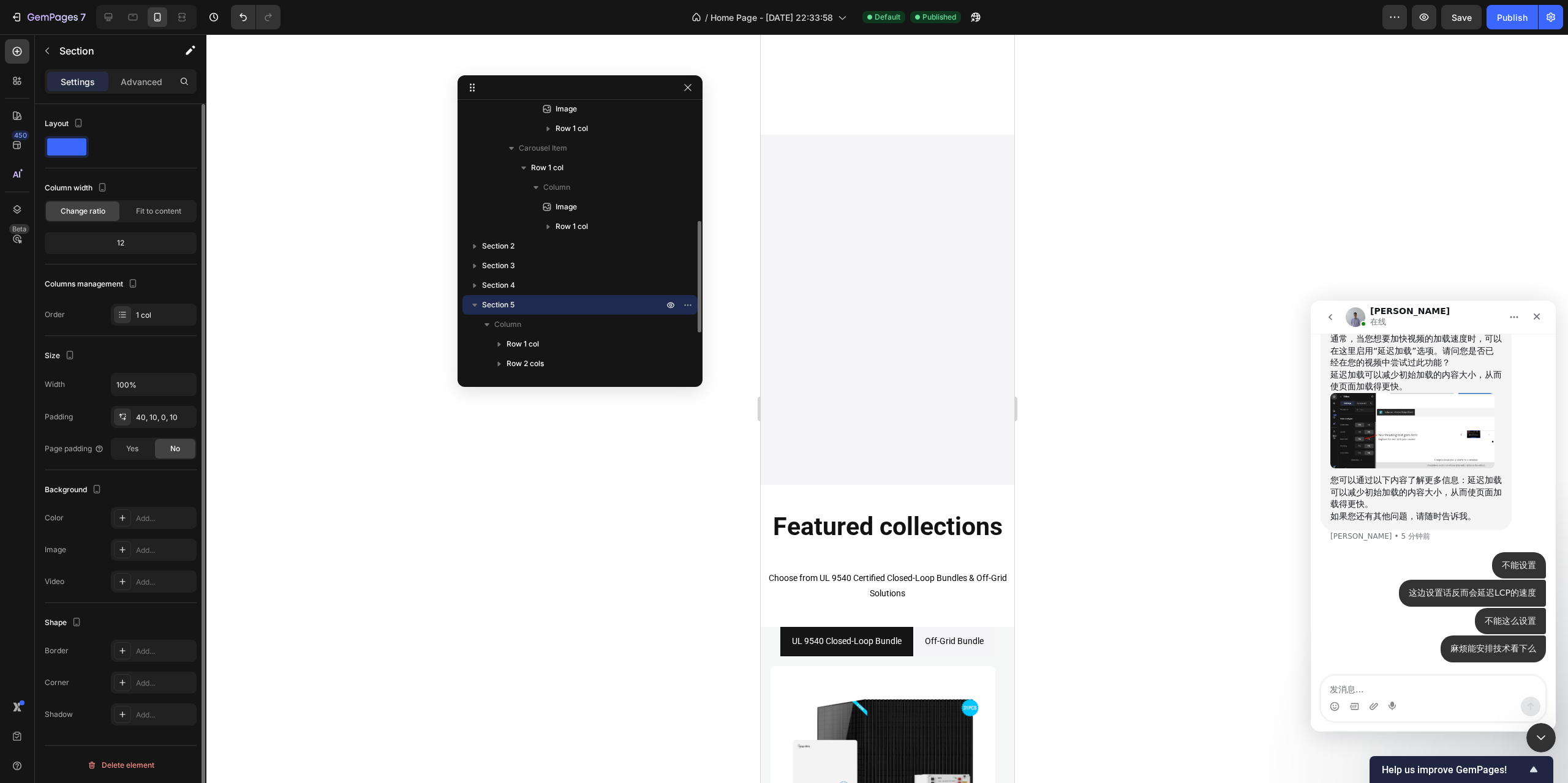
scroll to position [1445, 0]
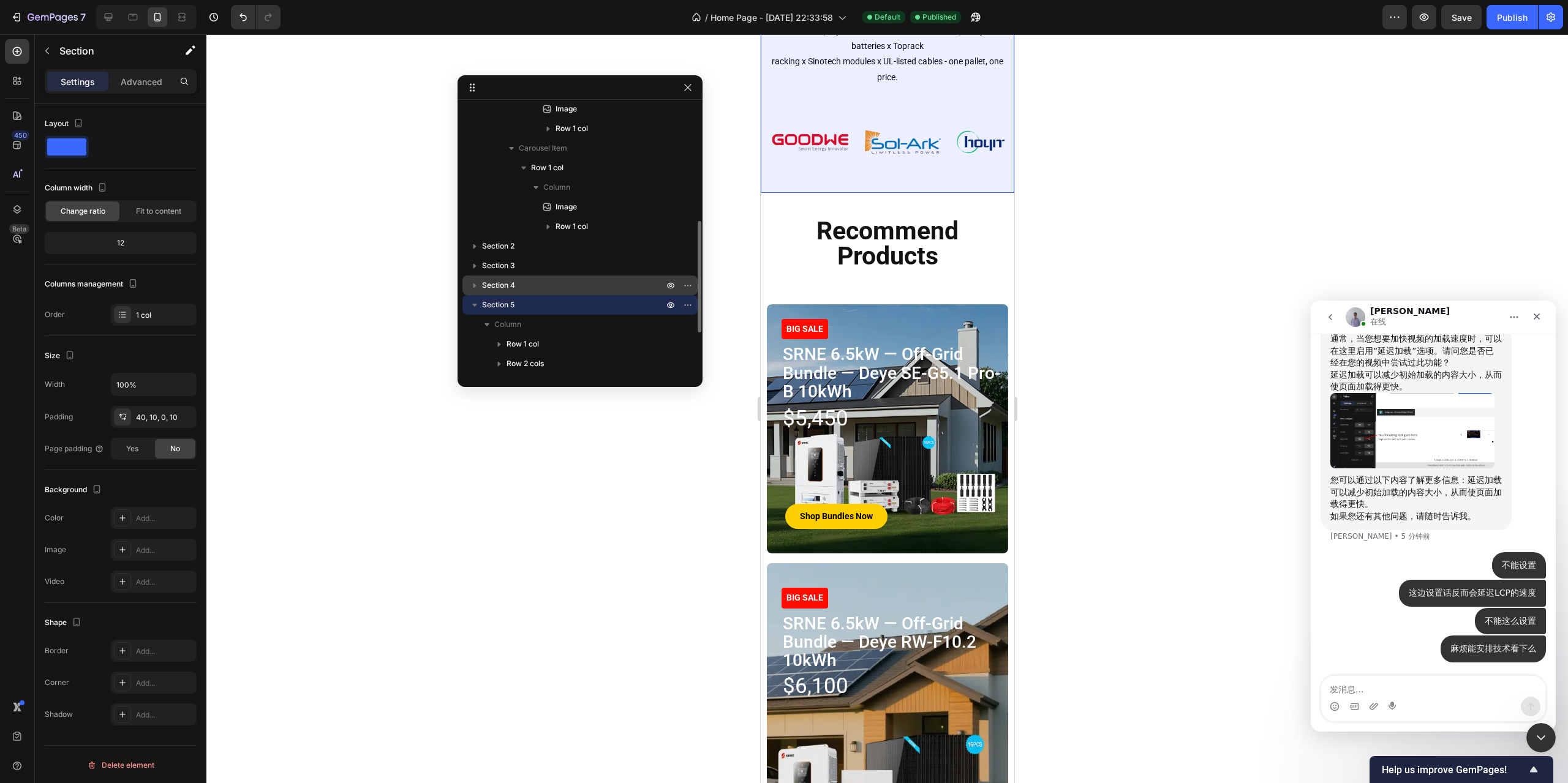
click at [530, 281] on p "Section 4" at bounding box center [574, 285] width 184 height 13
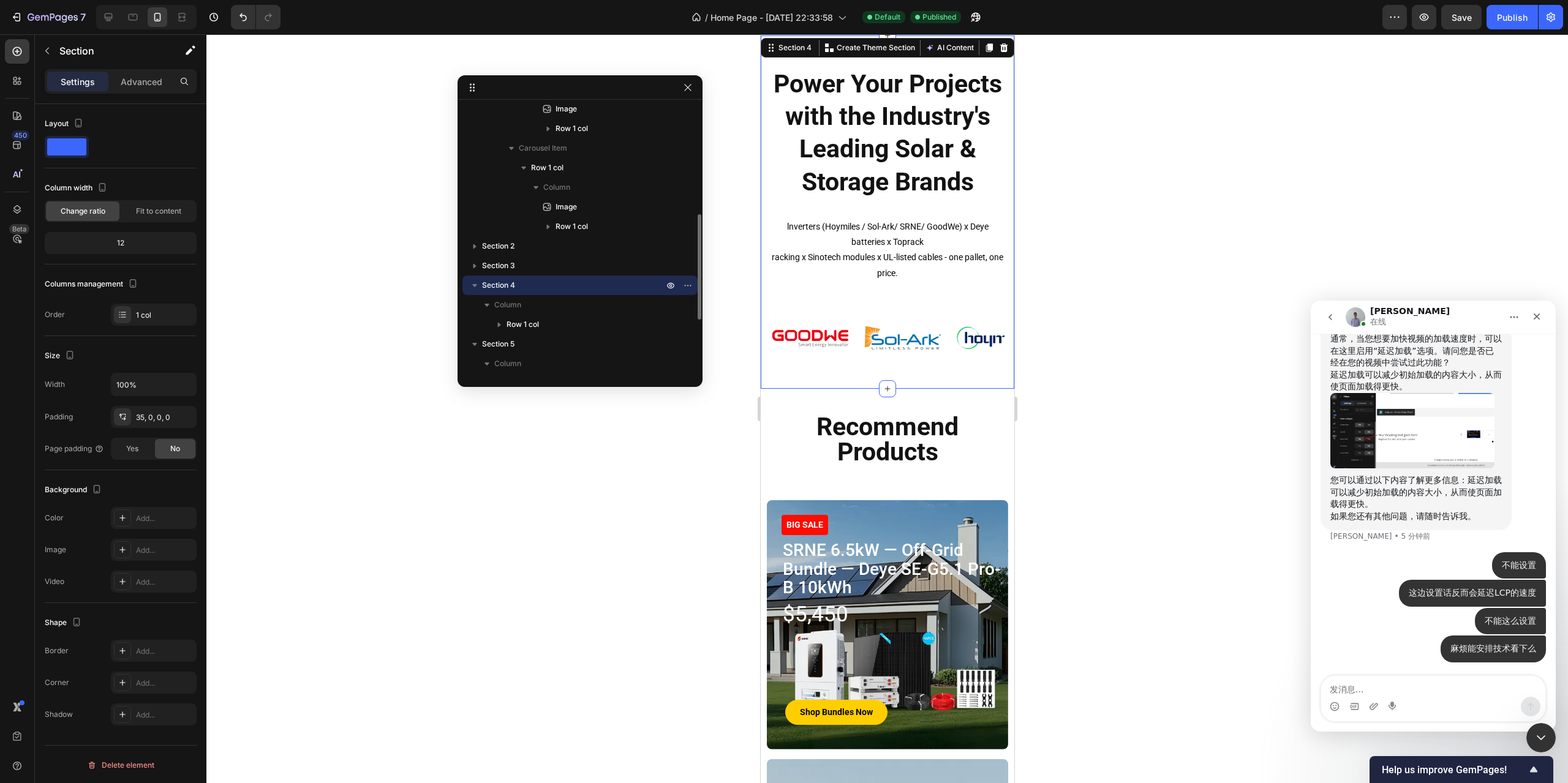
scroll to position [1208, 0]
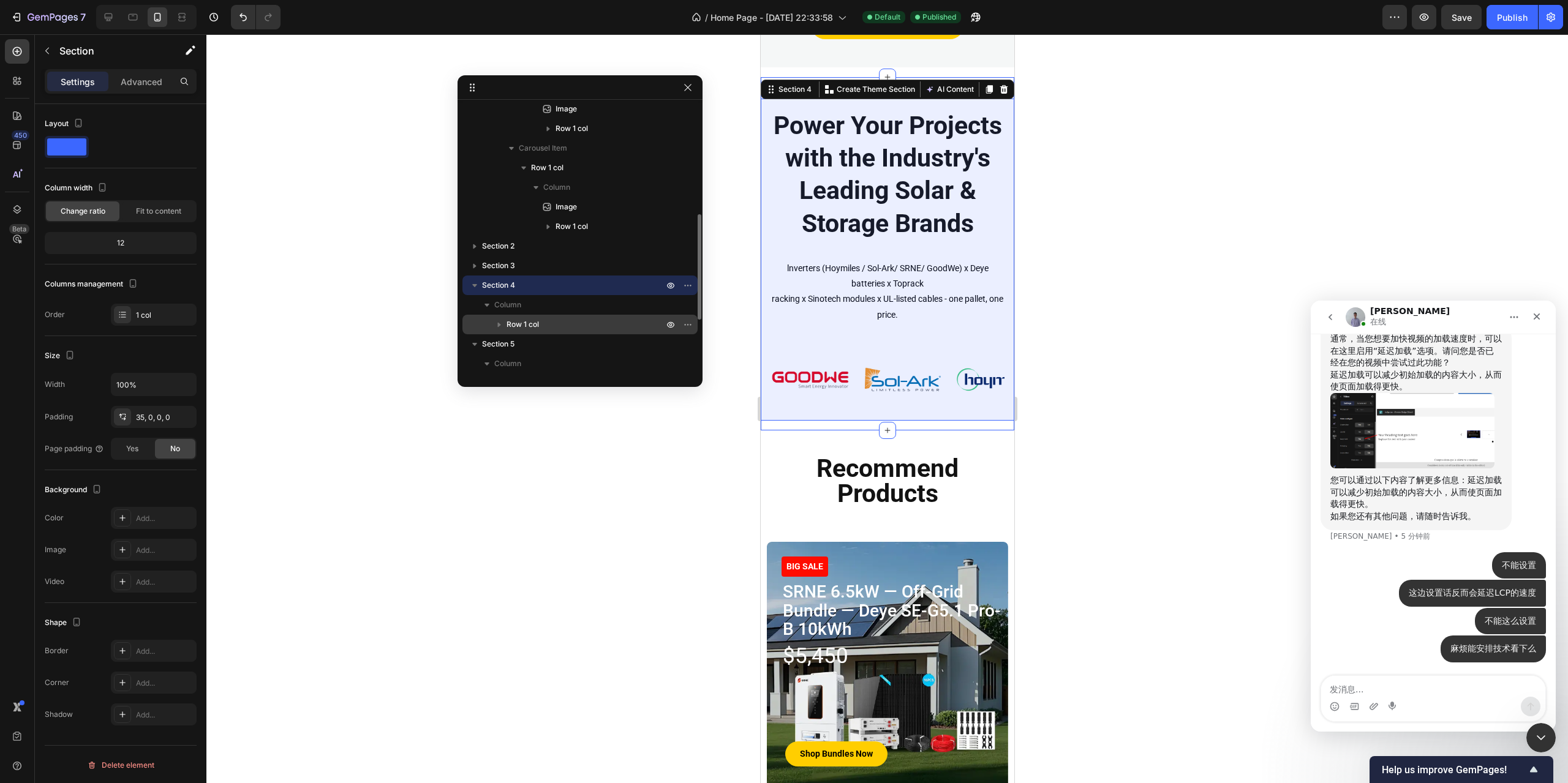
click at [497, 323] on icon "button" at bounding box center [499, 324] width 13 height 13
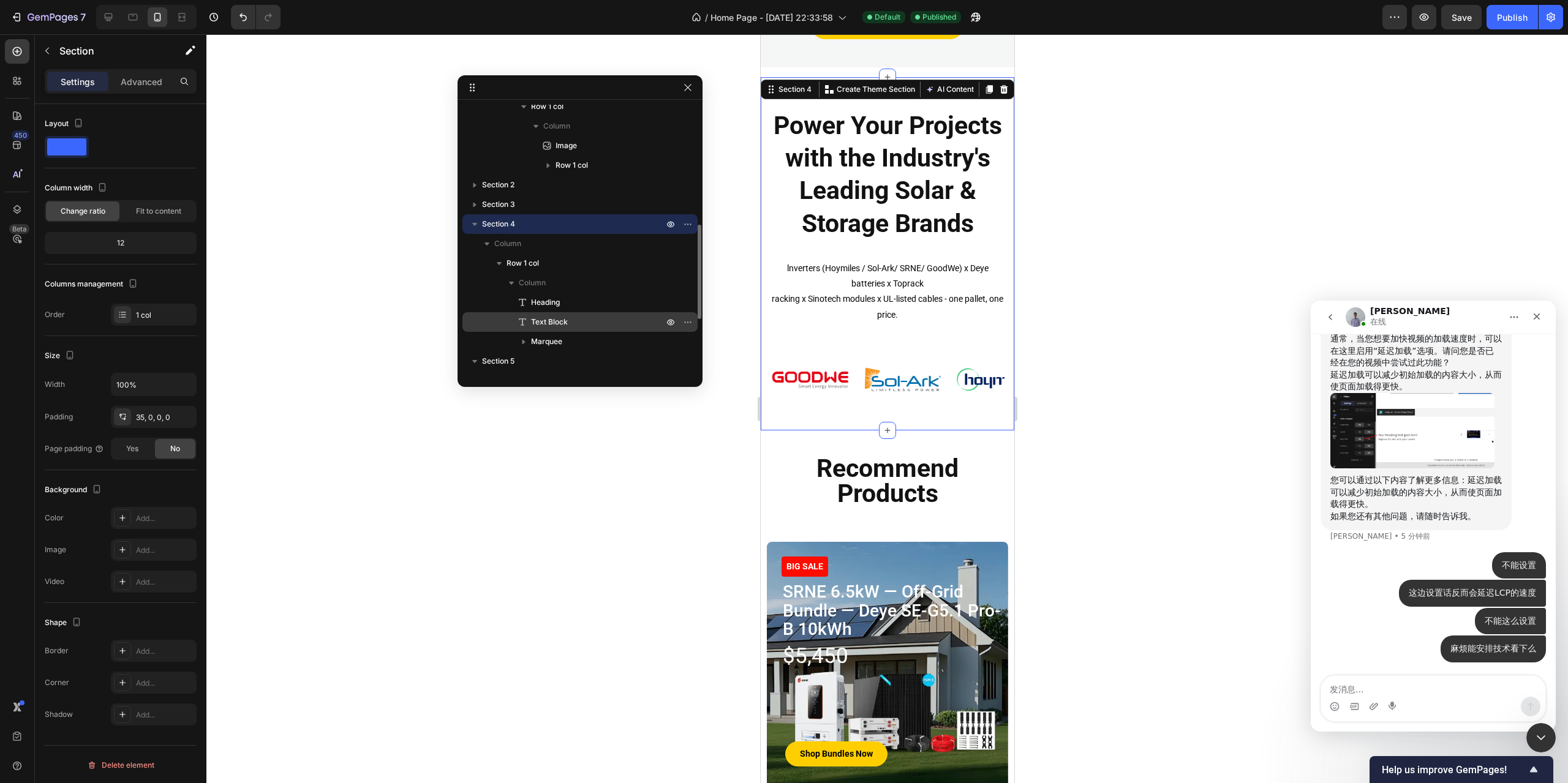
scroll to position [464, 0]
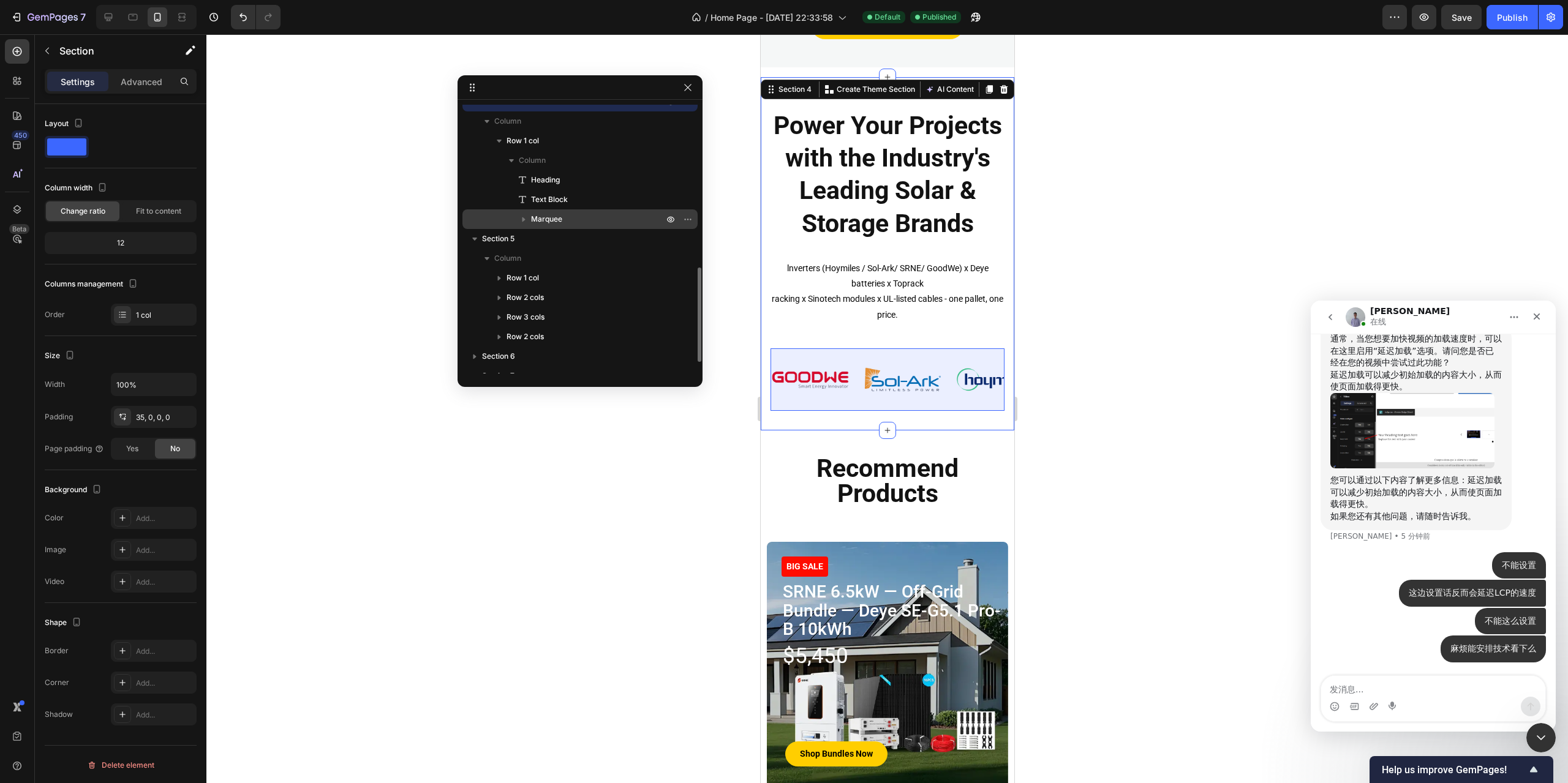
click at [547, 212] on div "Marquee" at bounding box center [580, 219] width 226 height 20
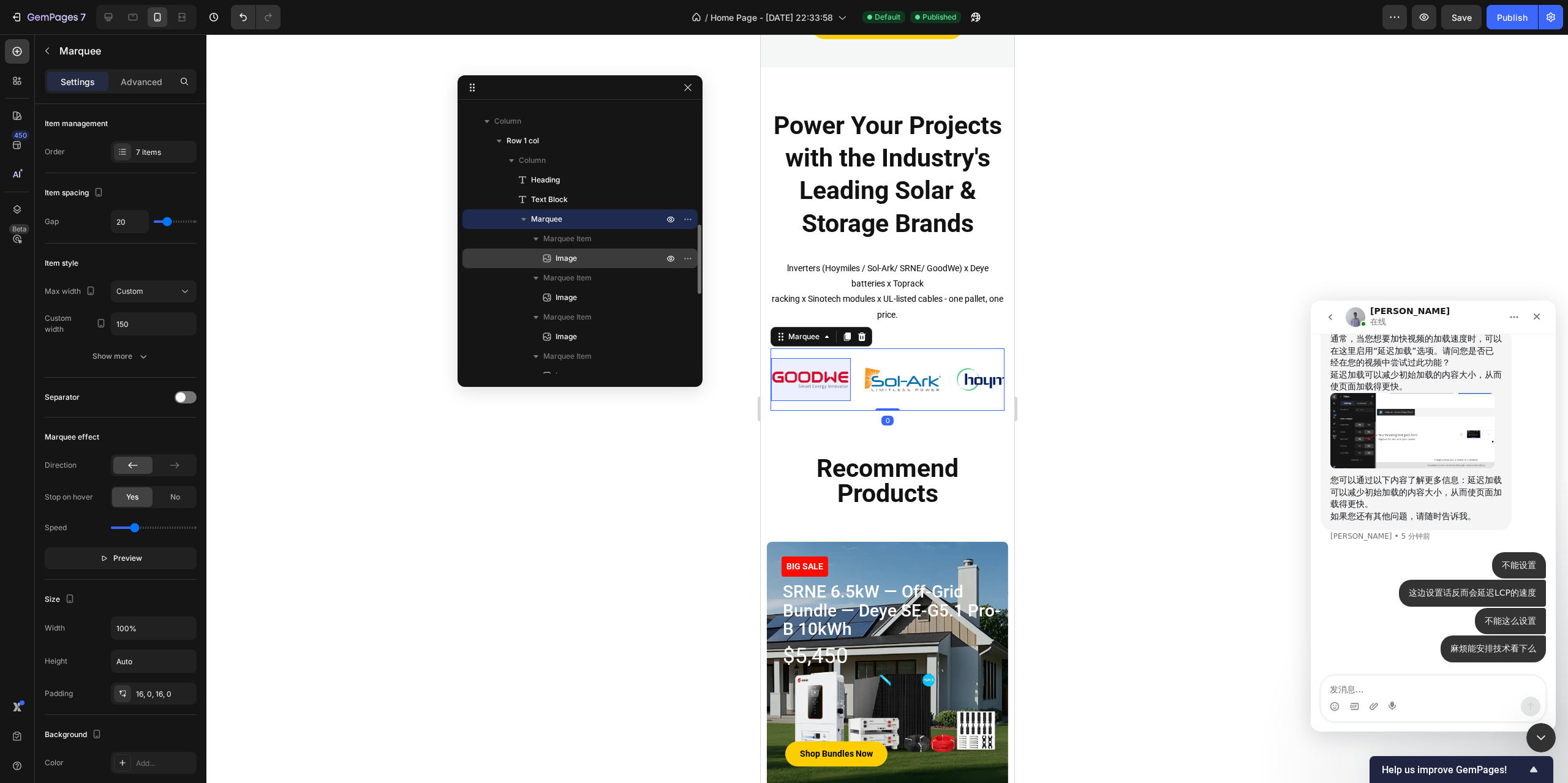
click at [567, 259] on span "Image" at bounding box center [566, 258] width 21 height 13
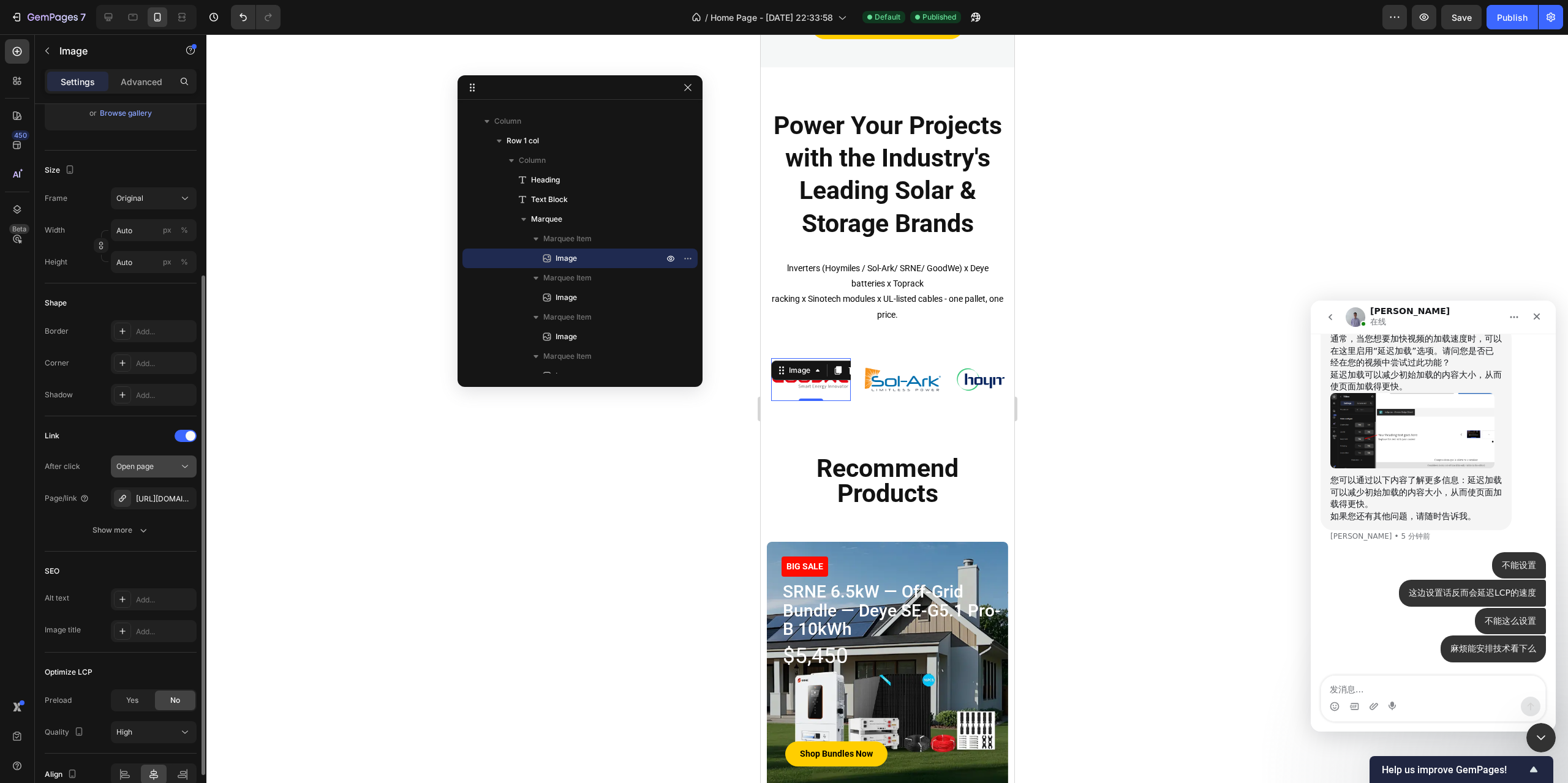
scroll to position [306, 0]
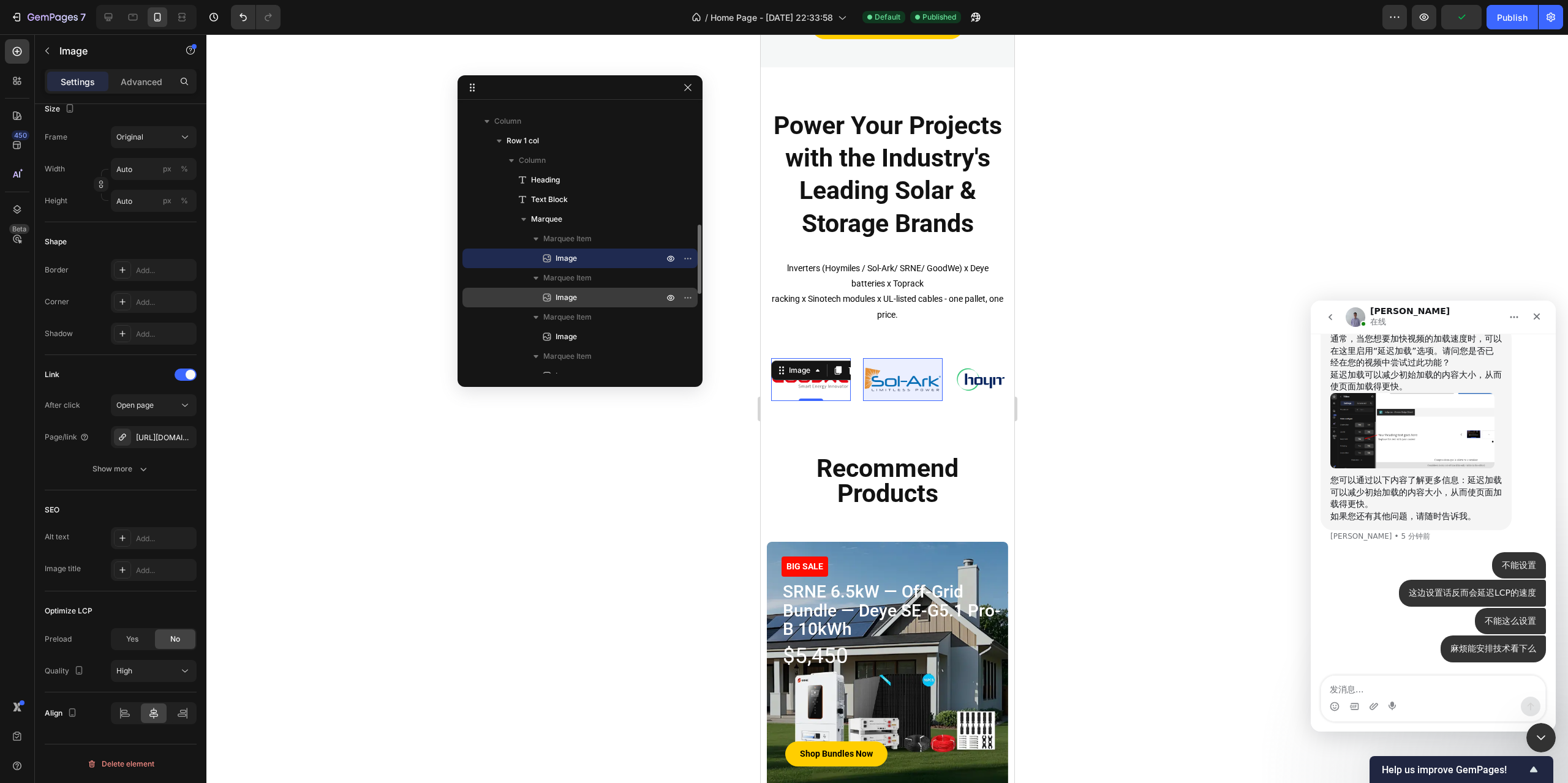
click at [594, 293] on p "Image" at bounding box center [595, 297] width 110 height 13
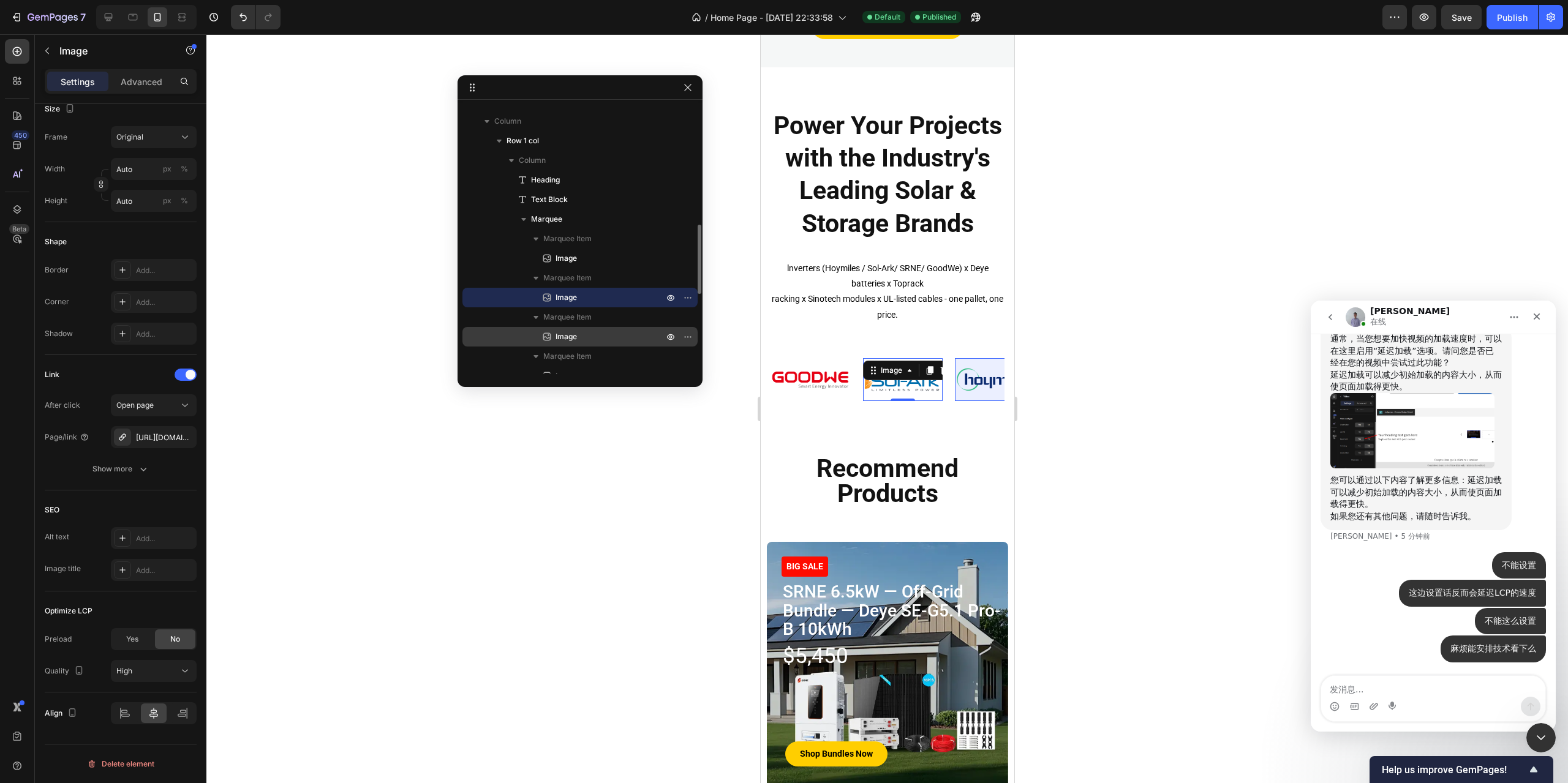
click at [580, 338] on p "Image" at bounding box center [595, 336] width 110 height 13
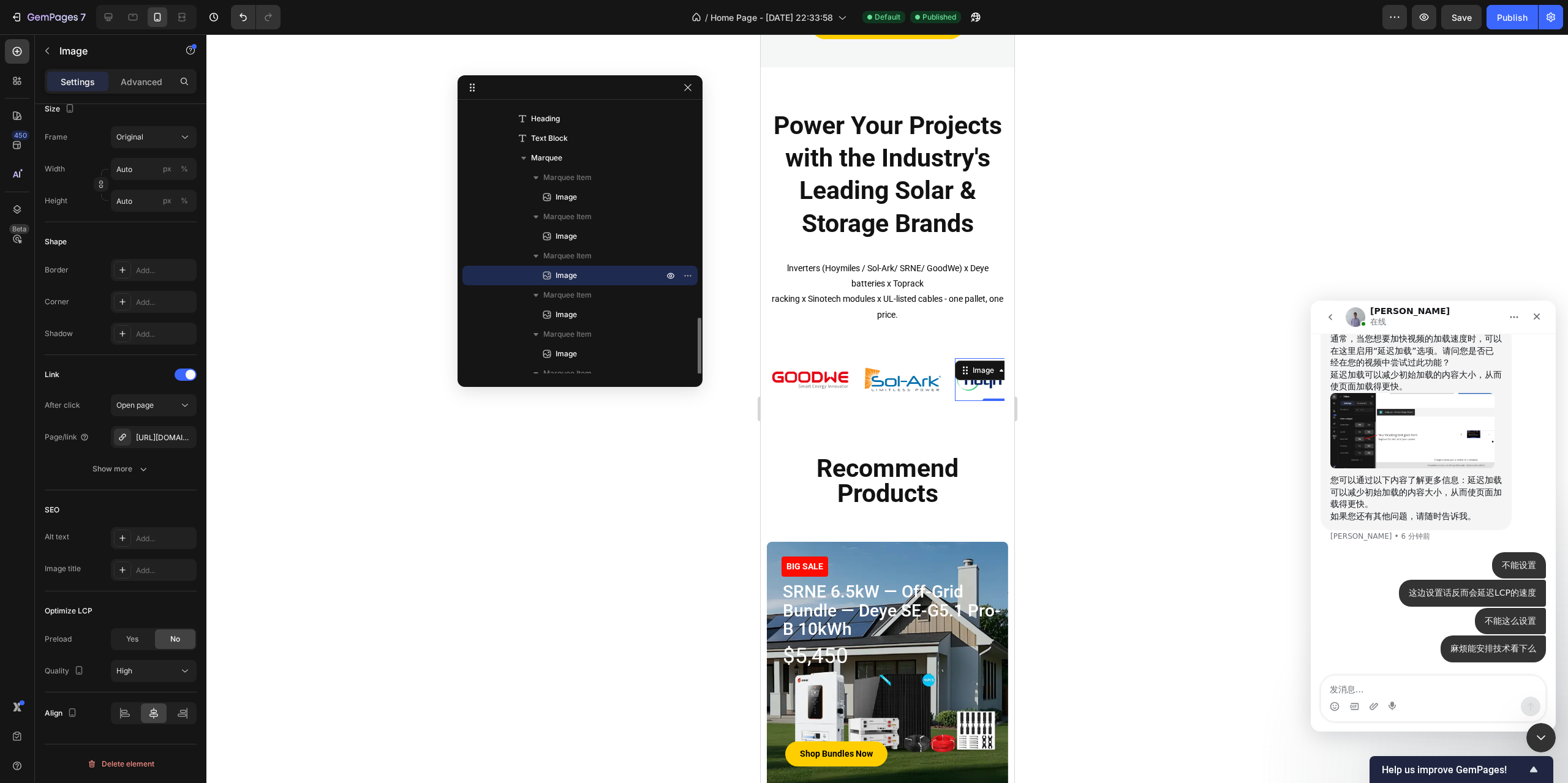
scroll to position [586, 0]
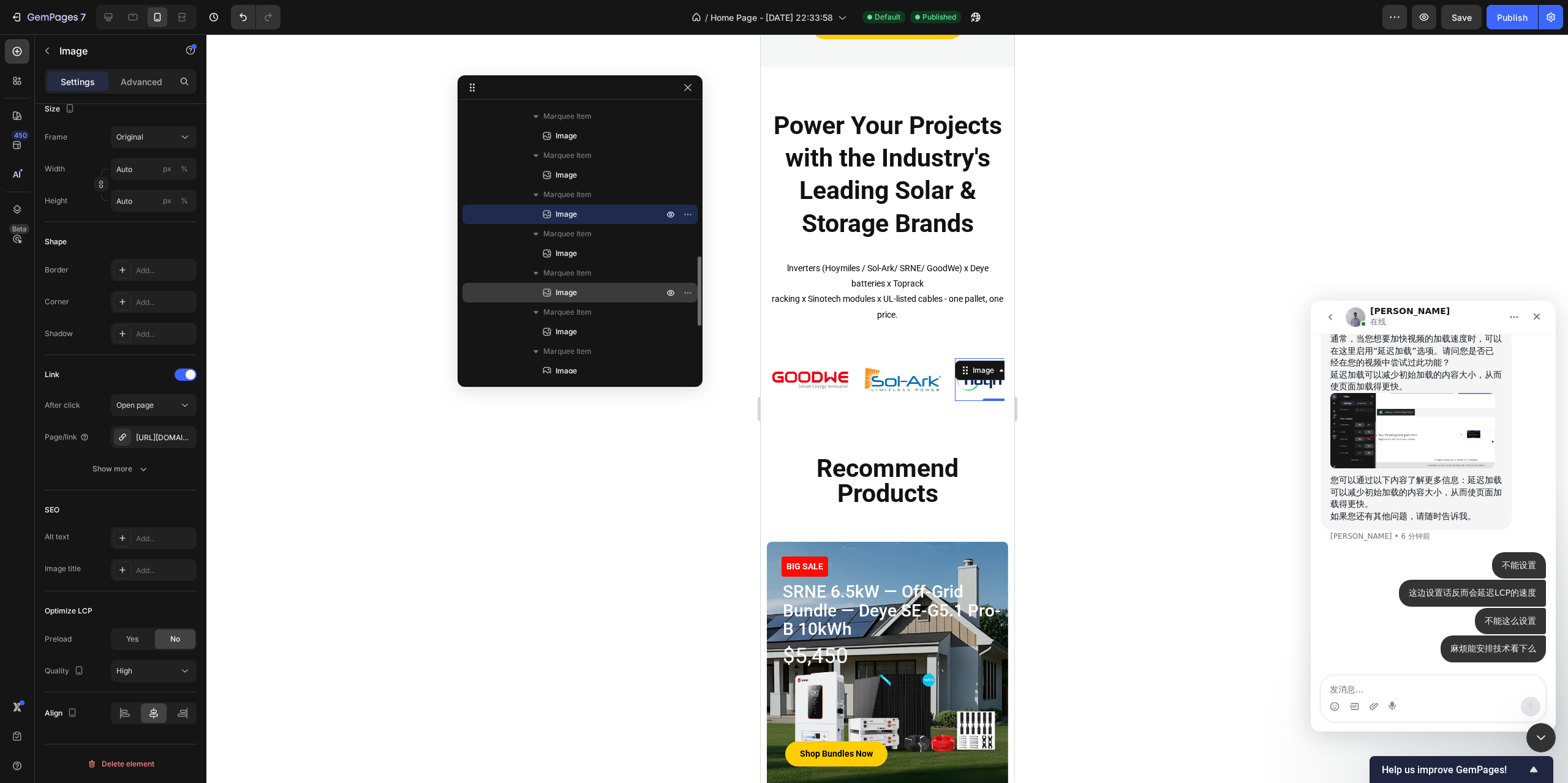
click at [576, 291] on span "Image" at bounding box center [566, 293] width 21 height 13
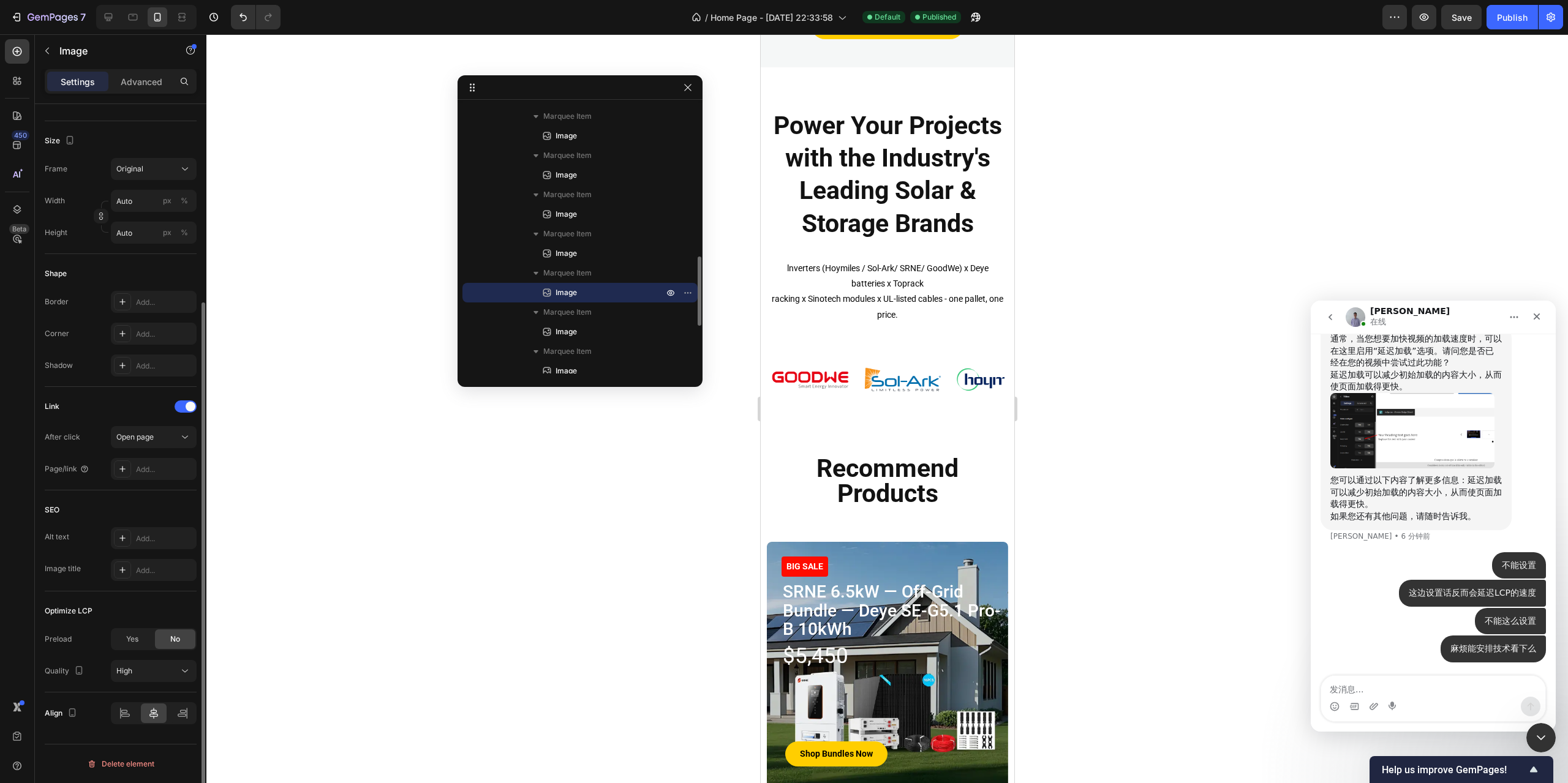
scroll to position [274, 0]
click at [576, 373] on span "Image" at bounding box center [566, 371] width 21 height 13
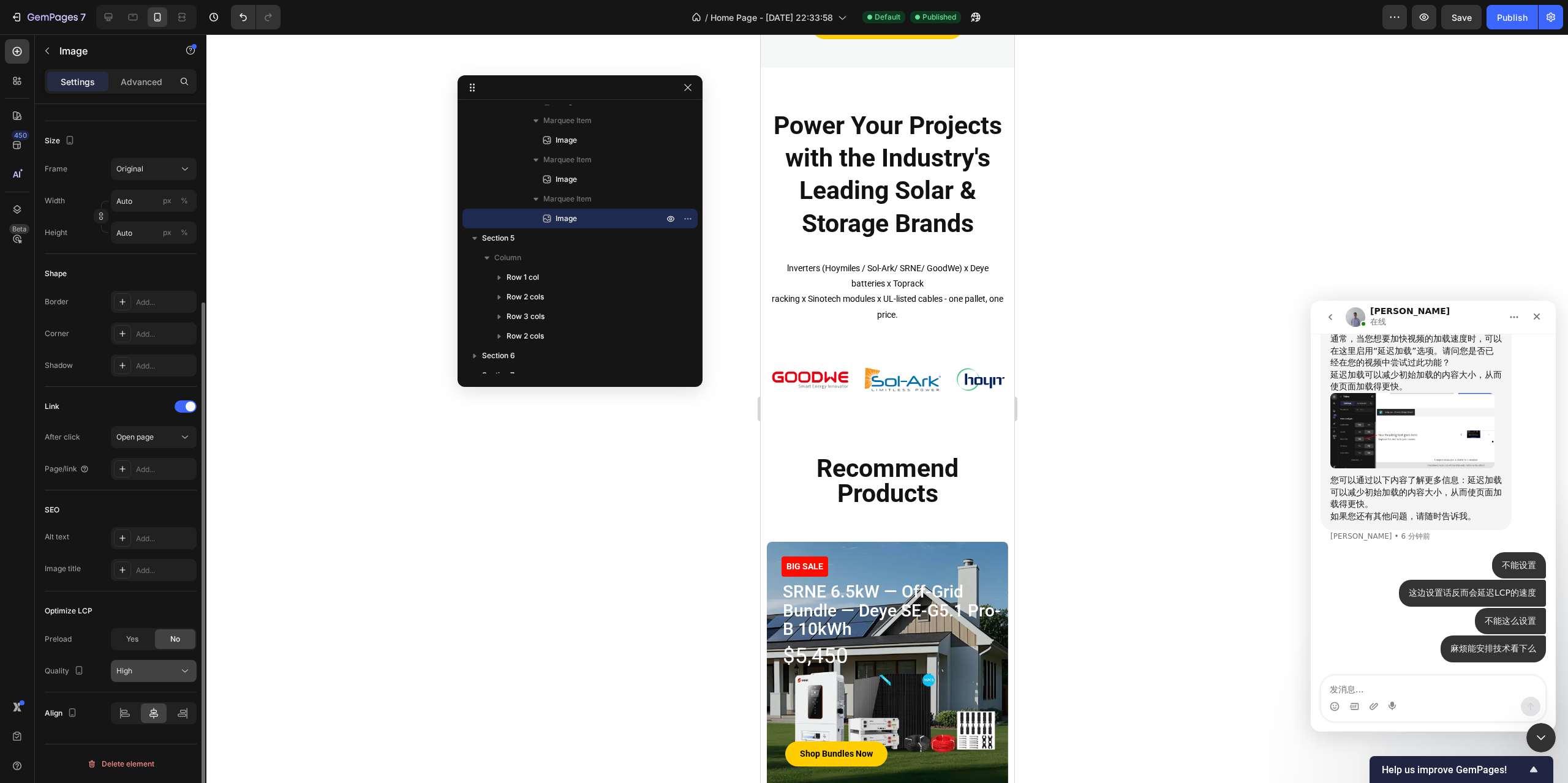
click at [175, 670] on div "High" at bounding box center [148, 671] width 63 height 11
click at [72, 509] on div "SEO" at bounding box center [121, 510] width 152 height 20
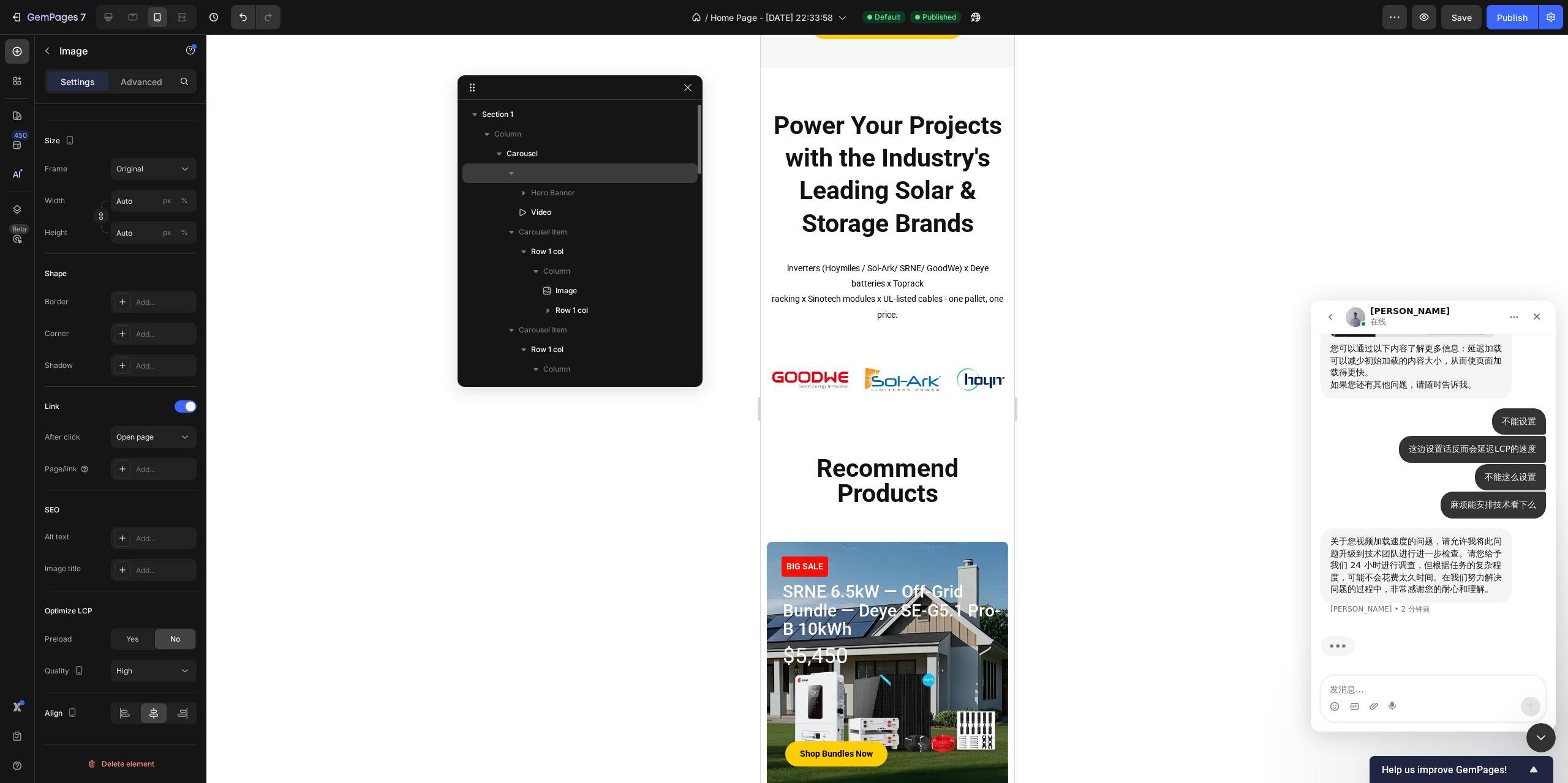
scroll to position [988, 0]
click at [563, 208] on p "Video" at bounding box center [583, 212] width 135 height 13
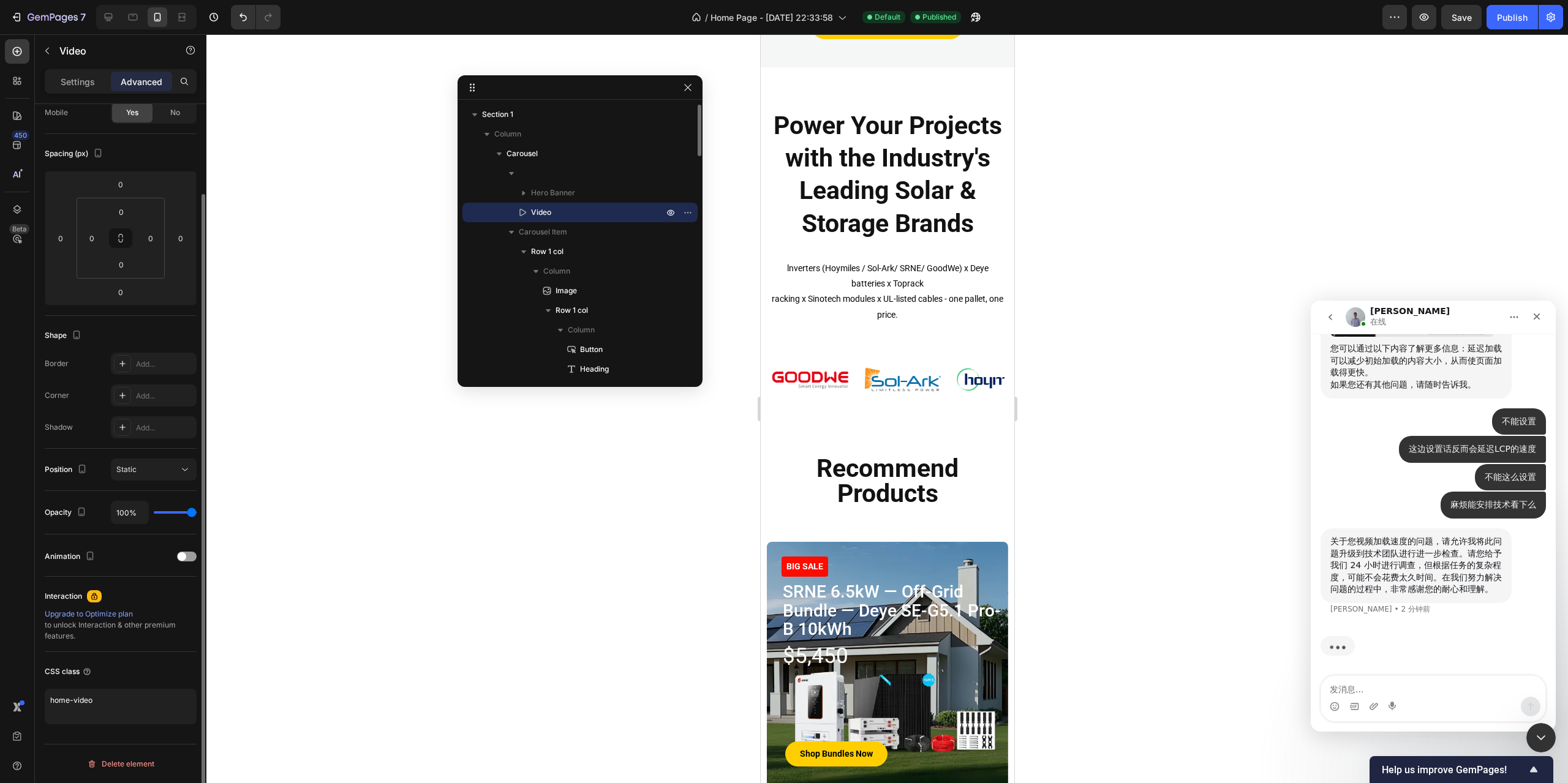
scroll to position [0, 0]
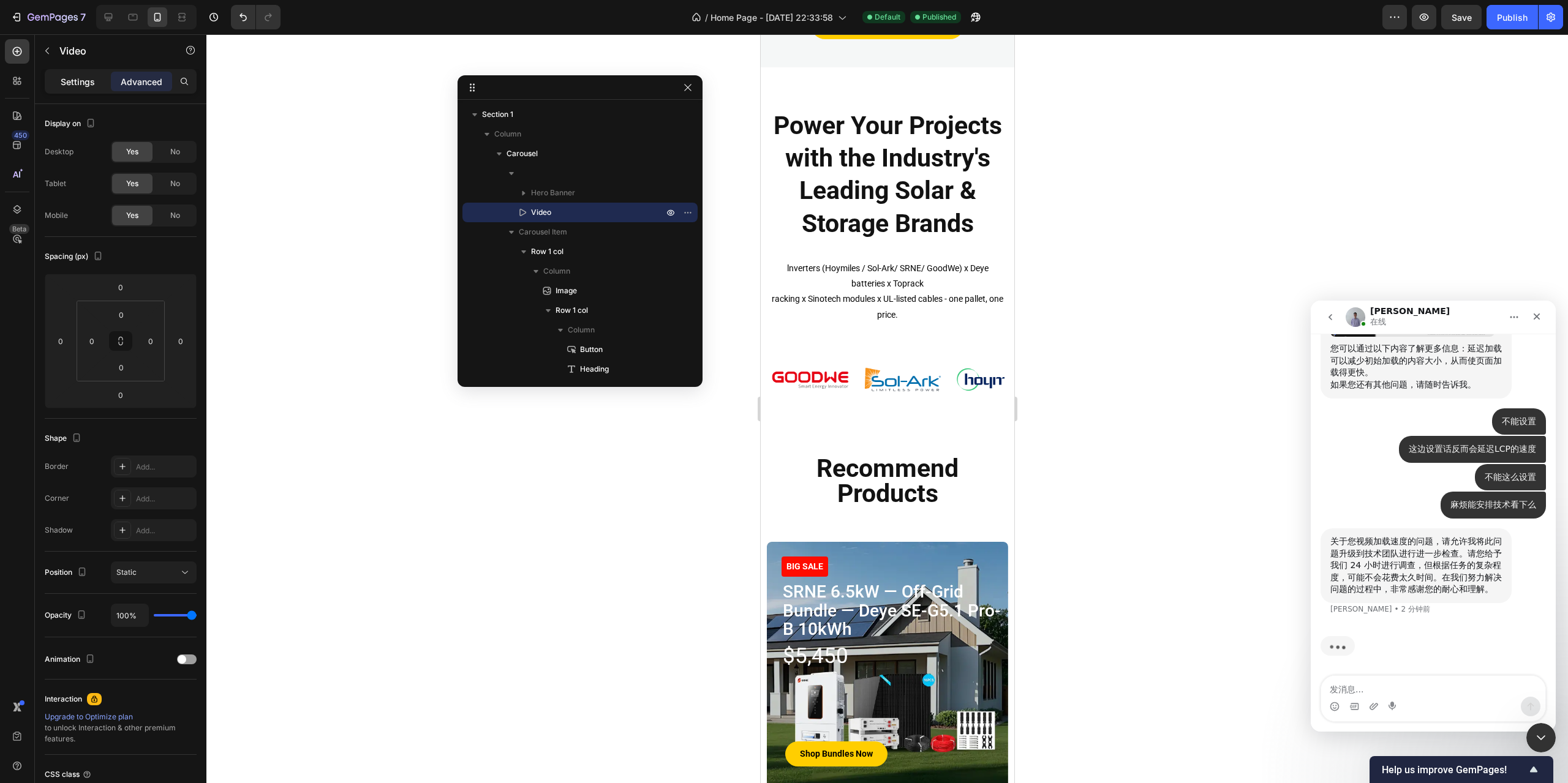
click at [78, 86] on p "Settings" at bounding box center [77, 81] width 35 height 13
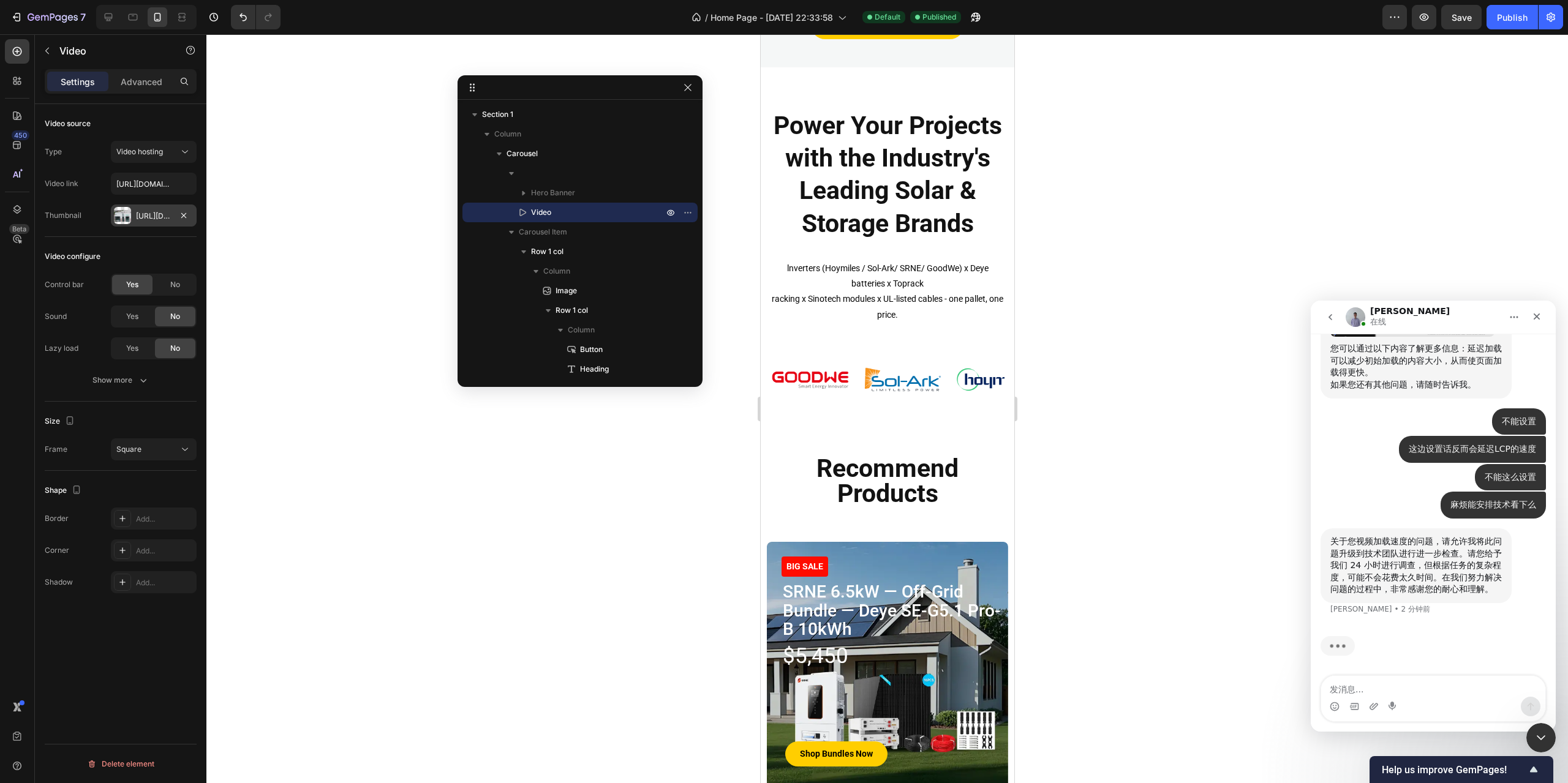
click at [157, 218] on div "[URL][DOMAIN_NAME]" at bounding box center [153, 216] width 35 height 11
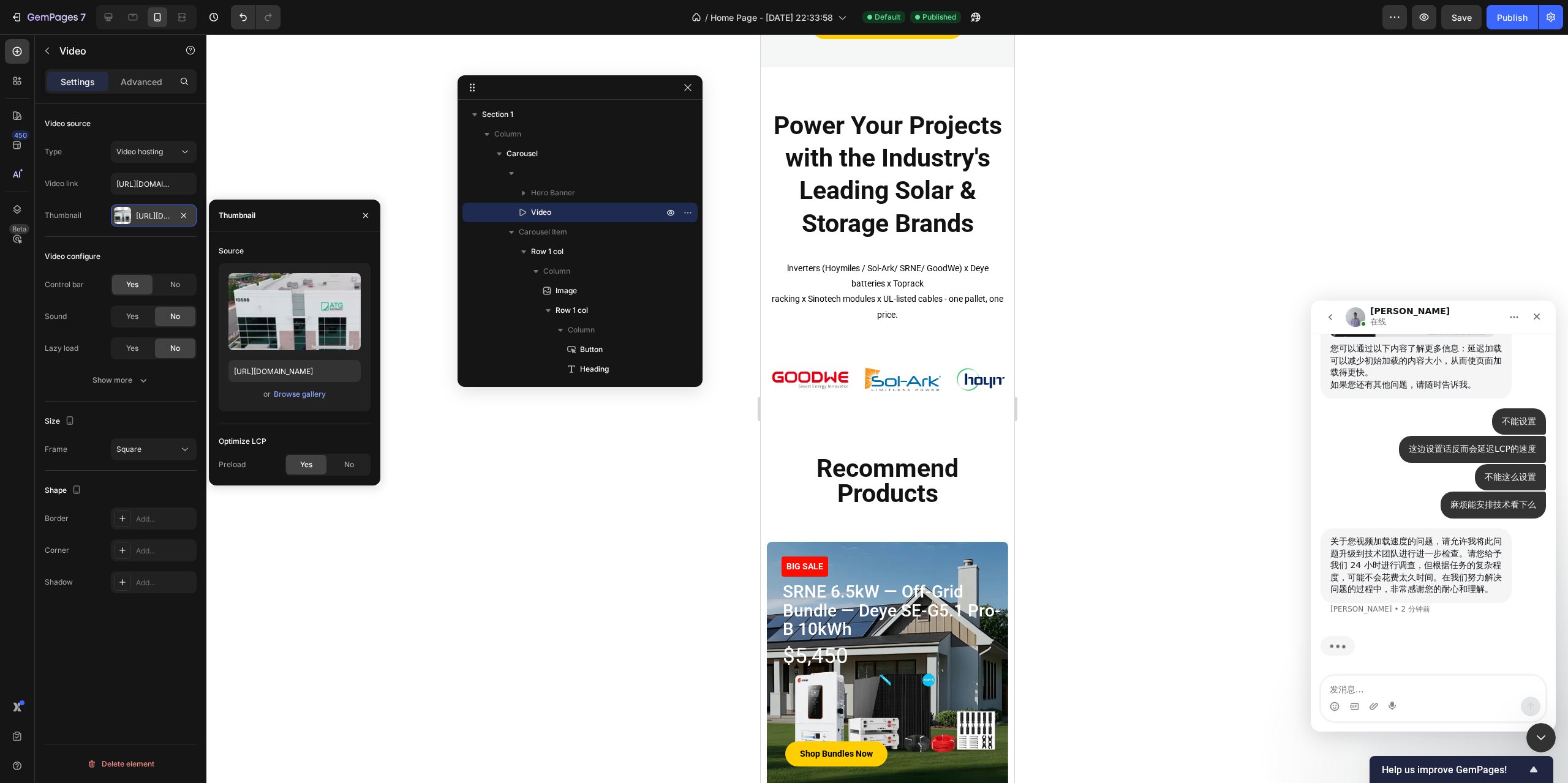
scroll to position [942, 0]
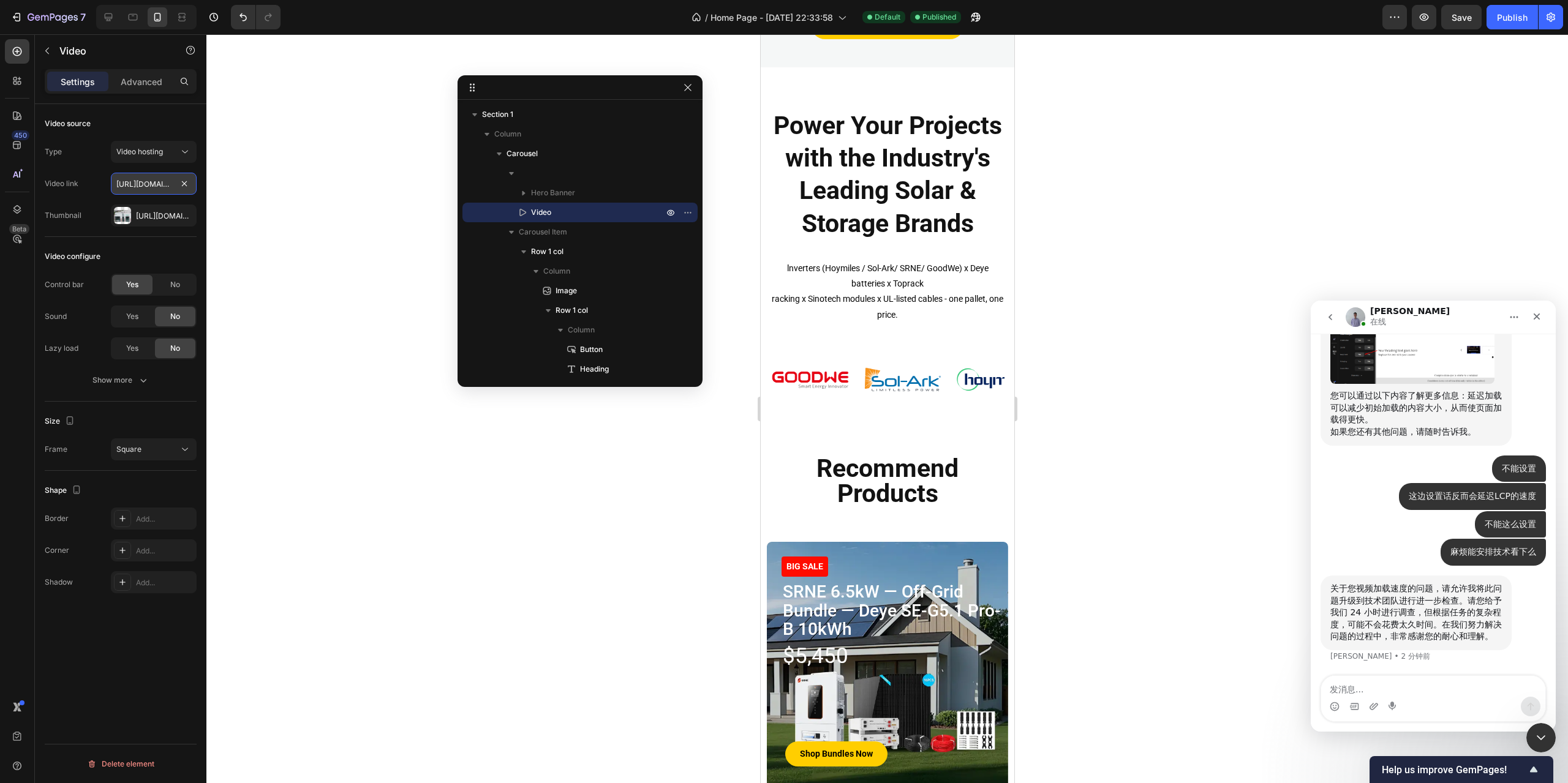
click at [146, 181] on input "[URL][DOMAIN_NAME]" at bounding box center [153, 184] width 86 height 22
click at [141, 182] on input "[URL][DOMAIN_NAME]" at bounding box center [153, 184] width 86 height 22
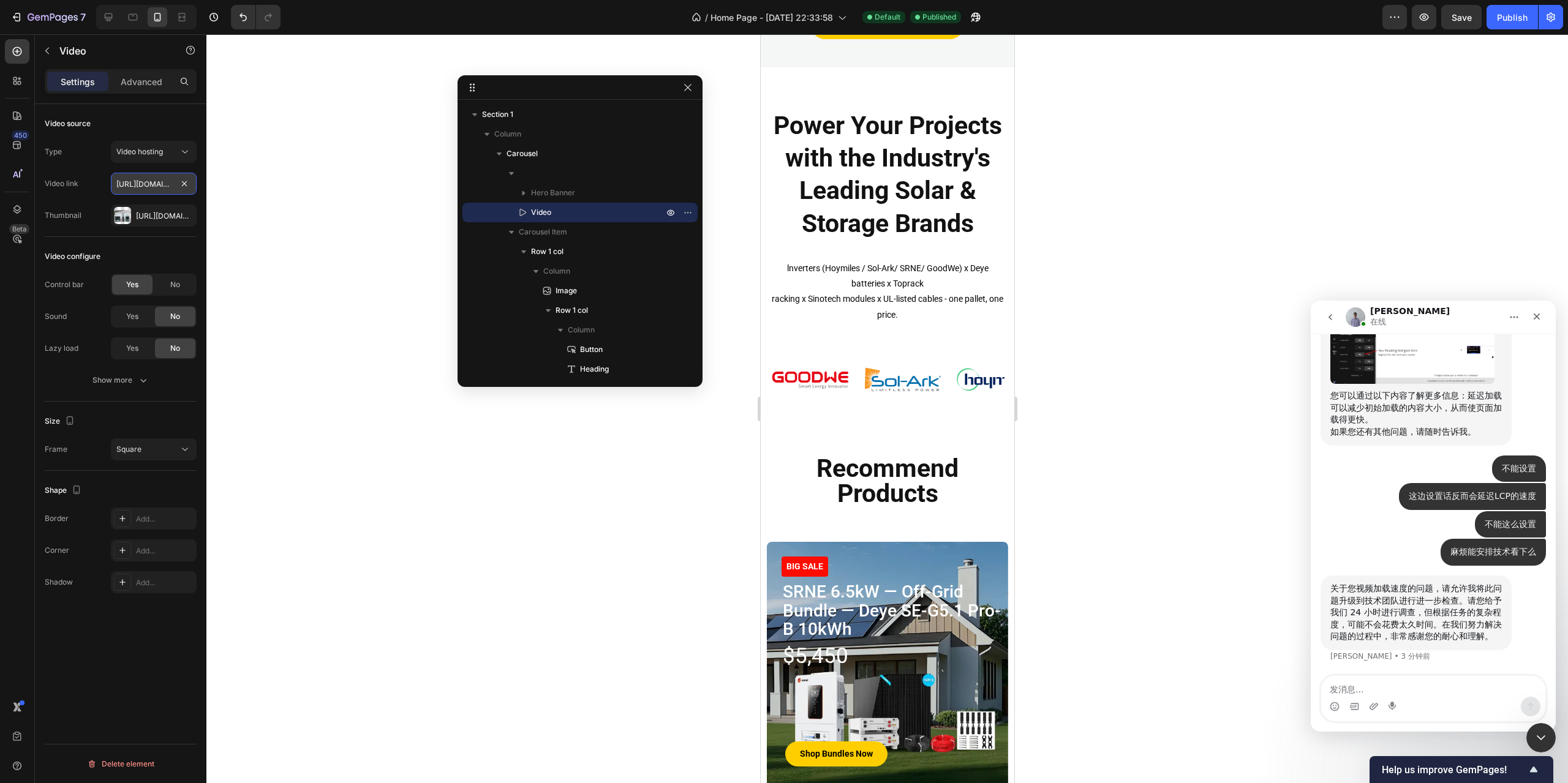
click at [151, 181] on input "[URL][DOMAIN_NAME]" at bounding box center [153, 184] width 86 height 22
click at [144, 184] on input "[URL][DOMAIN_NAME]" at bounding box center [153, 184] width 86 height 22
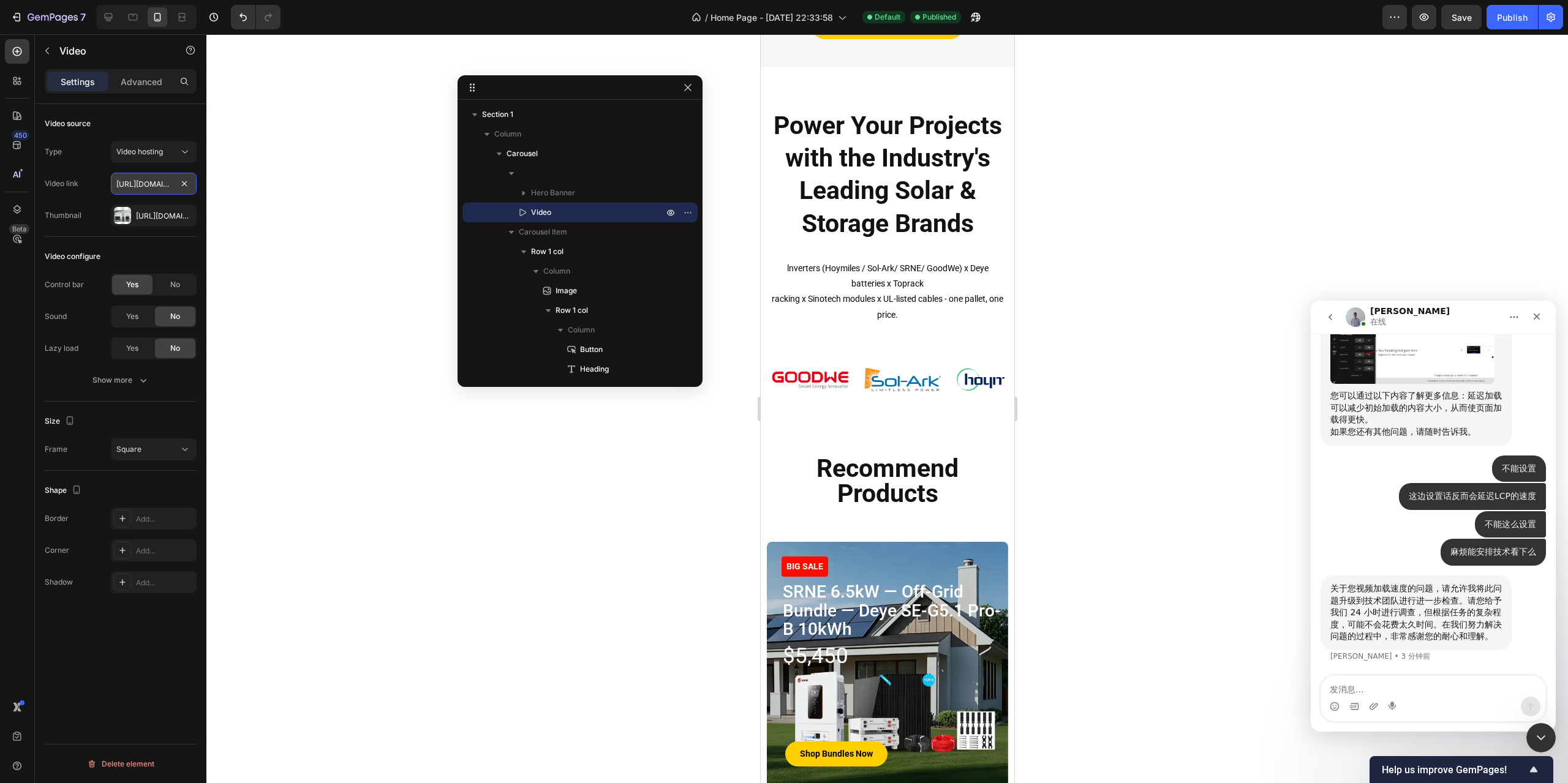
click at [144, 184] on input "[URL][DOMAIN_NAME]" at bounding box center [153, 184] width 86 height 22
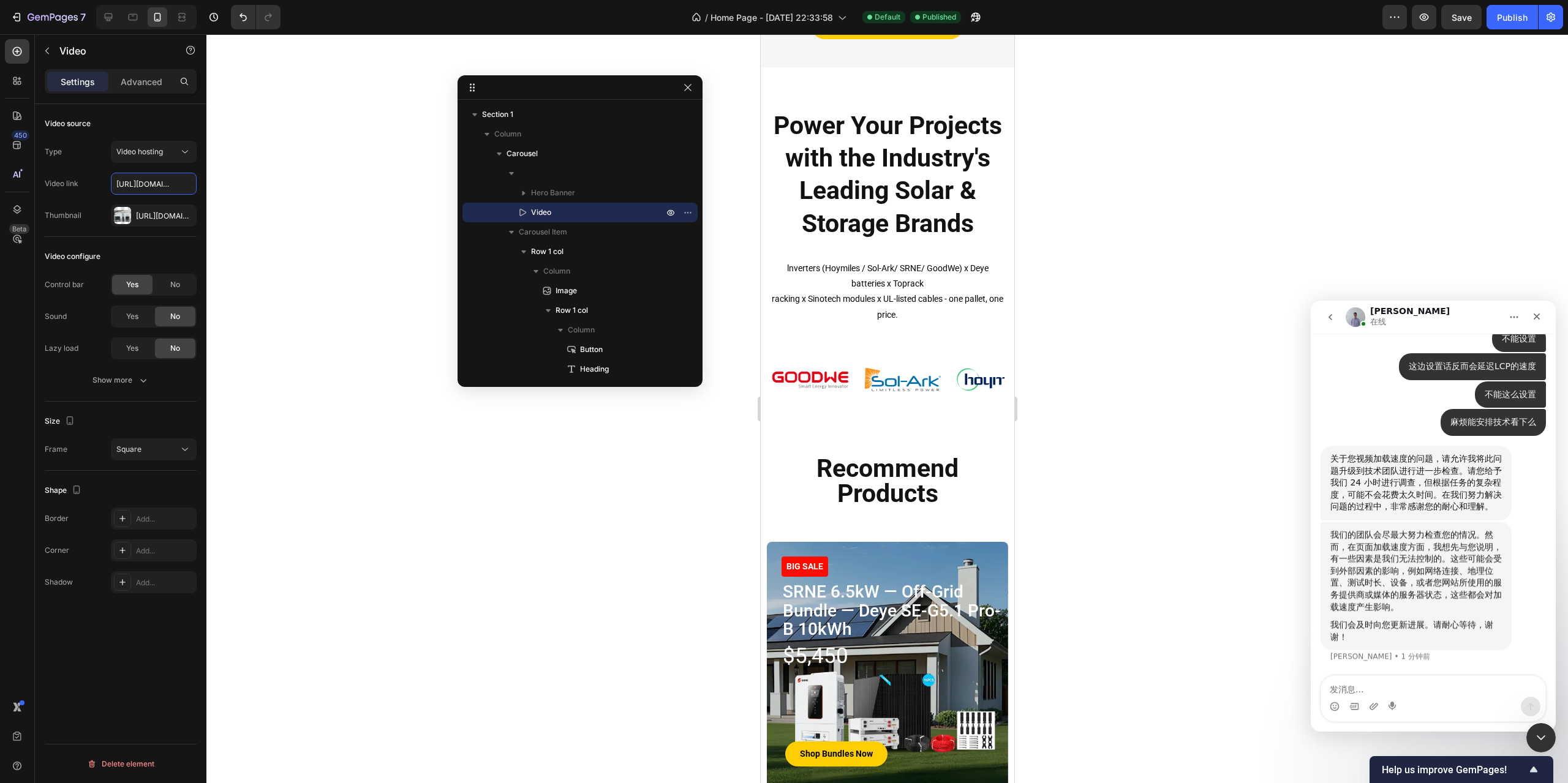
scroll to position [1071, 0]
click at [133, 183] on input "[URL][DOMAIN_NAME]" at bounding box center [153, 184] width 86 height 22
drag, startPoint x: 133, startPoint y: 183, endPoint x: 151, endPoint y: 176, distance: 19.3
click at [151, 176] on input "[URL][DOMAIN_NAME]" at bounding box center [153, 184] width 86 height 22
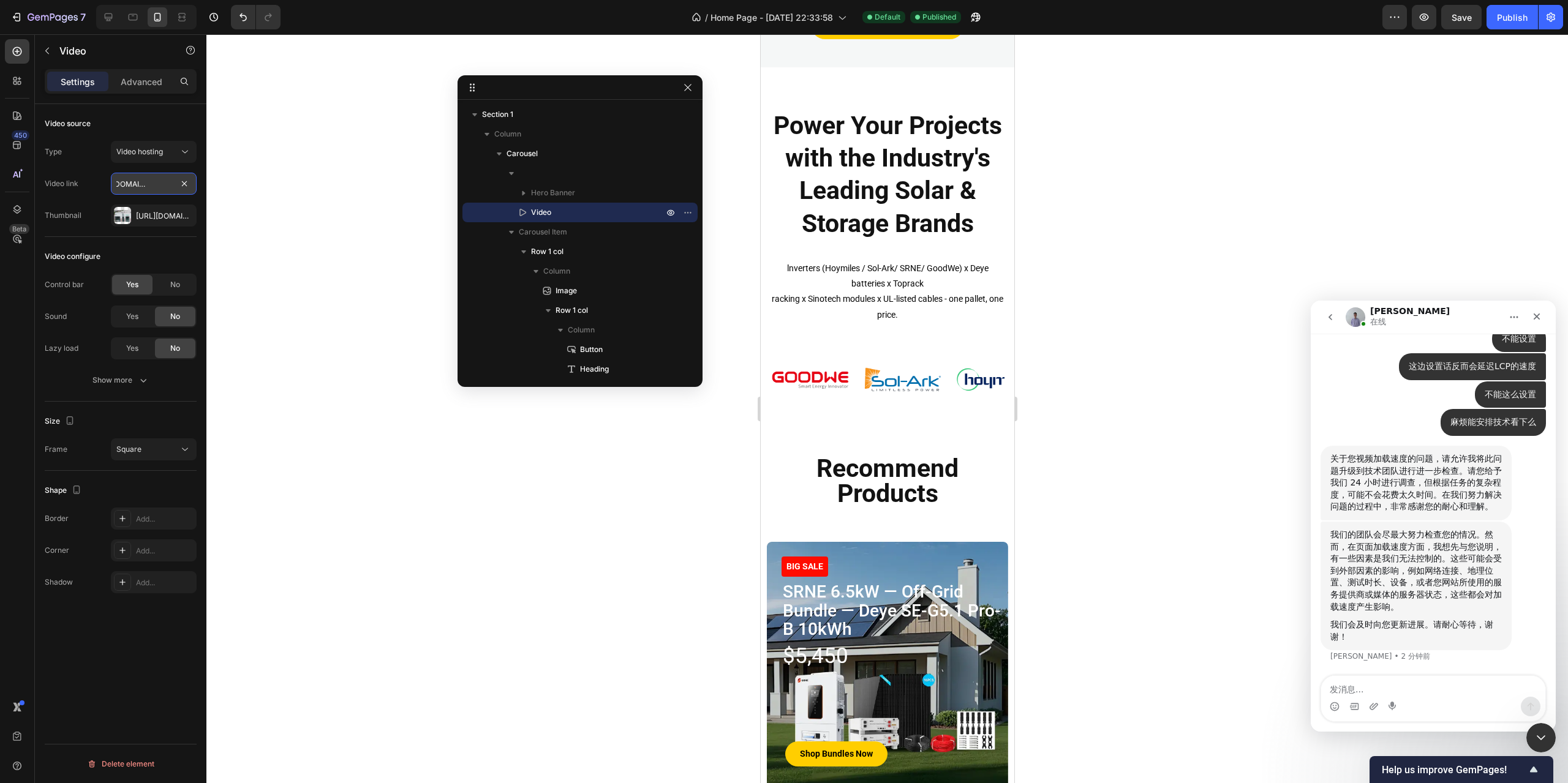
click at [145, 182] on input "[URL][DOMAIN_NAME]" at bounding box center [153, 184] width 86 height 22
click at [20, 14] on icon "button" at bounding box center [18, 17] width 5 height 9
